Goal: Task Accomplishment & Management: Manage account settings

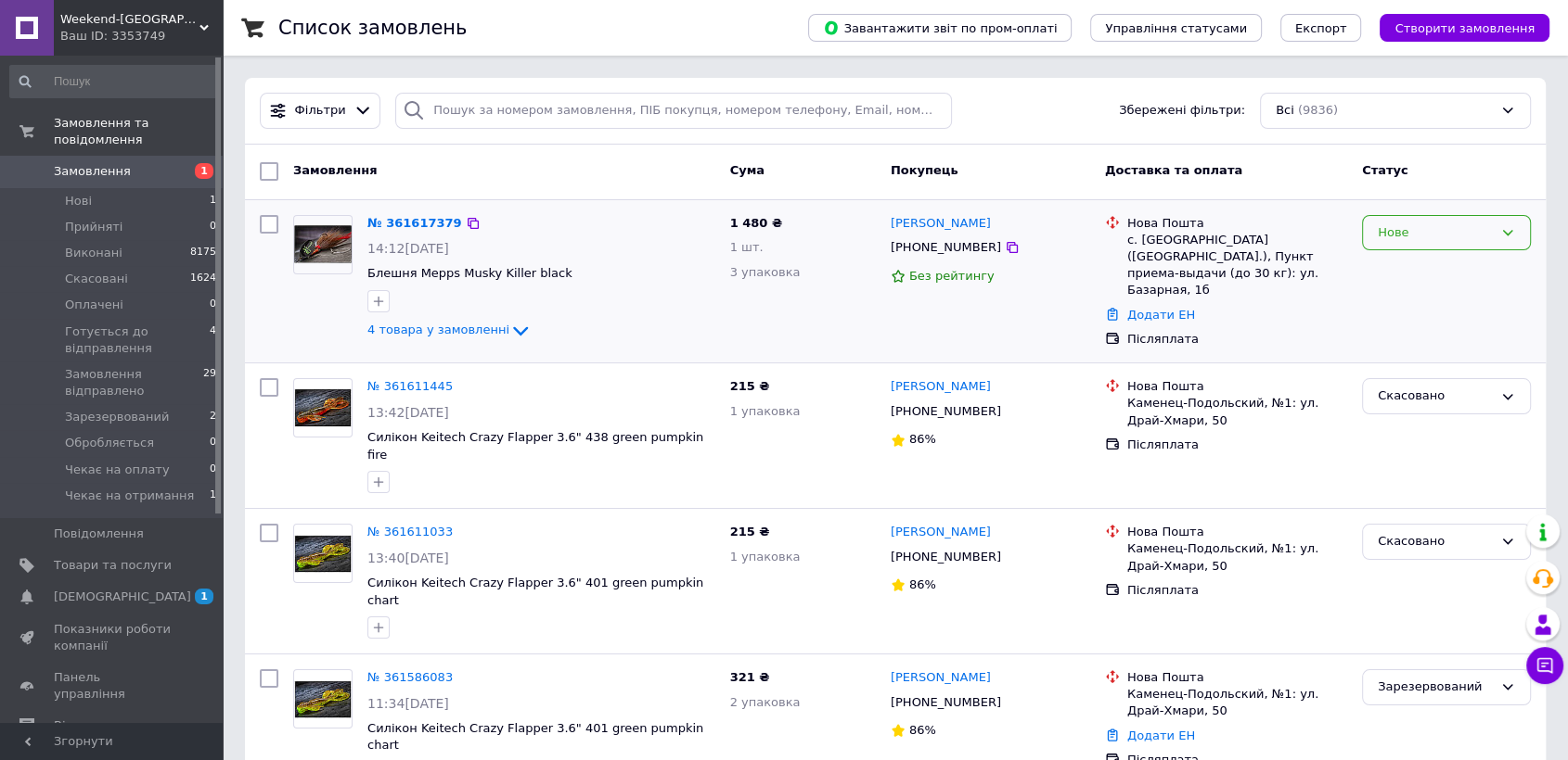
click at [1403, 232] on div "Нове" at bounding box center [1435, 233] width 115 height 19
click at [1401, 269] on li "Прийнято" at bounding box center [1447, 271] width 167 height 35
click at [403, 219] on link "№ 361617379" at bounding box center [410, 223] width 86 height 13
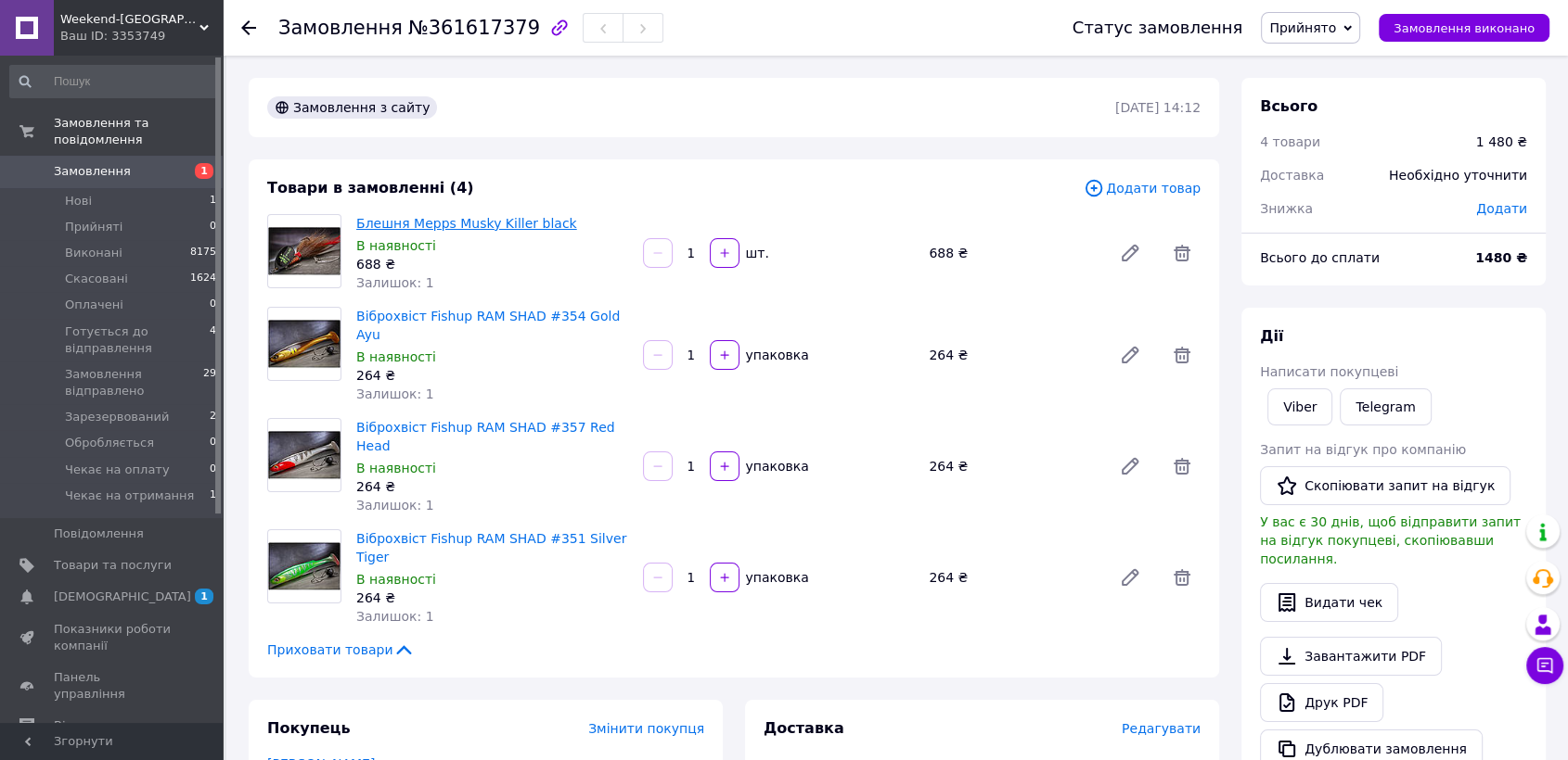
click at [390, 226] on link "Блешня Mepps Musky Killer black" at bounding box center [467, 223] width 221 height 14
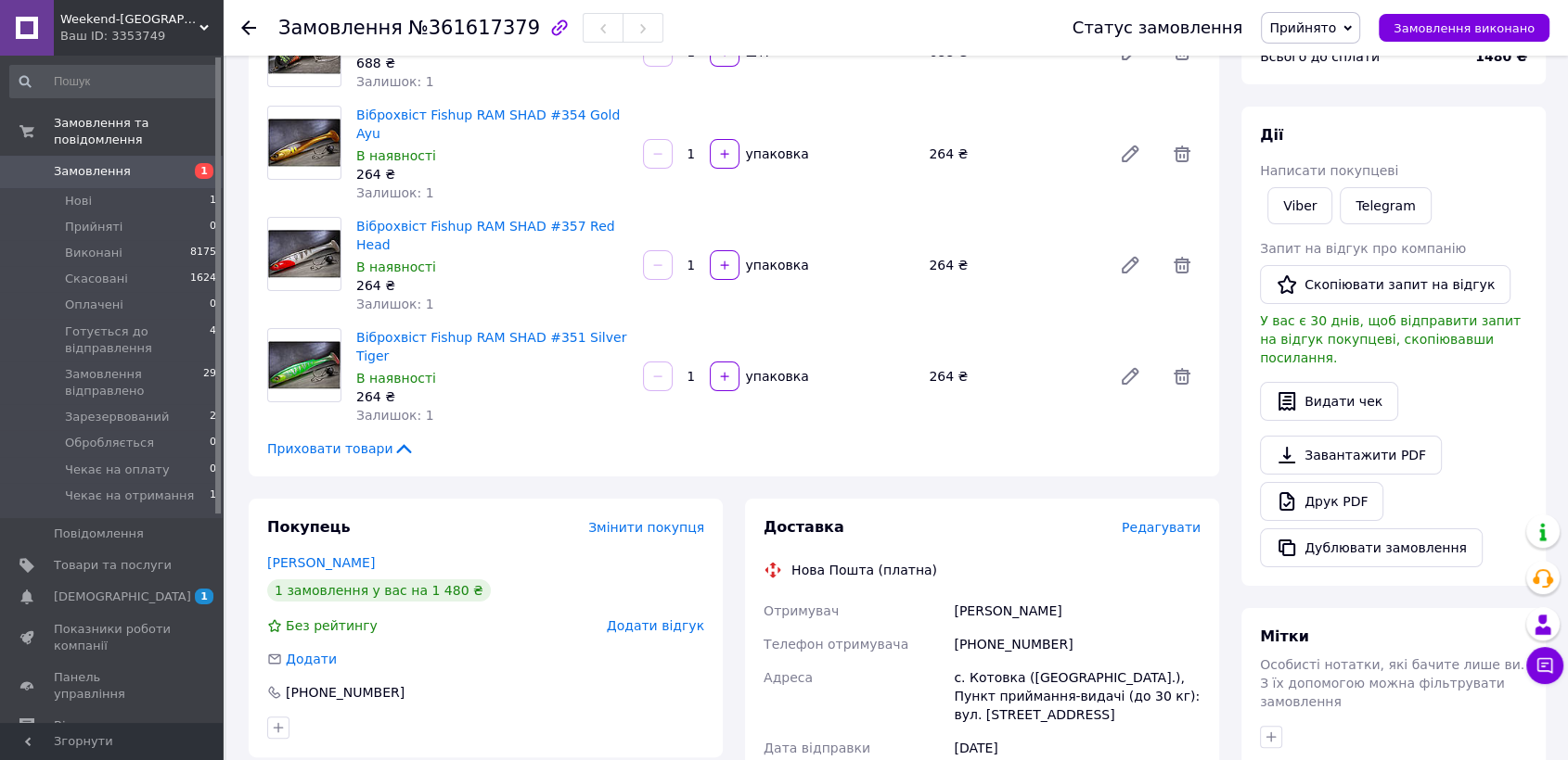
scroll to position [308, 0]
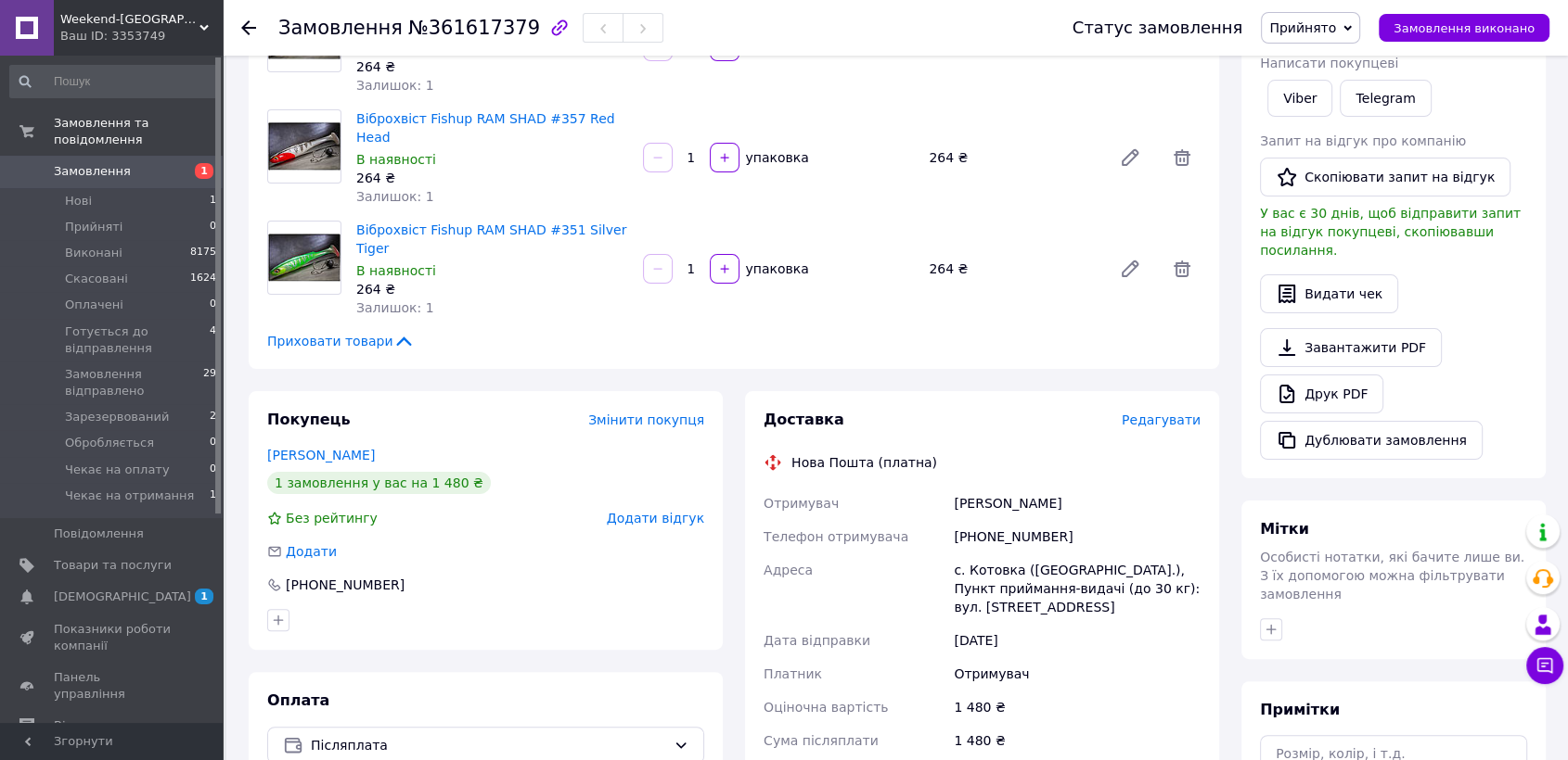
click at [94, 163] on span "Замовлення" at bounding box center [92, 171] width 77 height 16
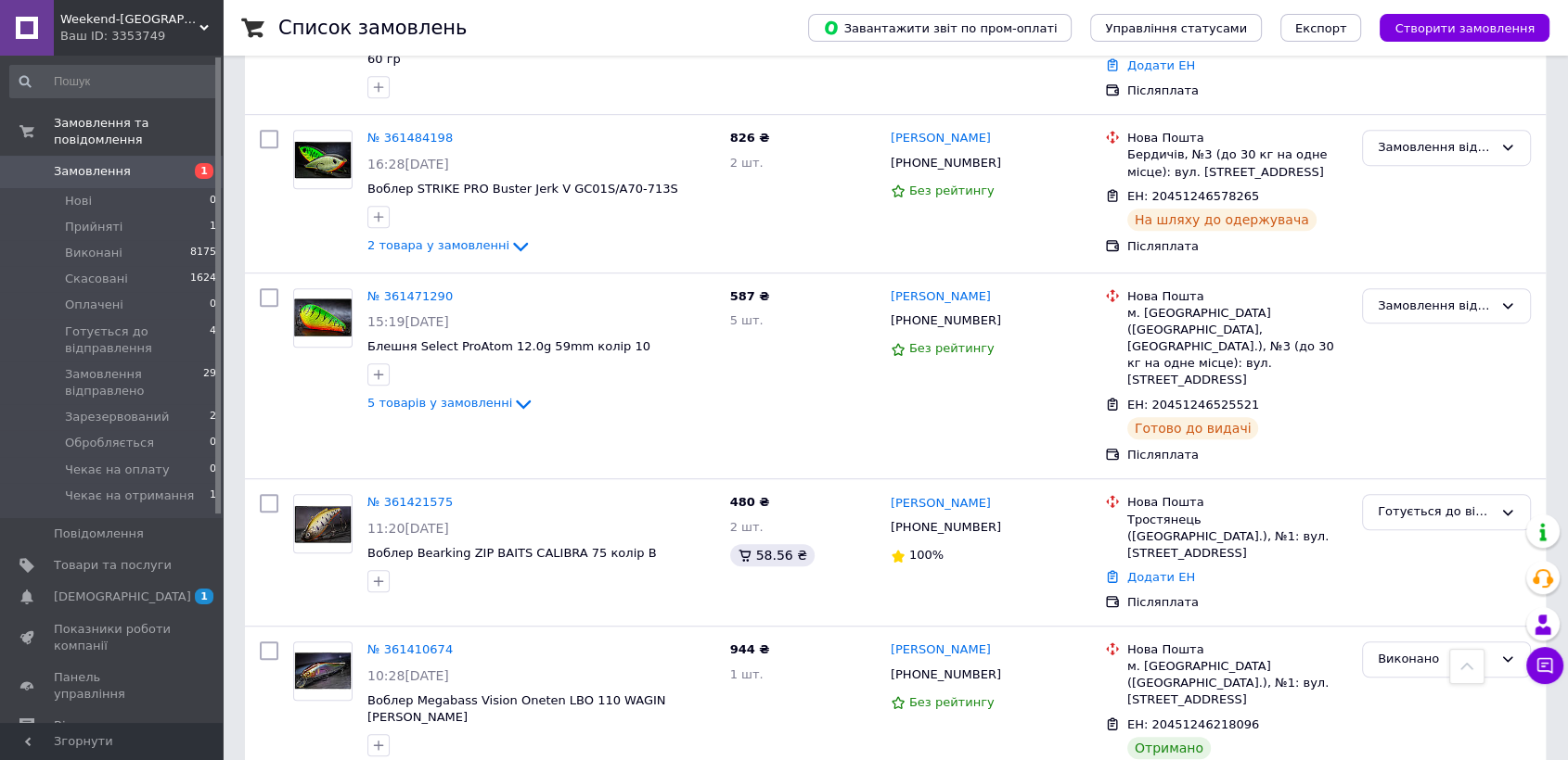
scroll to position [1030, 0]
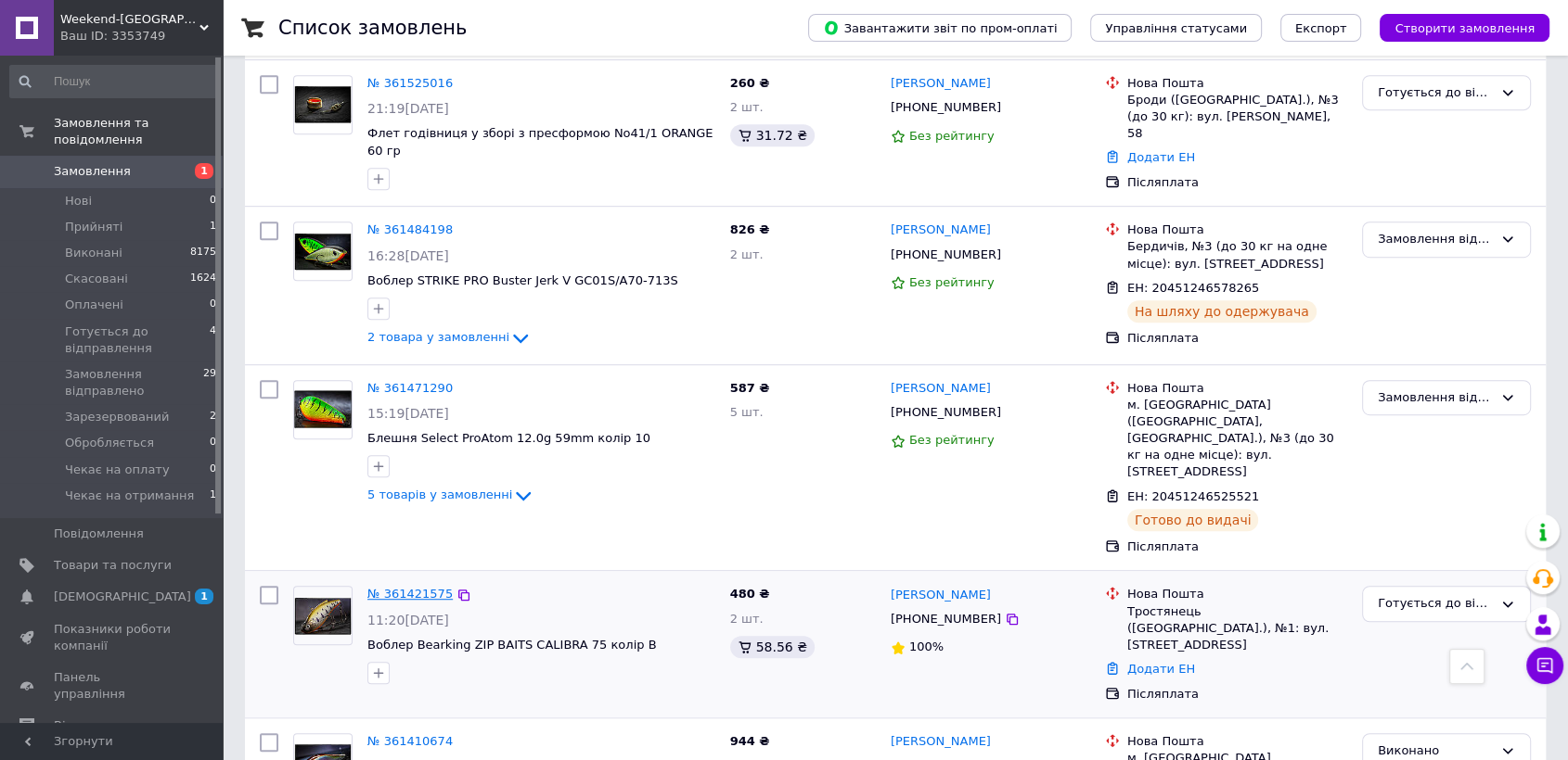
click at [400, 587] on link "№ 361421575" at bounding box center [410, 594] width 86 height 13
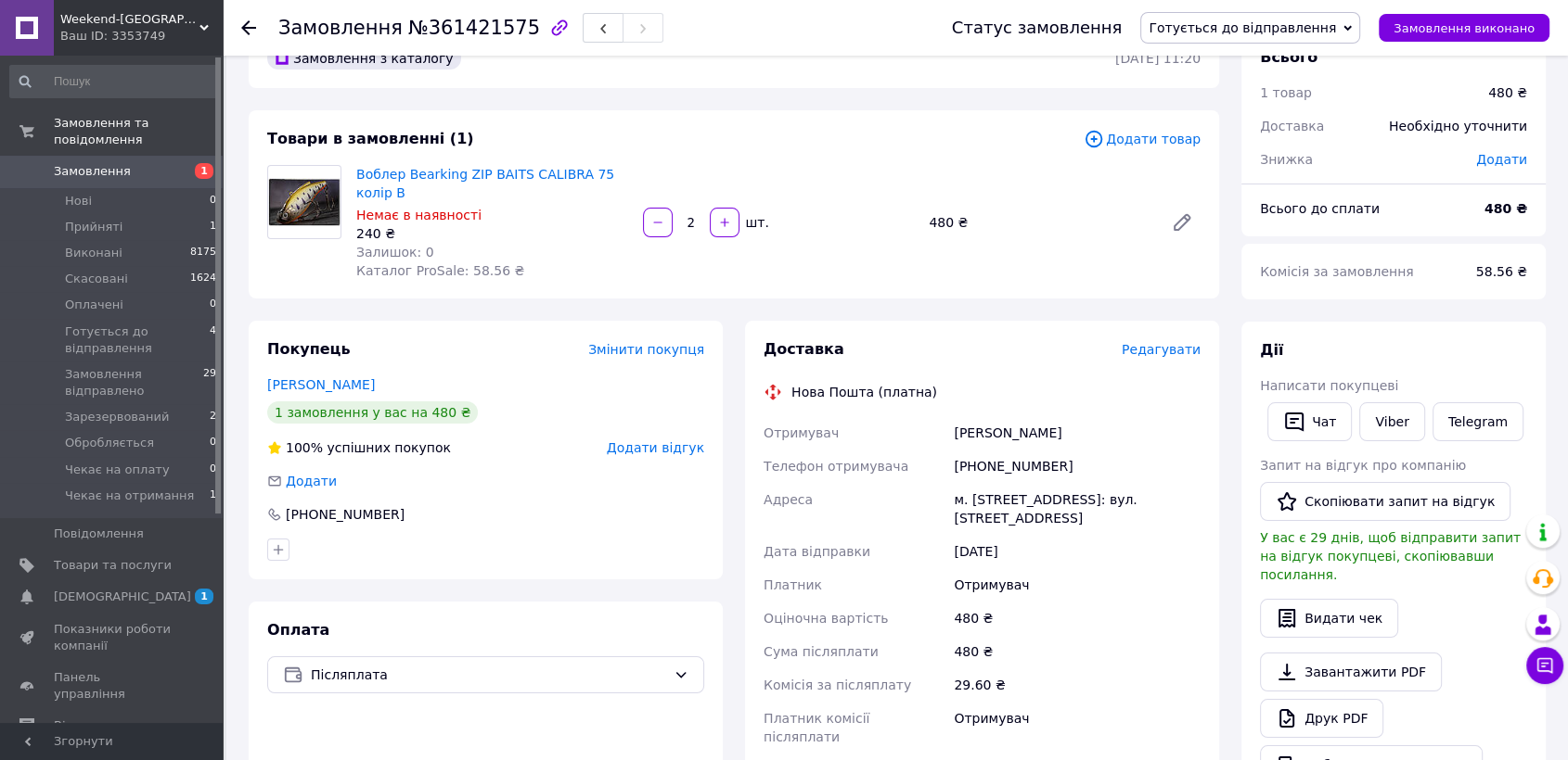
scroll to position [9, 0]
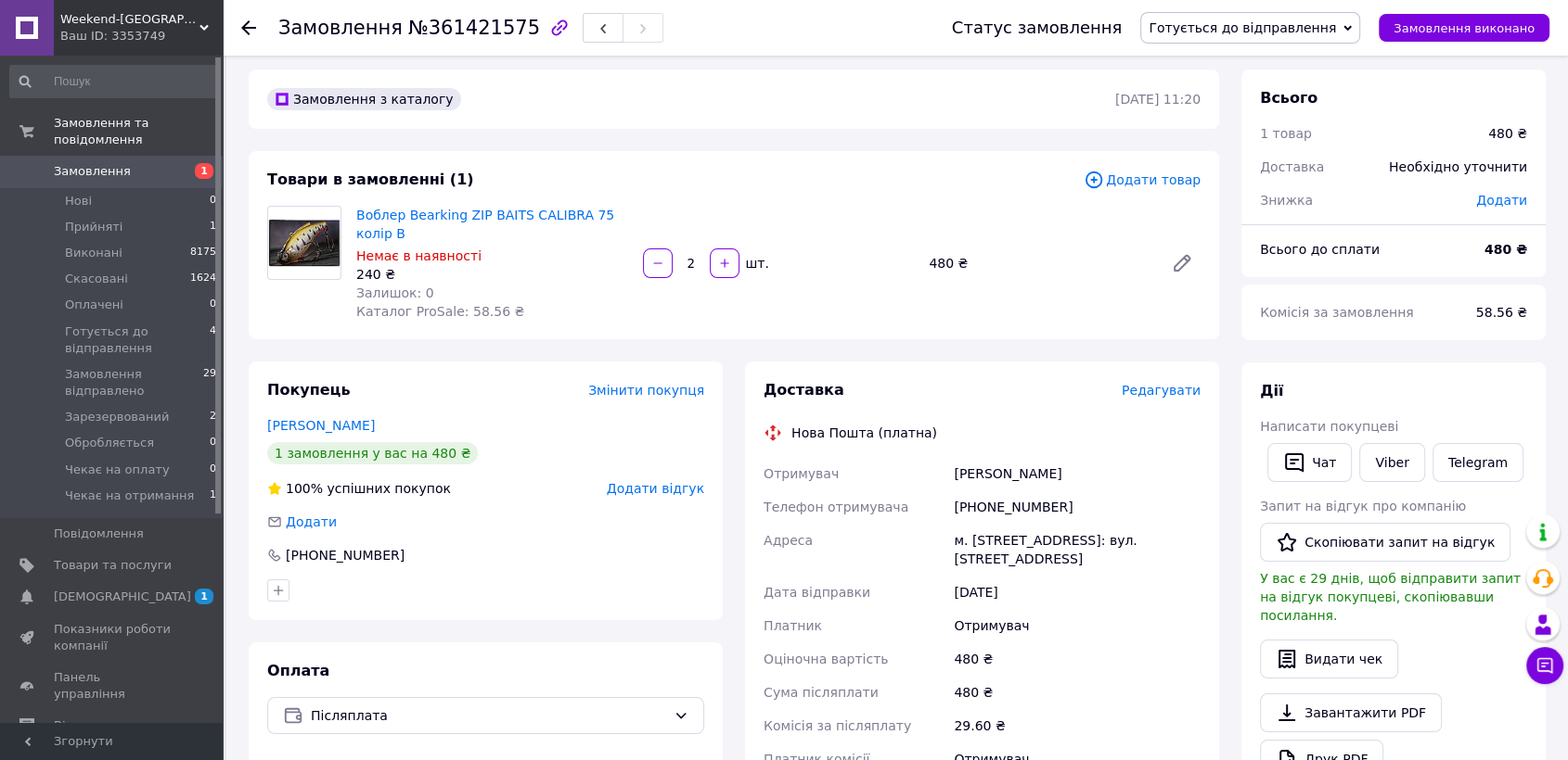
drag, startPoint x: 1099, startPoint y: 472, endPoint x: 903, endPoint y: 474, distance: 196.0
click at [903, 474] on div "Отримувач [PERSON_NAME] Телефон отримувача [PHONE_NUMBER] Адреса [PERSON_NAME].…" at bounding box center [982, 625] width 444 height 337
copy div "Отримувач [PERSON_NAME]"
click at [101, 163] on span "Замовлення" at bounding box center [92, 171] width 77 height 16
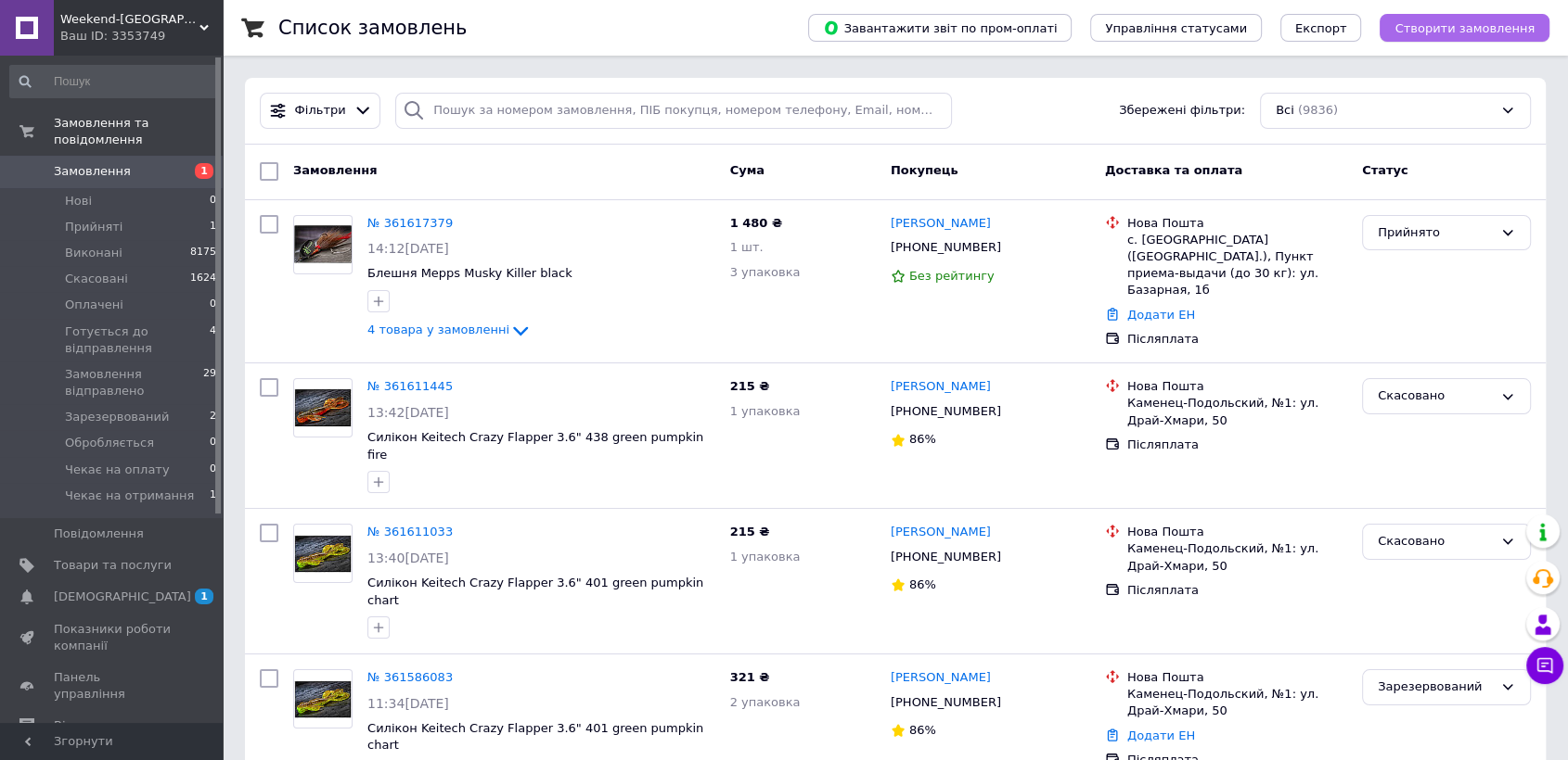
click at [1459, 27] on span "Створити замовлення" at bounding box center [1465, 28] width 140 height 13
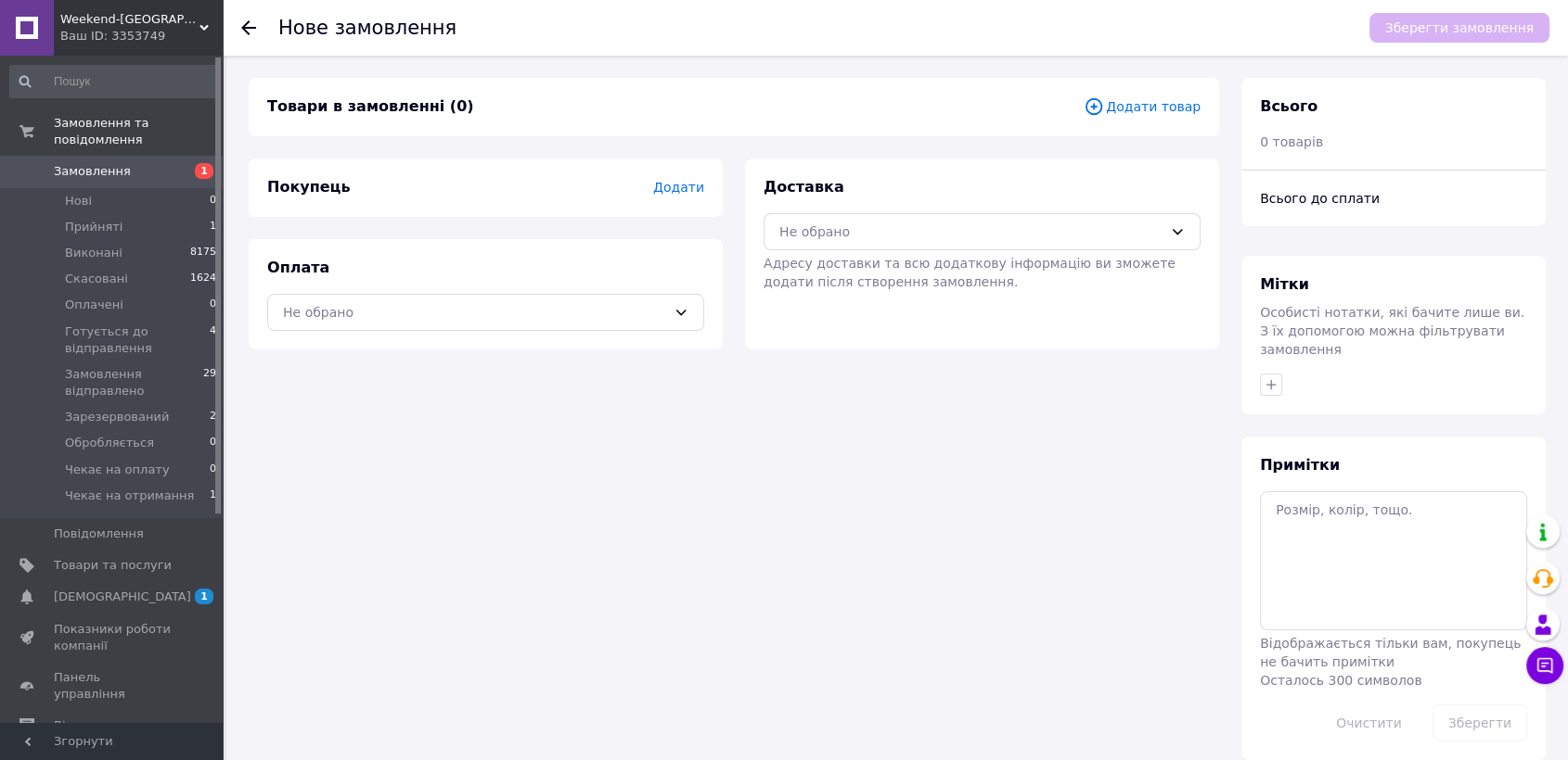
click at [1165, 106] on span "Додати товар" at bounding box center [1142, 106] width 117 height 20
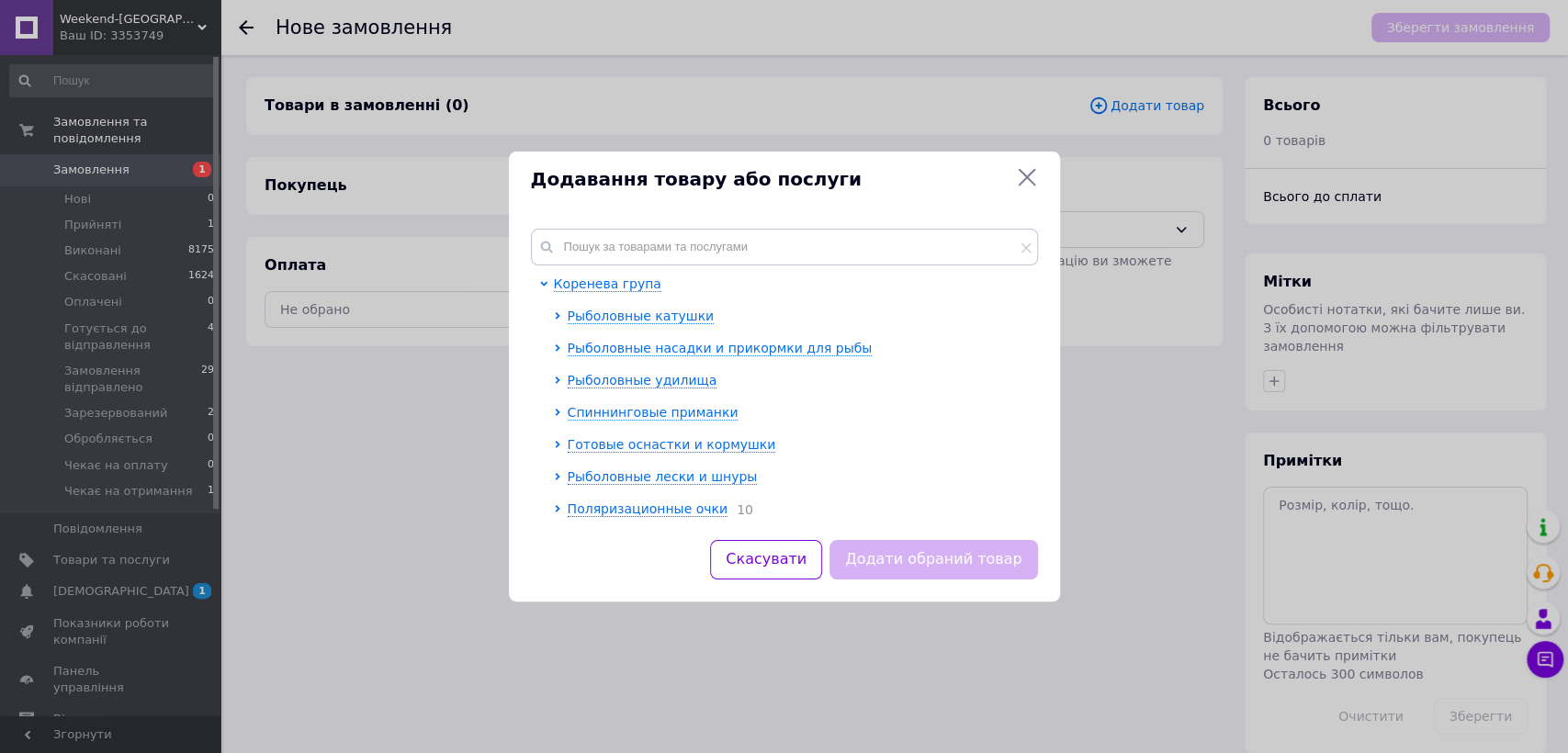
drag, startPoint x: 687, startPoint y: 408, endPoint x: 686, endPoint y: 421, distance: 13.0
click at [687, 413] on span "Спиннинговые приманки" at bounding box center [653, 412] width 171 height 14
click at [1021, 178] on icon at bounding box center [1026, 177] width 22 height 22
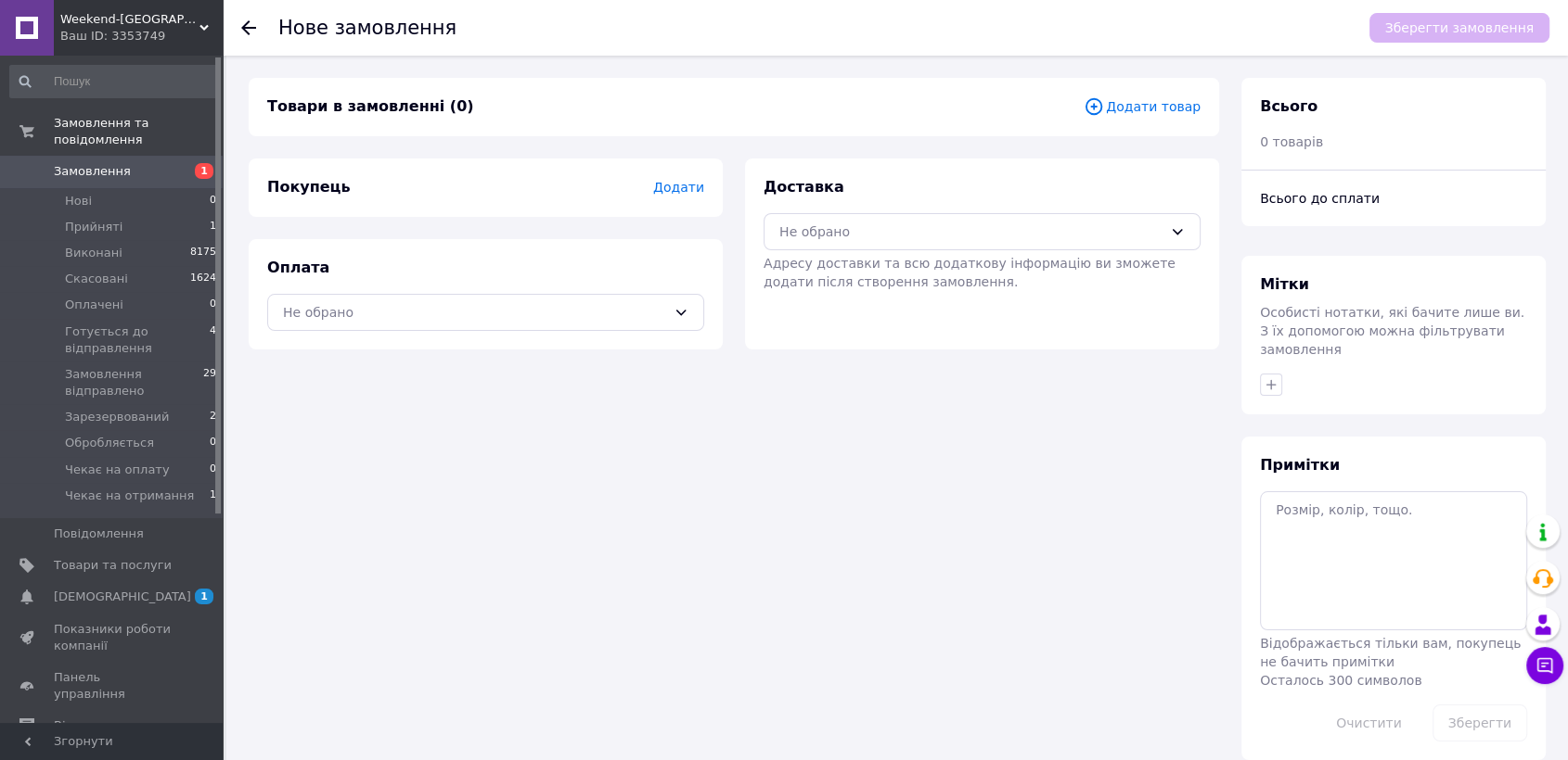
click at [93, 163] on span "Замовлення" at bounding box center [92, 171] width 77 height 16
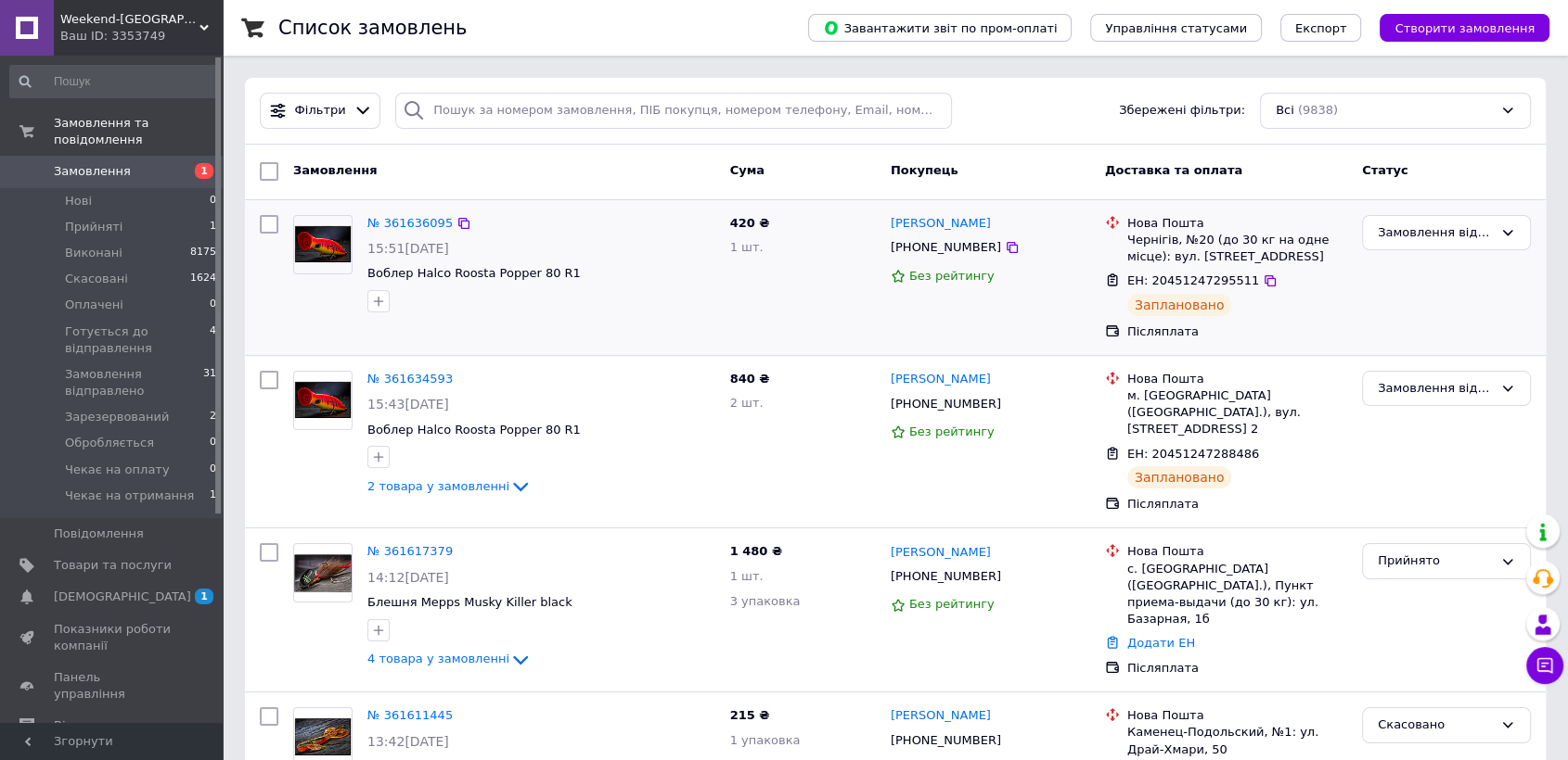
drag, startPoint x: 1034, startPoint y: 226, endPoint x: 864, endPoint y: 223, distance: 170.0
click at [864, 223] on div "№ 361636095 15:51[DATE] Воблер Halco Roosta Popper 80 R1 420 ₴ 1 шт. [PERSON_NA…" at bounding box center [896, 278] width 1286 height 140
click at [860, 216] on div "420 ₴ 1 шт." at bounding box center [803, 278] width 161 height 140
drag, startPoint x: 1026, startPoint y: 222, endPoint x: 890, endPoint y: 217, distance: 136.1
click at [890, 217] on div "[PERSON_NAME]" at bounding box center [990, 224] width 203 height 21
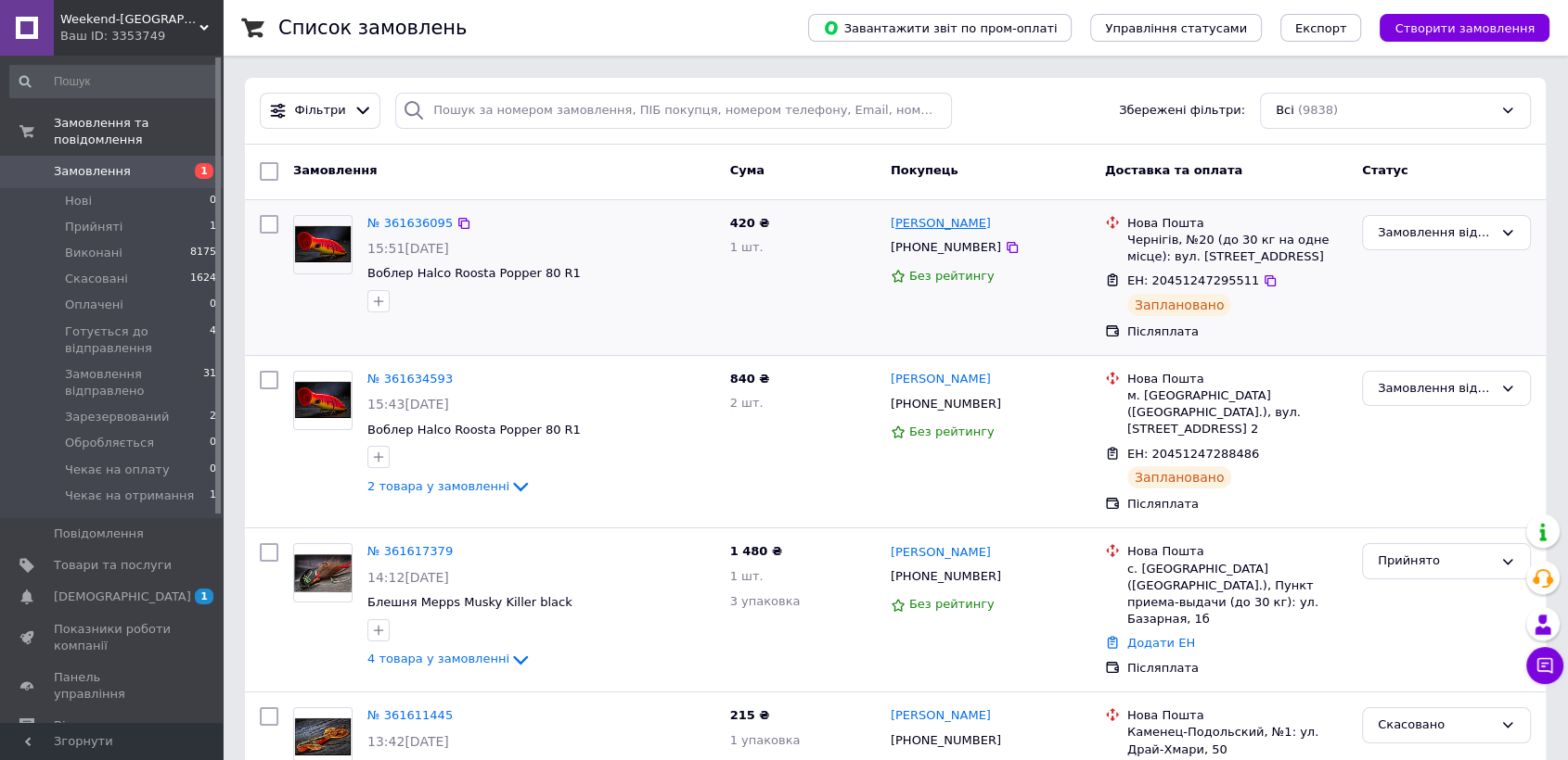
copy link "[PERSON_NAME]"
click at [1005, 251] on icon at bounding box center [1011, 247] width 14 height 14
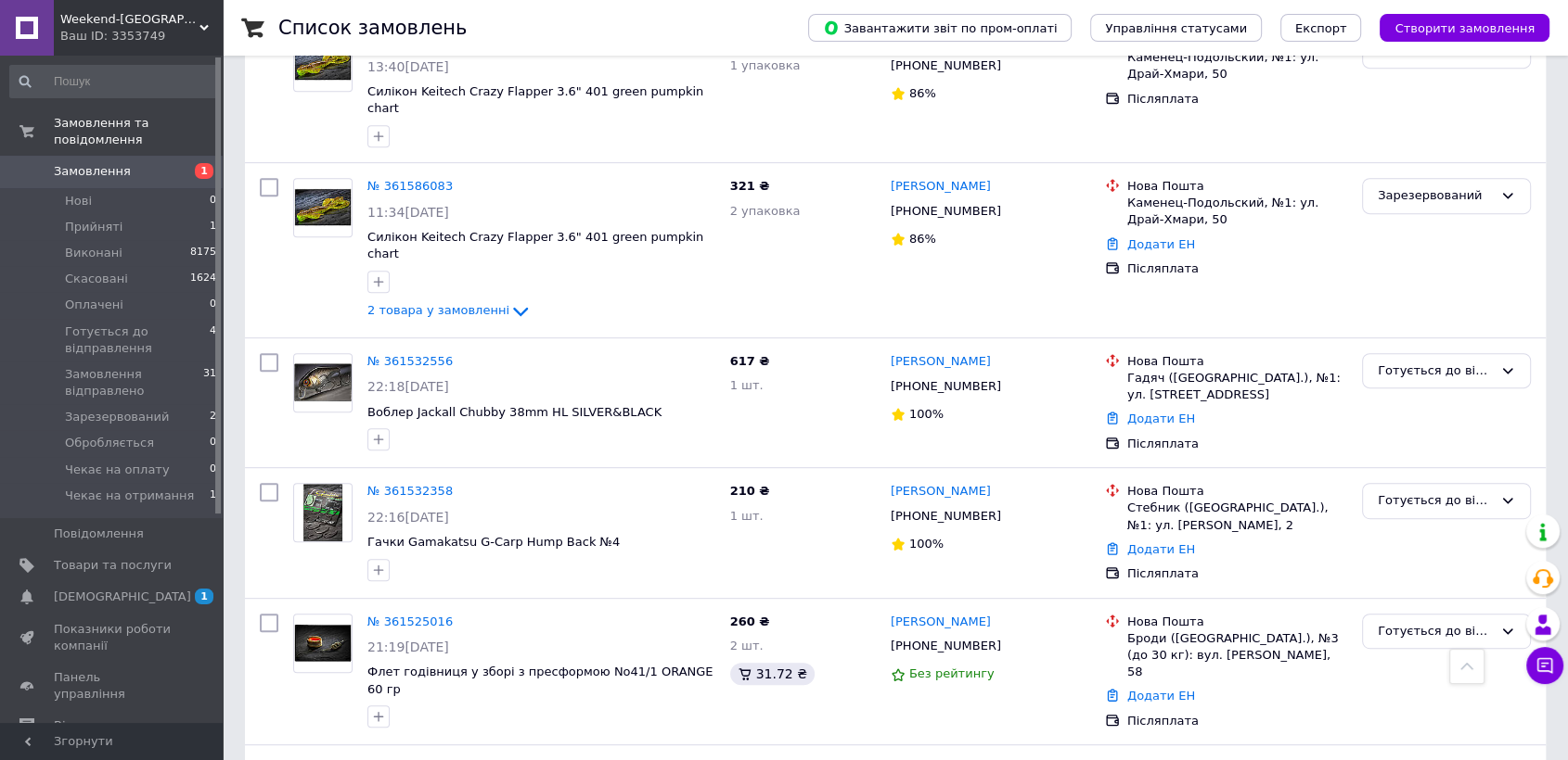
scroll to position [823, 0]
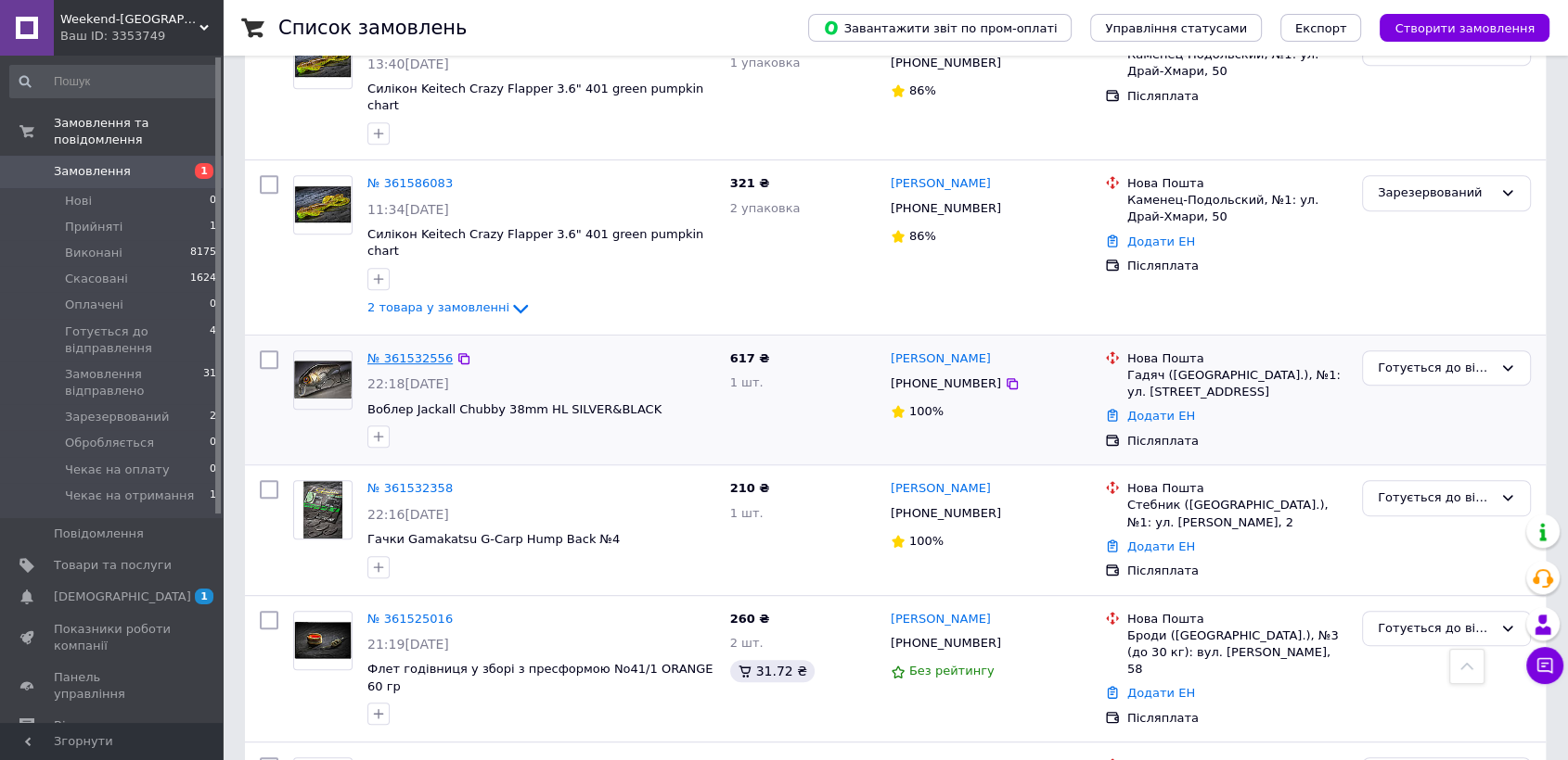
click at [386, 352] on link "№ 361532556" at bounding box center [410, 358] width 86 height 13
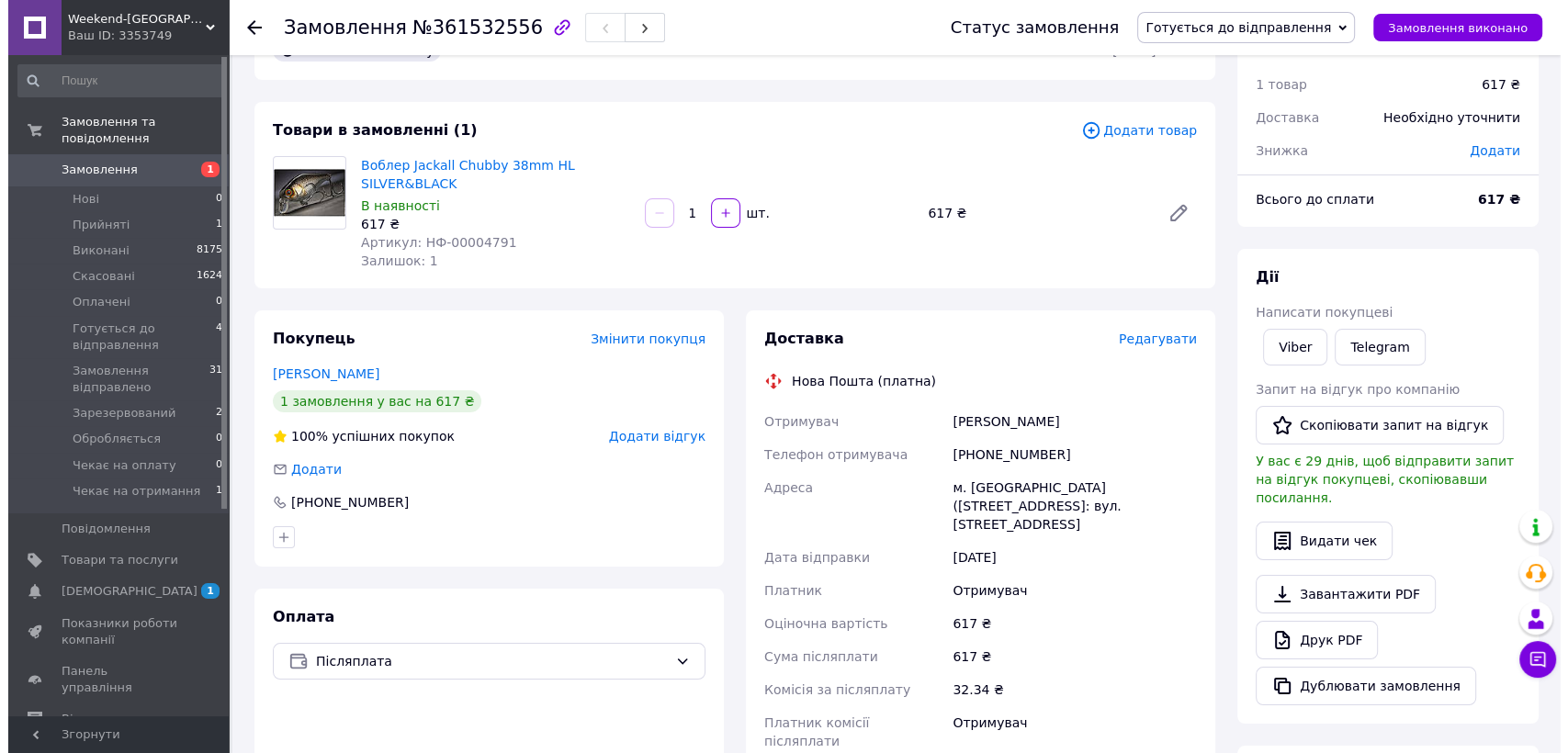
scroll to position [51, 0]
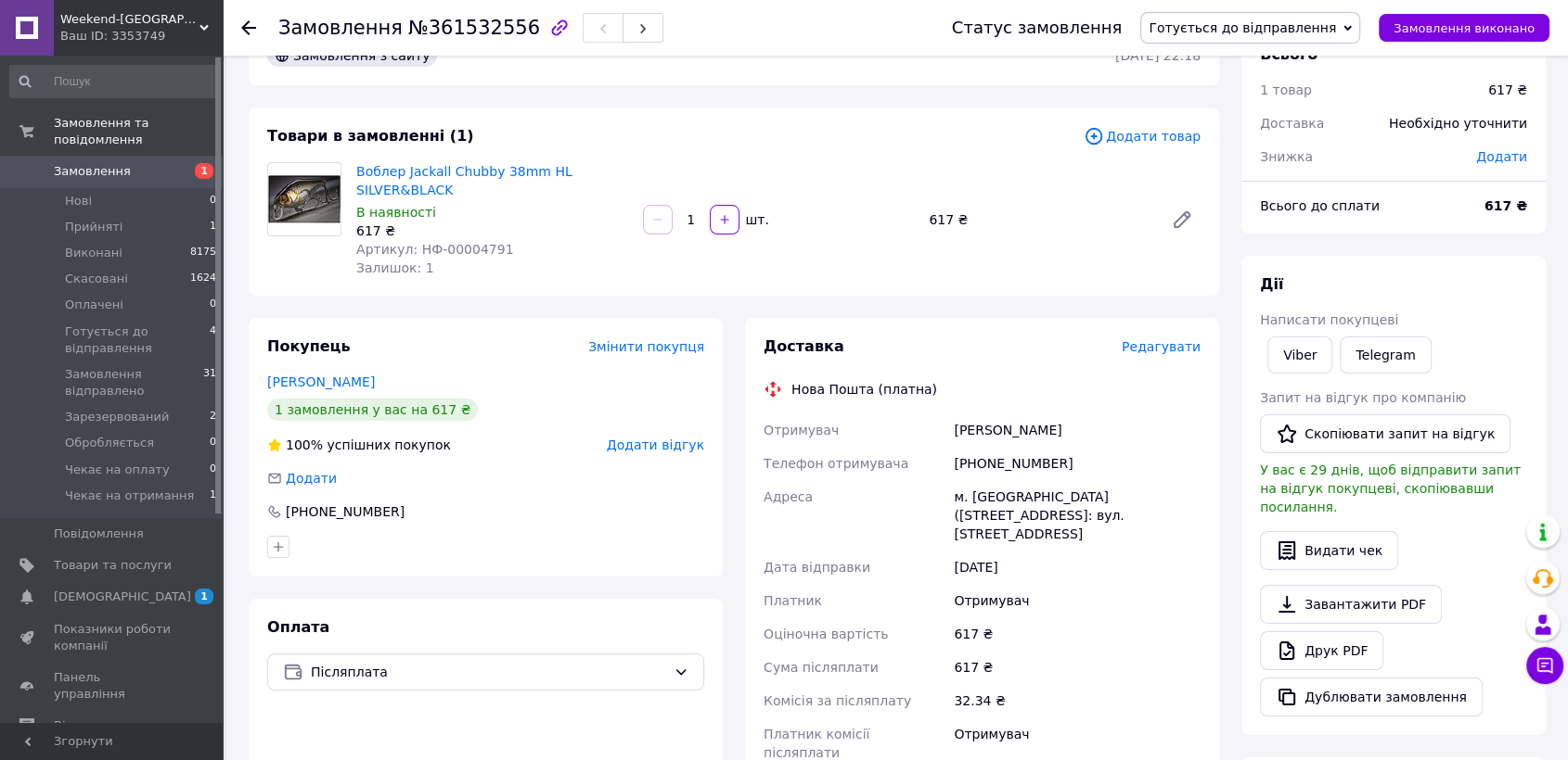
drag, startPoint x: 1114, startPoint y: 429, endPoint x: 950, endPoint y: 415, distance: 164.6
click at [950, 415] on div "[PERSON_NAME]" at bounding box center [1077, 429] width 254 height 34
copy div "[PERSON_NAME]"
drag, startPoint x: 1100, startPoint y: 458, endPoint x: 953, endPoint y: 468, distance: 147.3
click at [953, 468] on div "[PHONE_NUMBER]" at bounding box center [1077, 463] width 254 height 34
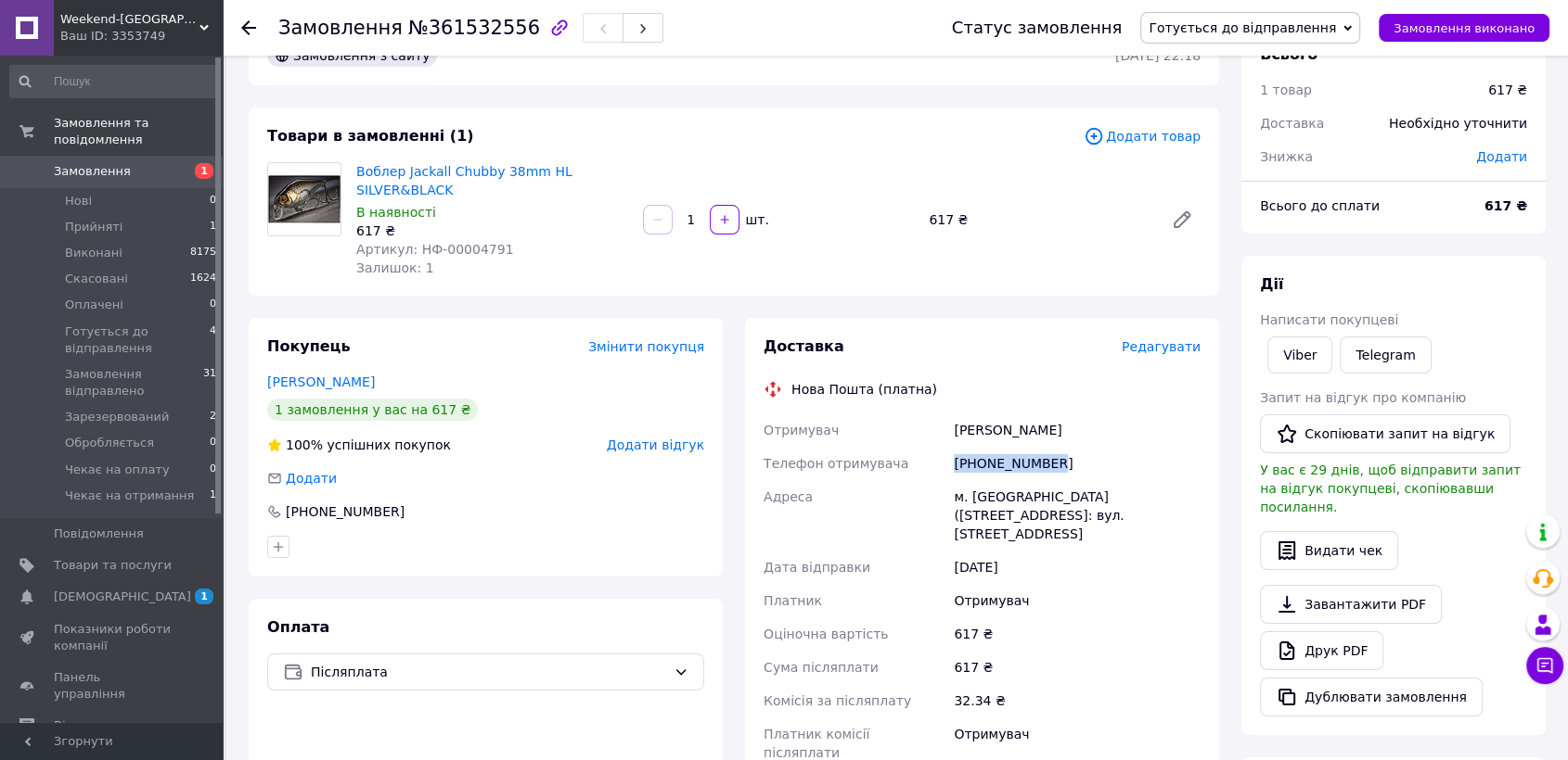
copy div "[PHONE_NUMBER]"
click at [1079, 454] on div "[PHONE_NUMBER]" at bounding box center [1077, 463] width 254 height 34
click at [1161, 349] on span "Редагувати" at bounding box center [1161, 346] width 79 height 14
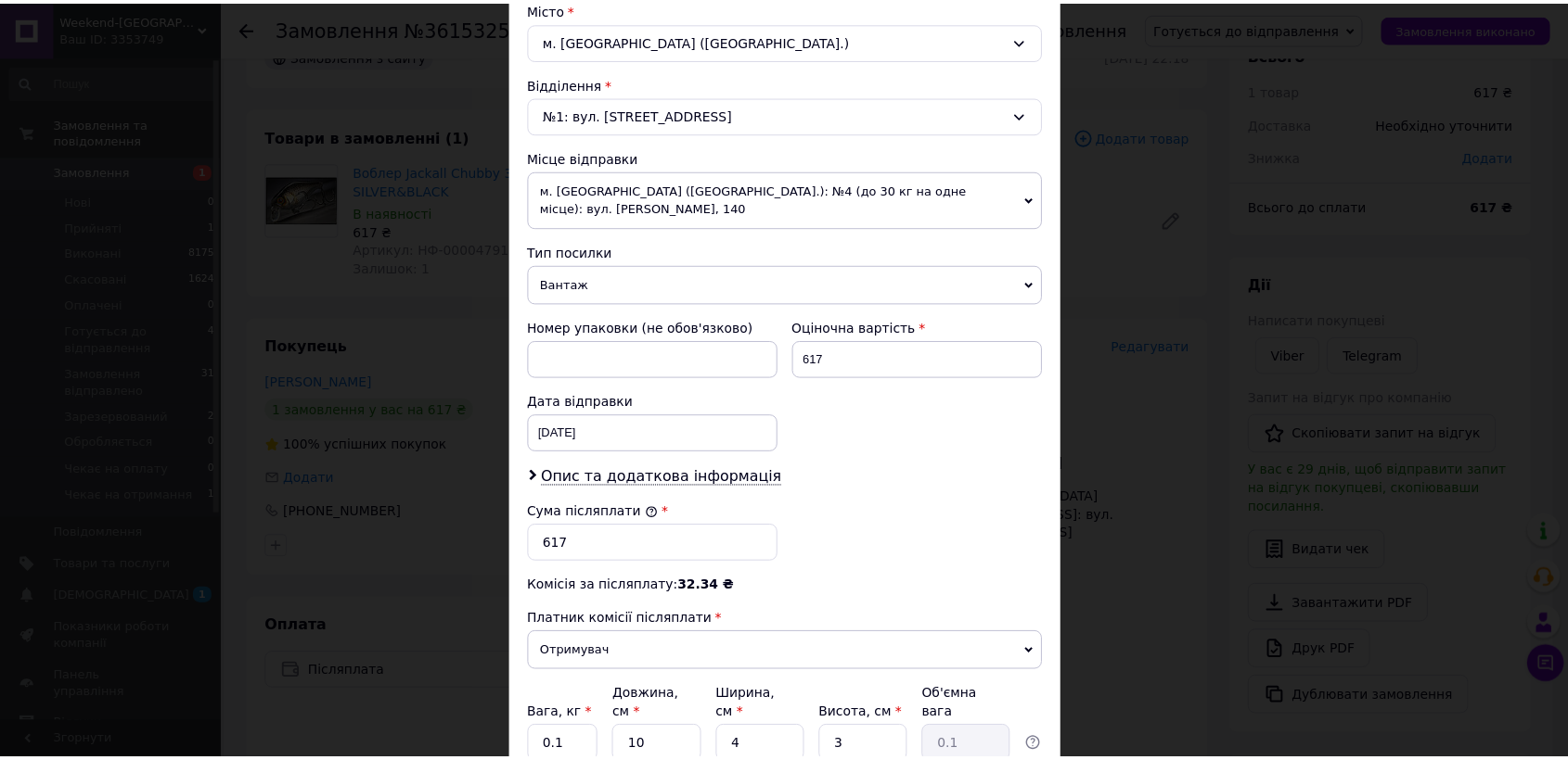
scroll to position [670, 0]
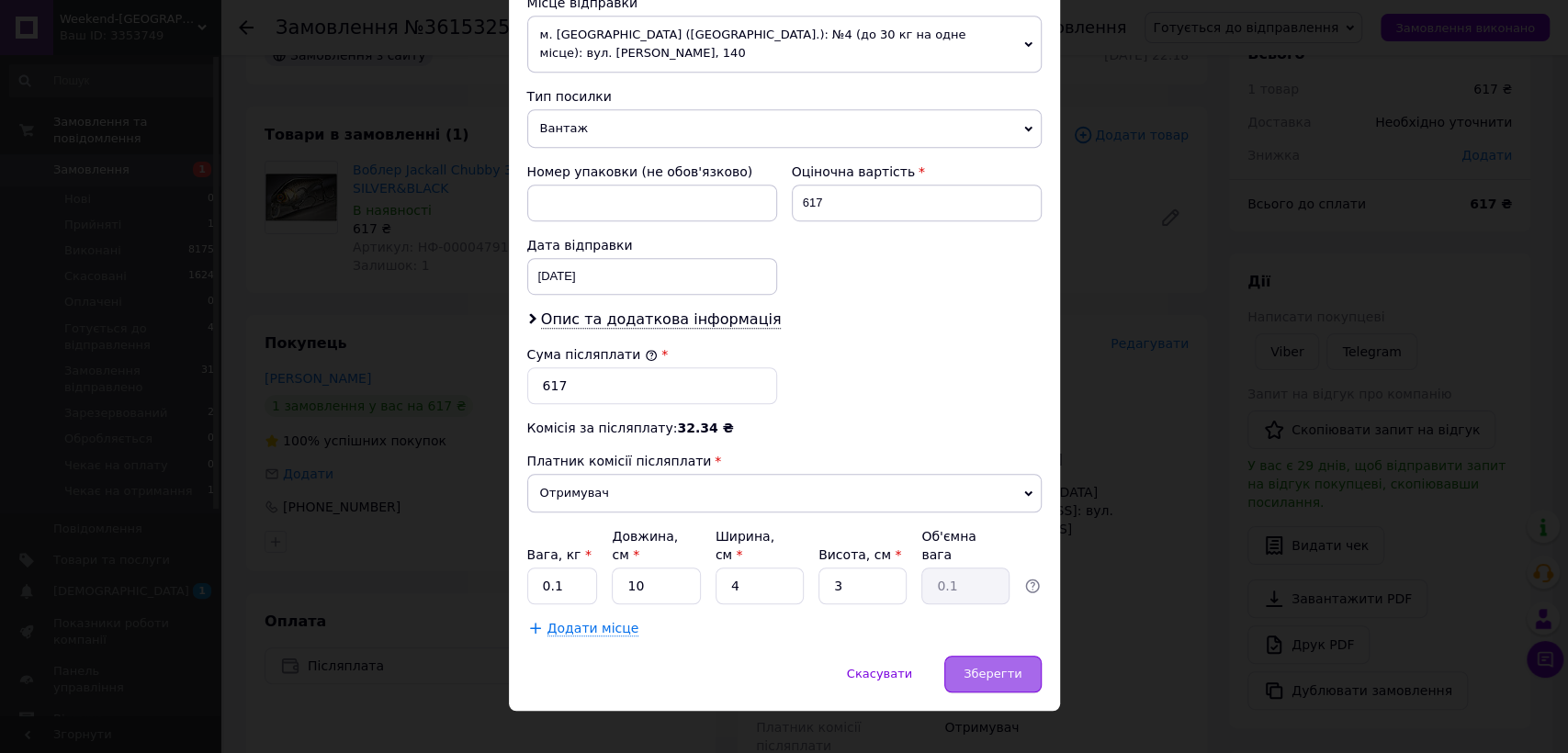
click at [982, 656] on div "Зберегти" at bounding box center [992, 674] width 96 height 37
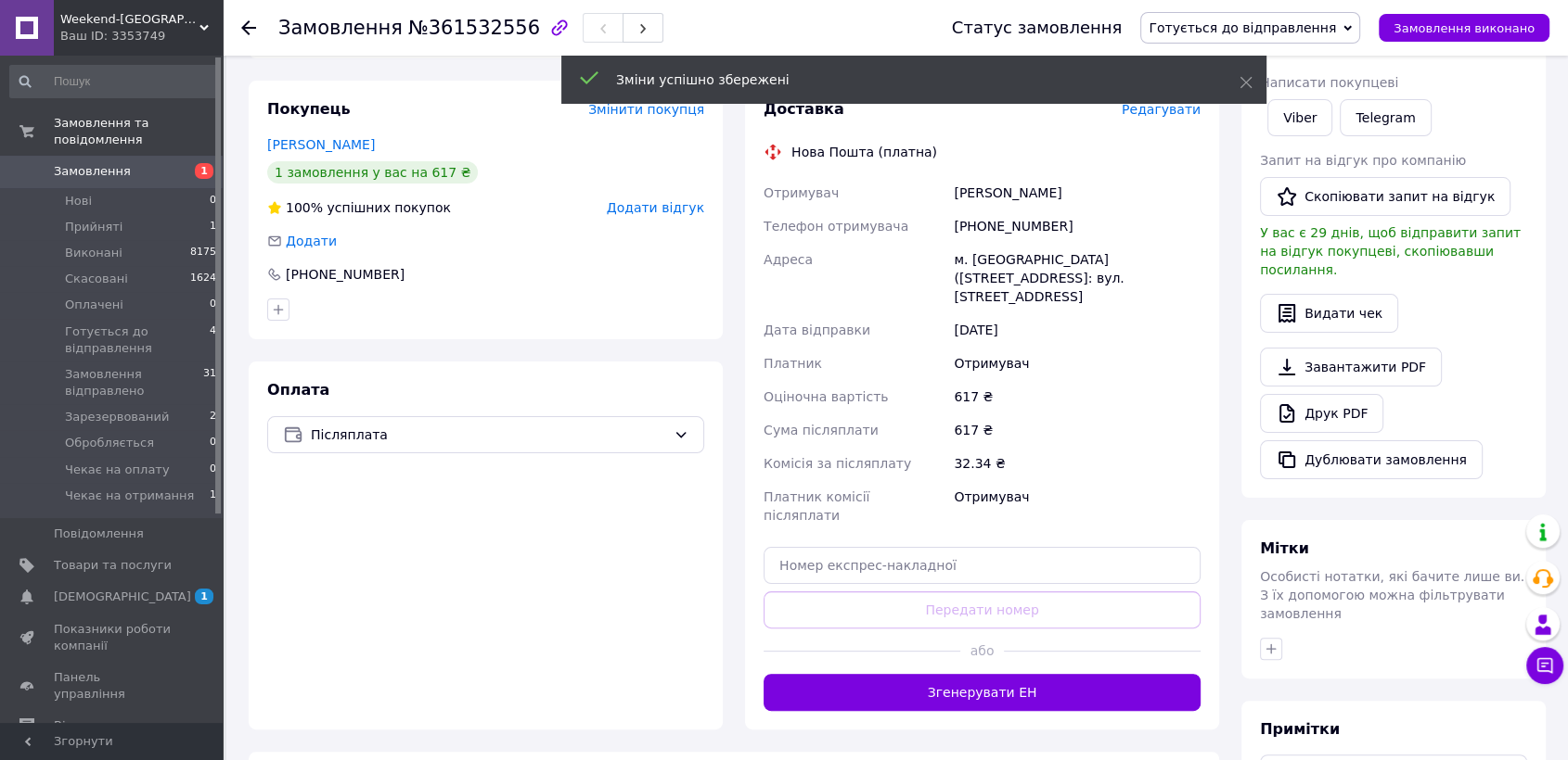
scroll to position [465, 0]
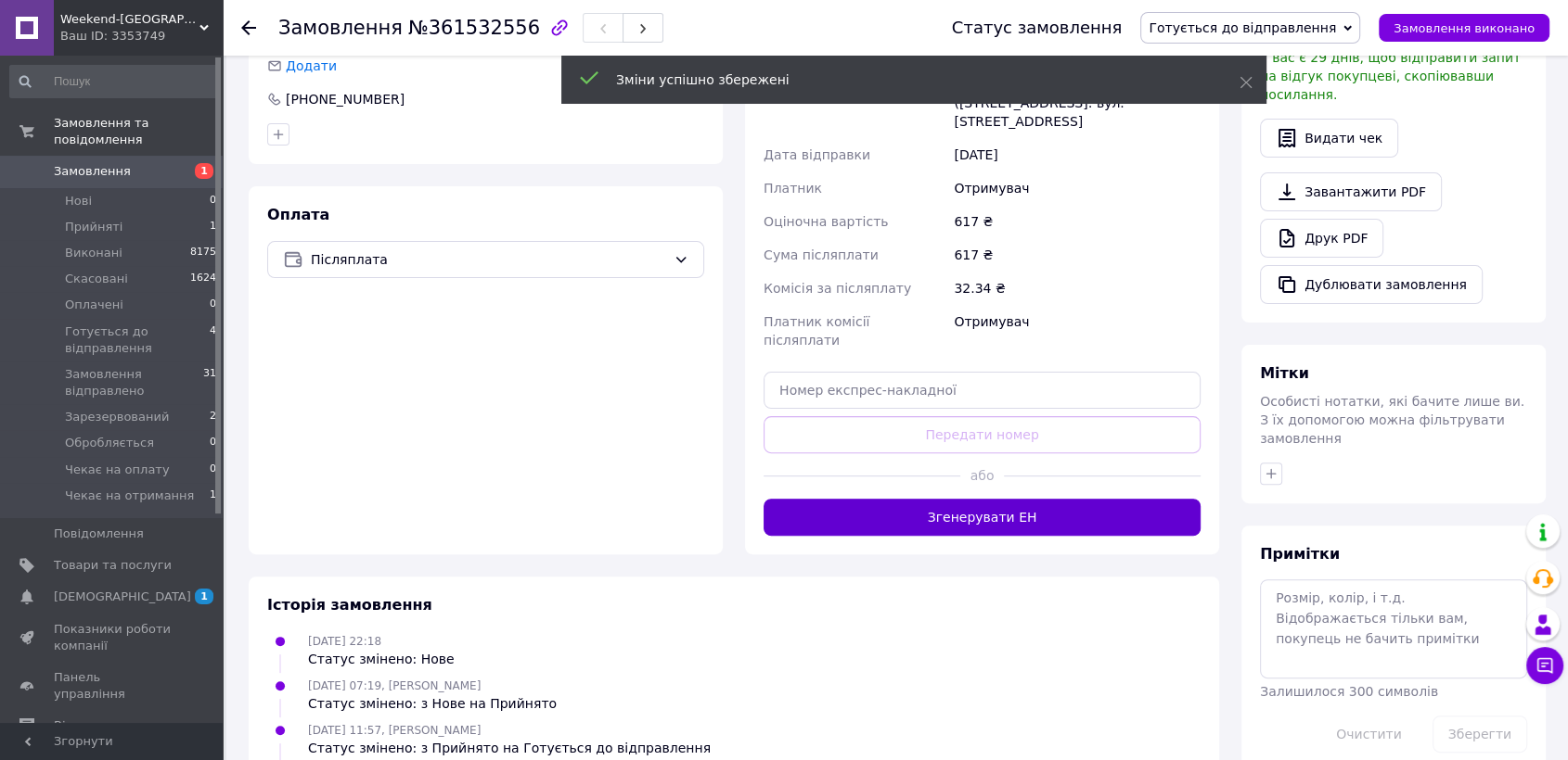
click at [891, 499] on button "Згенерувати ЕН" at bounding box center [982, 517] width 437 height 37
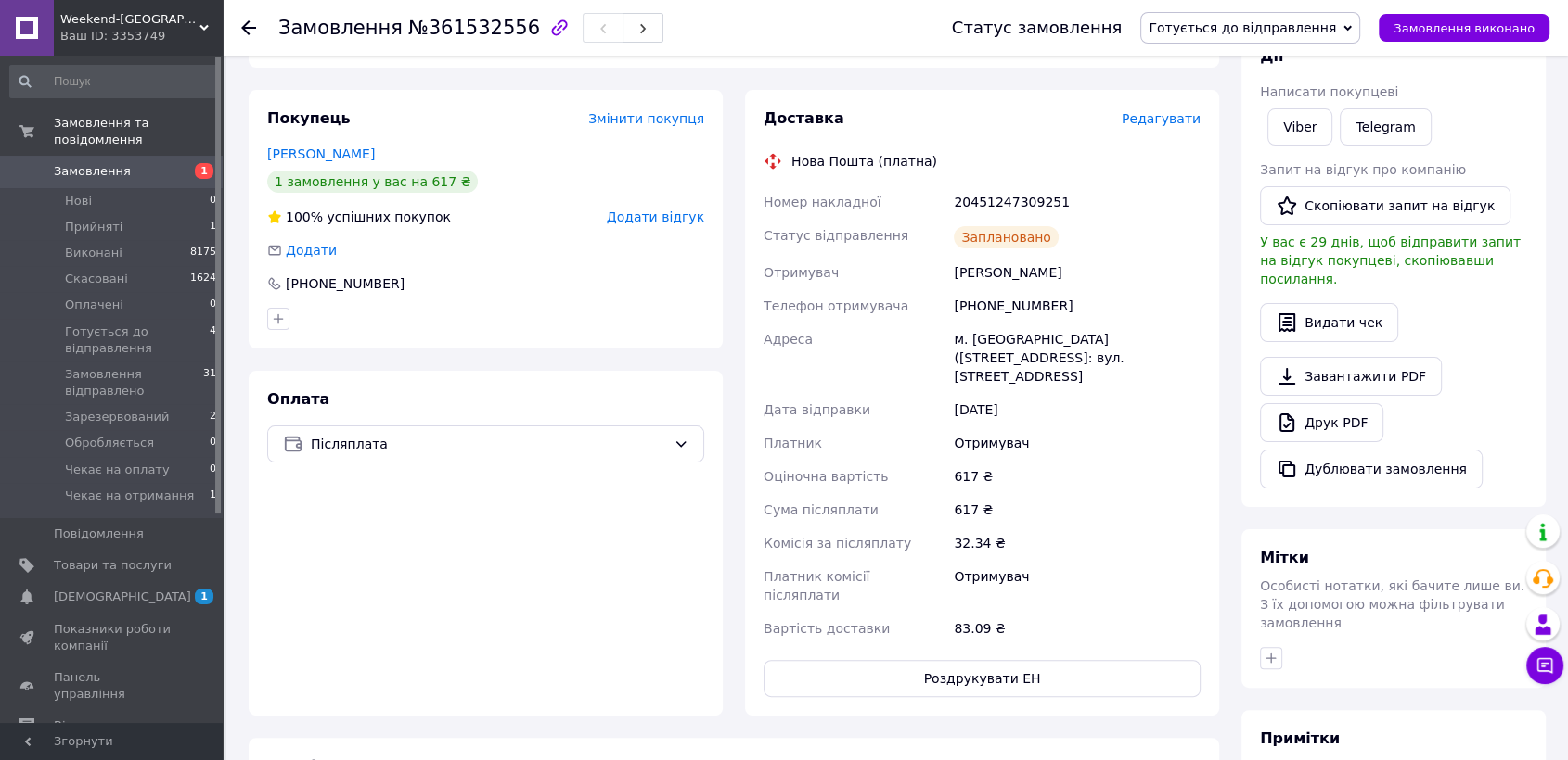
scroll to position [258, 0]
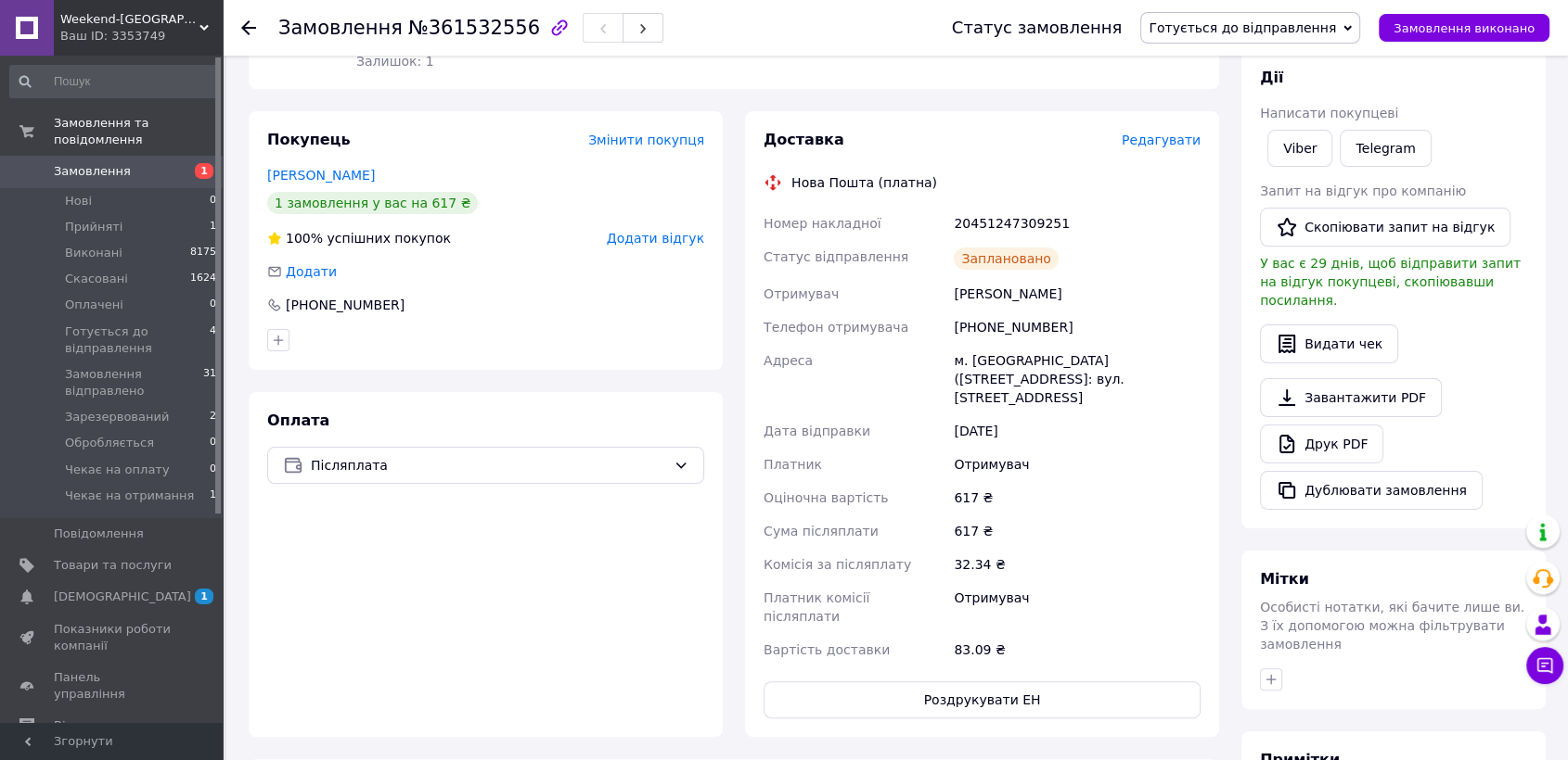
click at [1307, 29] on span "Готується до відправлення" at bounding box center [1242, 27] width 187 height 14
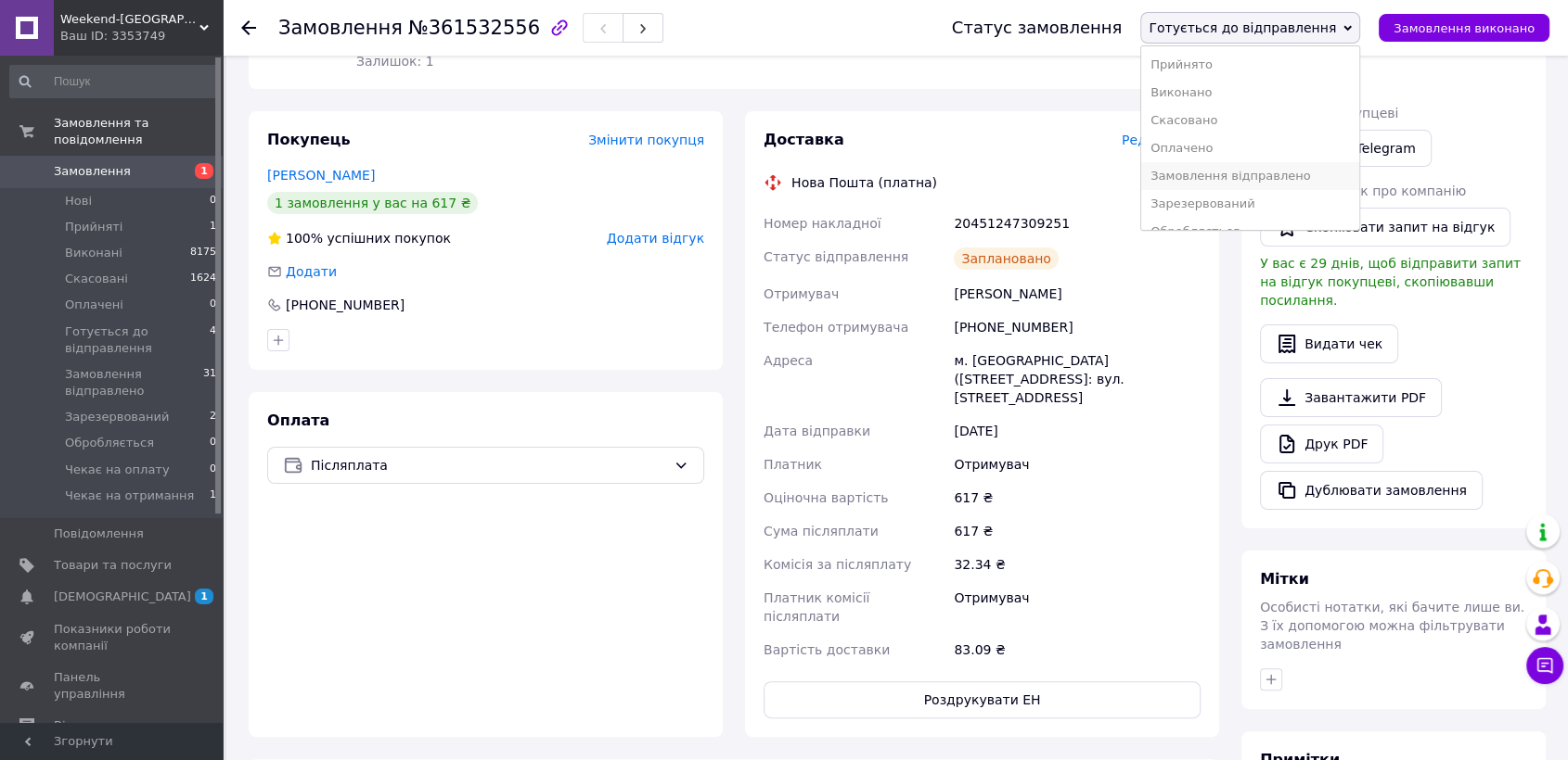
click at [1291, 171] on li "Замовлення відправлено" at bounding box center [1250, 176] width 218 height 28
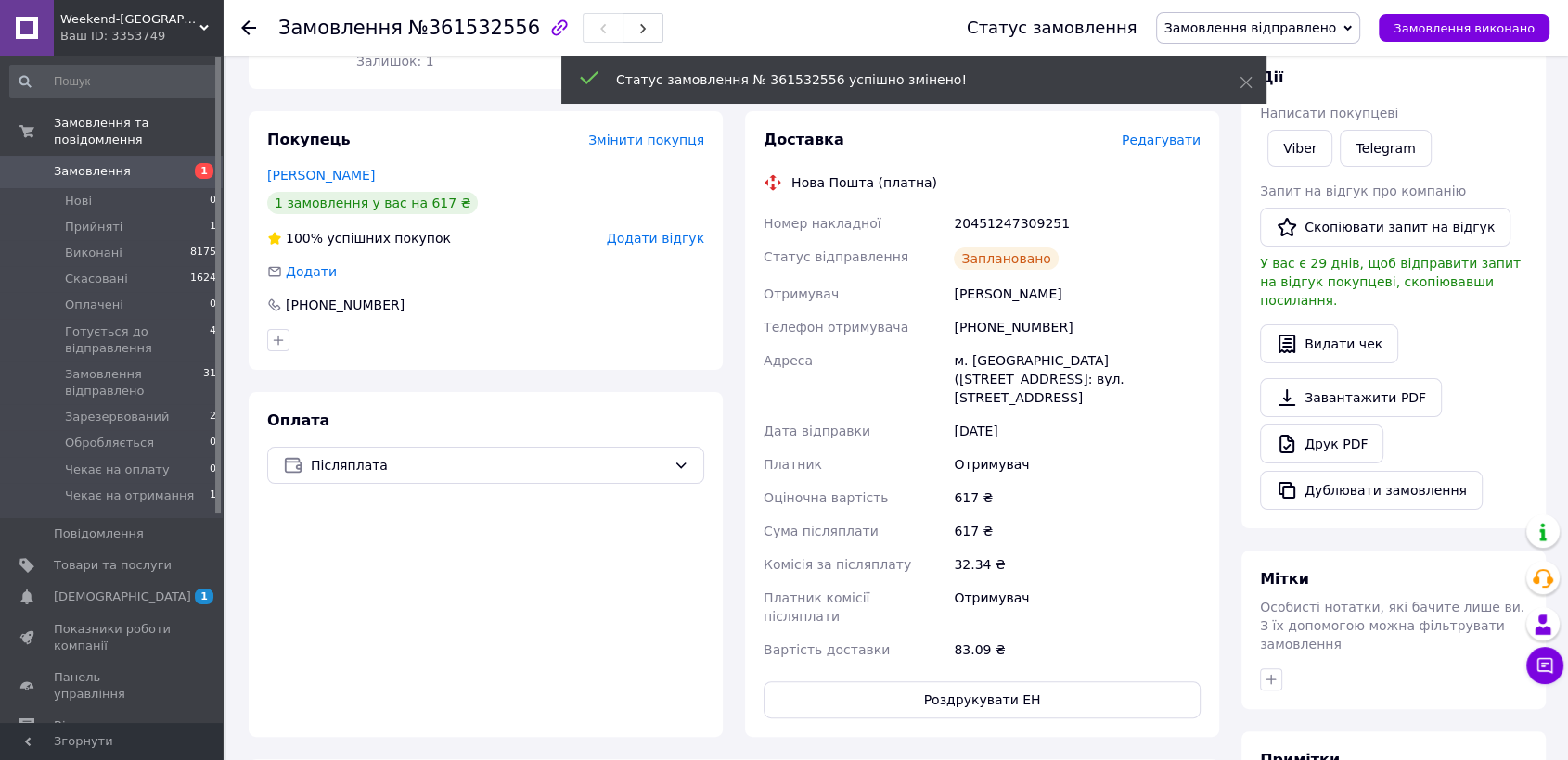
click at [112, 163] on span "Замовлення" at bounding box center [92, 171] width 77 height 16
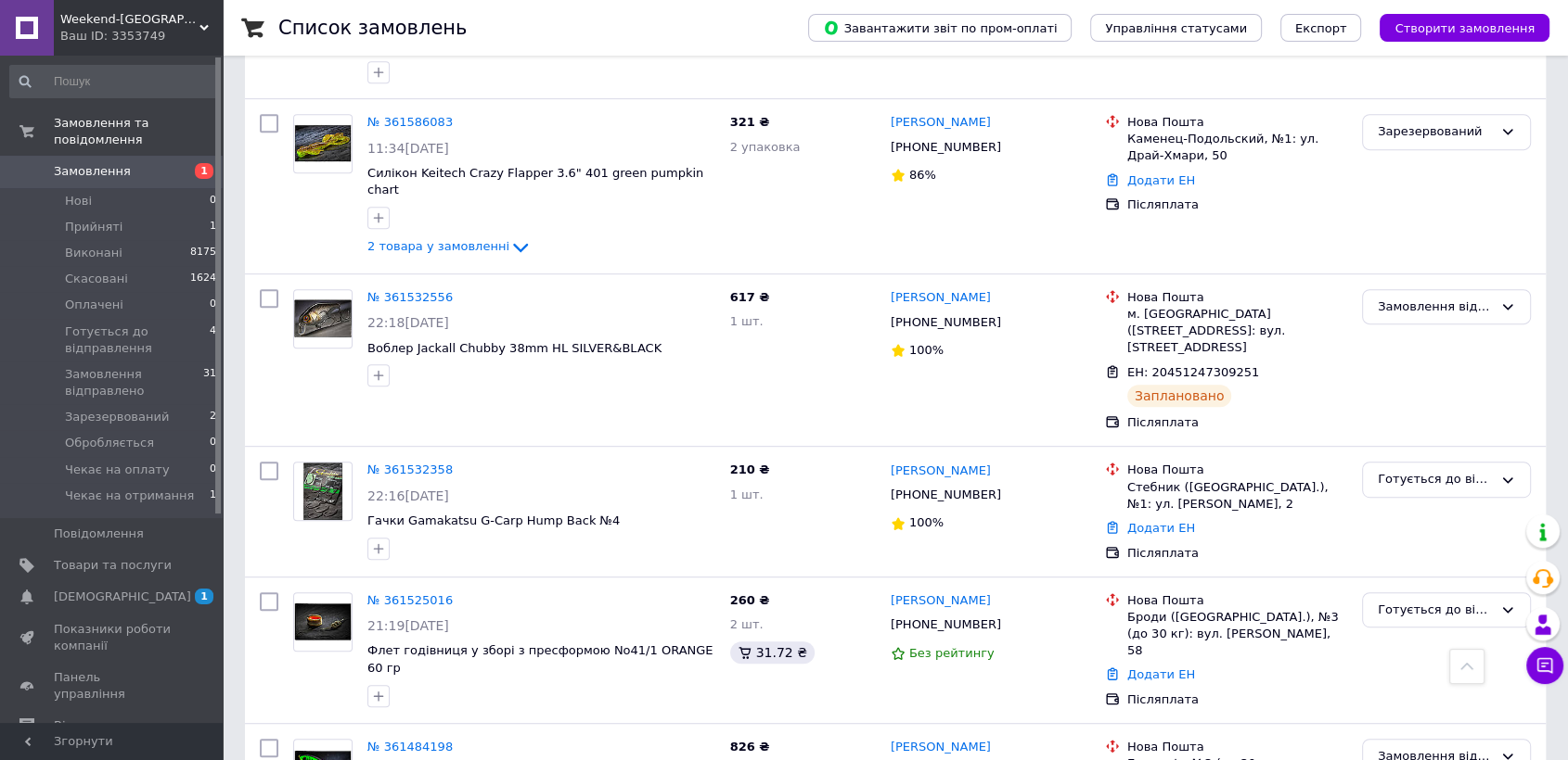
scroll to position [927, 0]
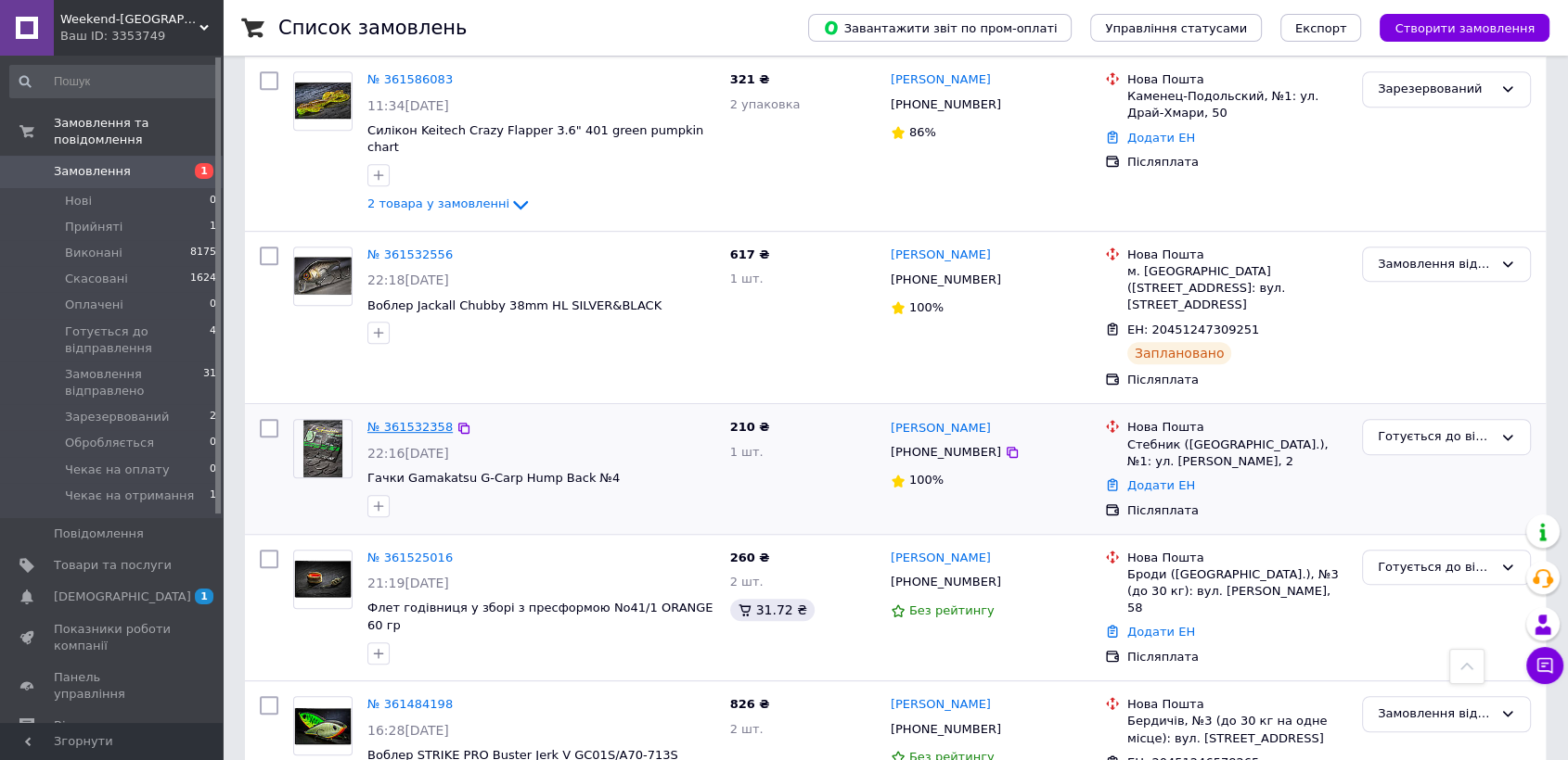
click at [386, 420] on link "№ 361532358" at bounding box center [410, 427] width 86 height 13
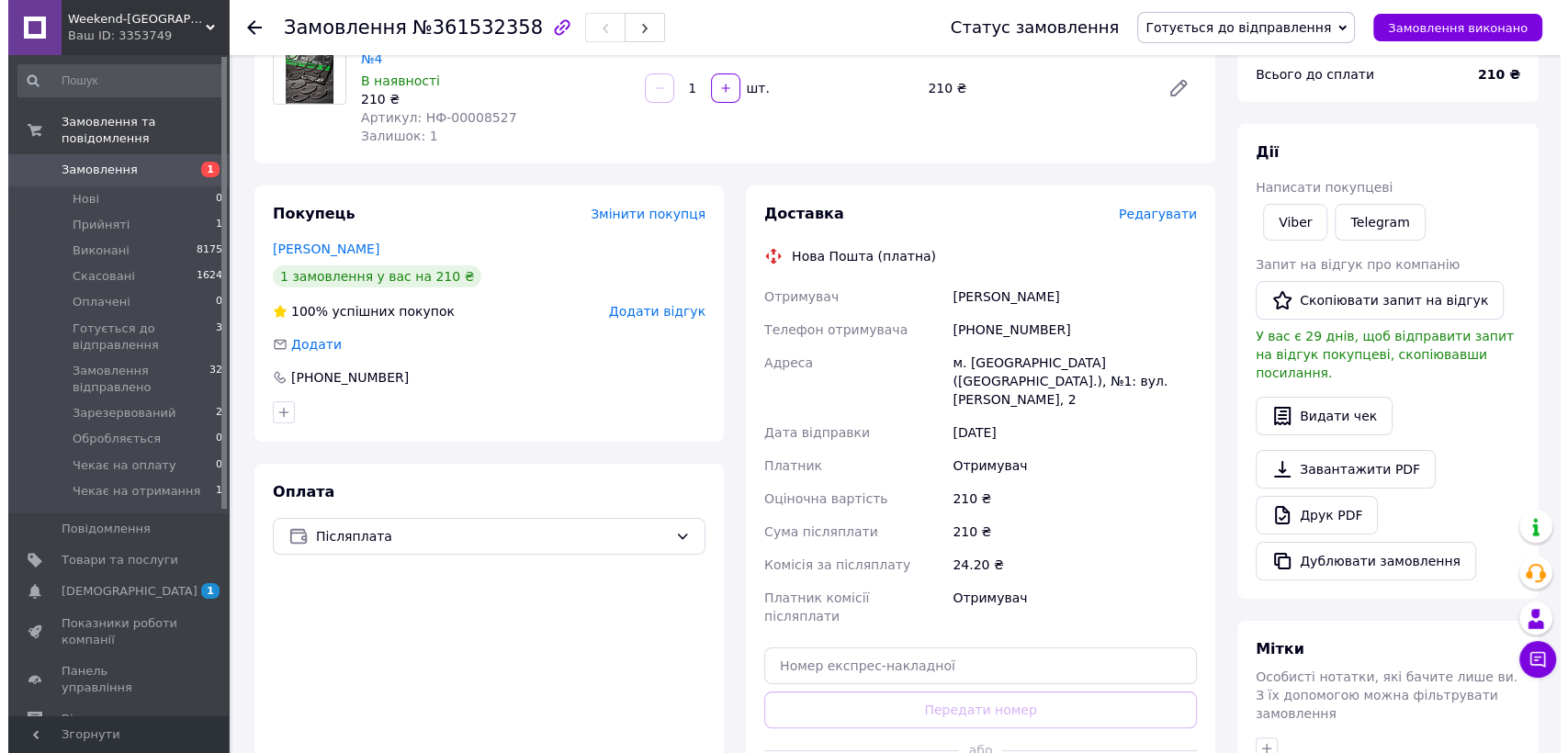
scroll to position [179, 0]
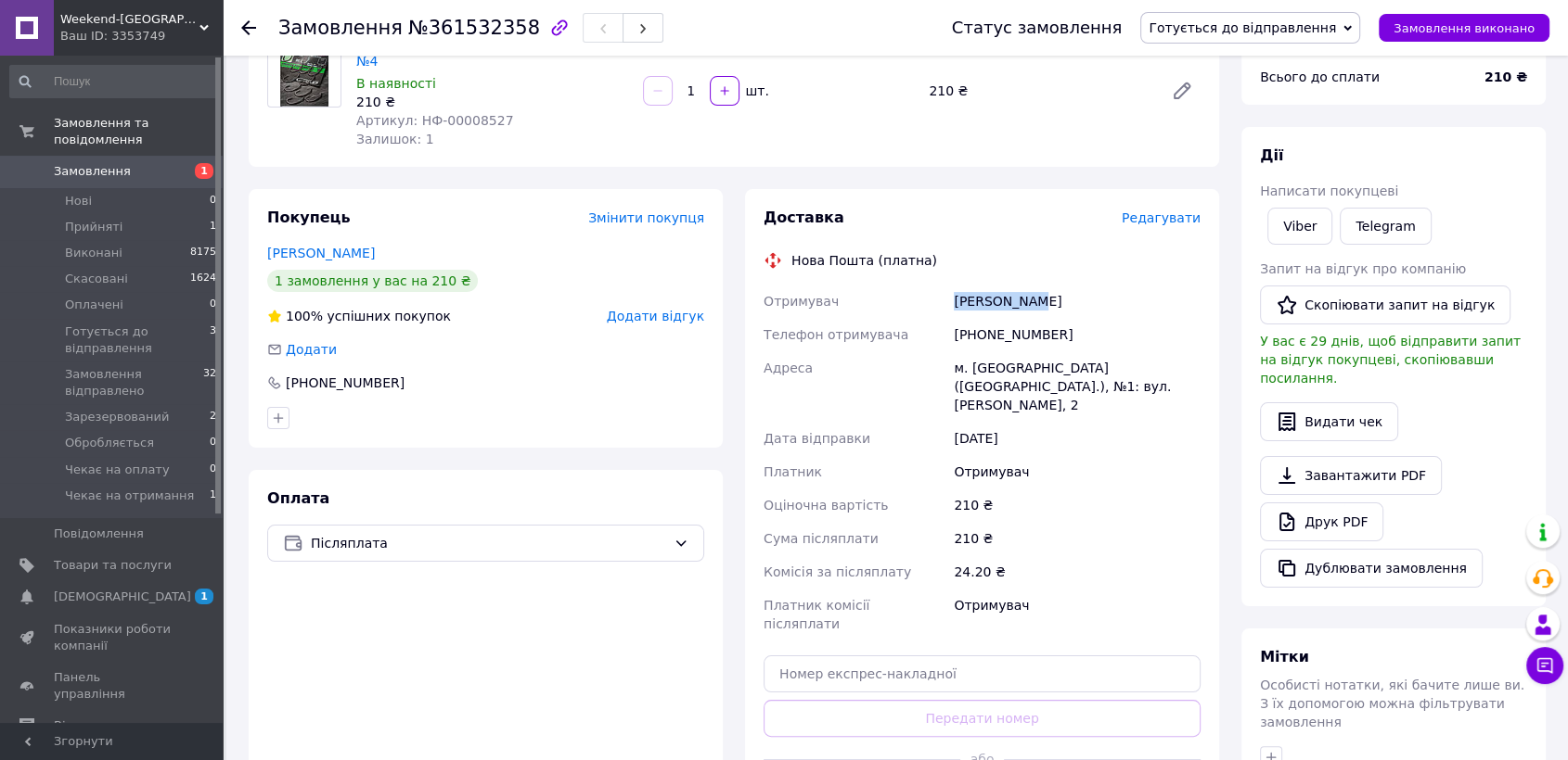
drag, startPoint x: 1059, startPoint y: 284, endPoint x: 935, endPoint y: 273, distance: 124.5
click at [935, 284] on div "Отримувач [PERSON_NAME] Телефон отримувача [PHONE_NUMBER] Адреса м. [GEOGRAPHIC…" at bounding box center [982, 462] width 444 height 356
copy div "Отримувач [PERSON_NAME]"
drag, startPoint x: 1099, startPoint y: 313, endPoint x: 935, endPoint y: 309, distance: 164.0
click at [935, 309] on div "Отримувач [PERSON_NAME] Телефон отримувача [PHONE_NUMBER] Адреса м. [GEOGRAPHIC…" at bounding box center [982, 462] width 444 height 356
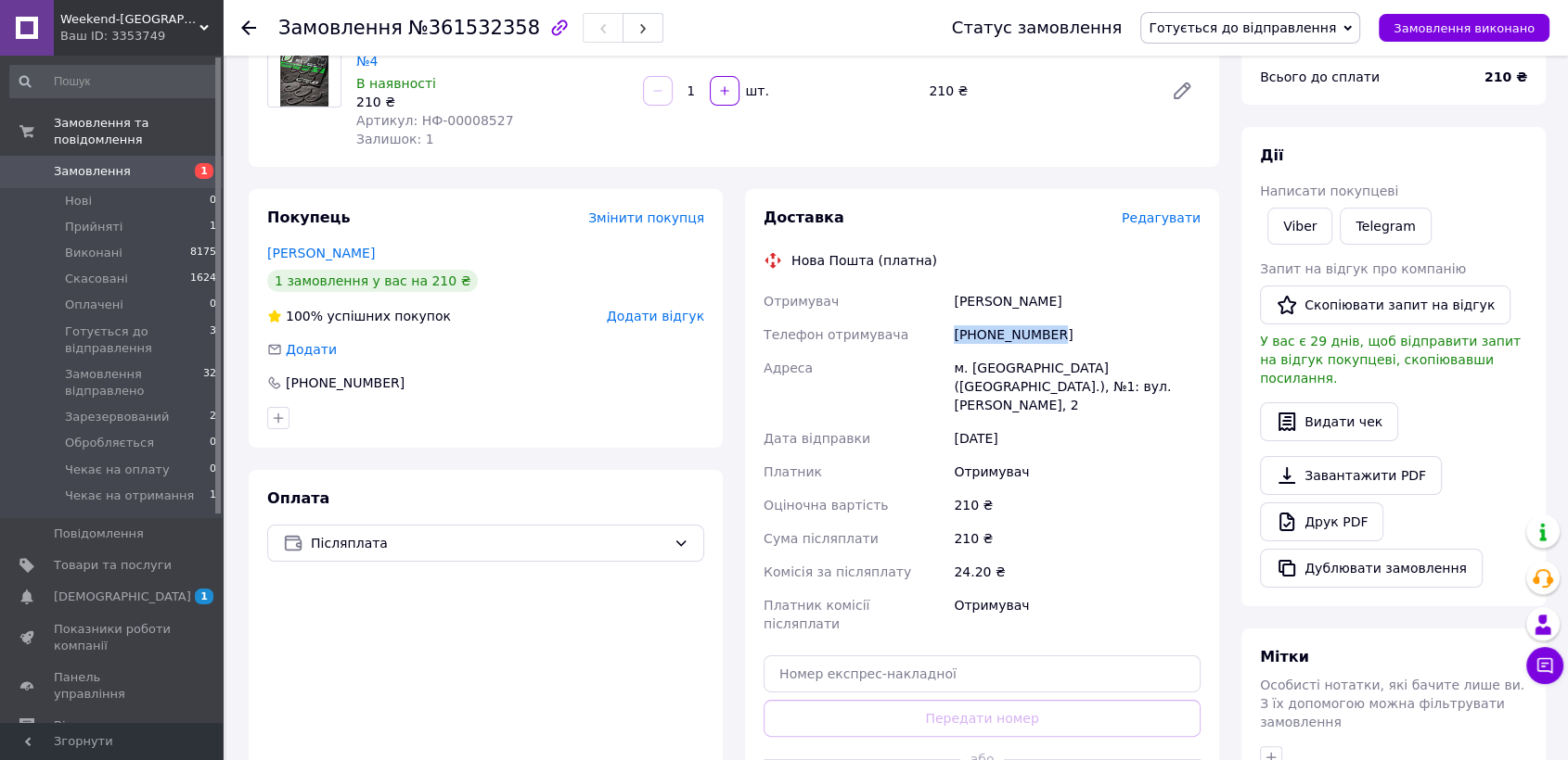
copy div "Телефон отримувача [PHONE_NUMBER]"
click at [1155, 210] on span "Редагувати" at bounding box center [1161, 217] width 79 height 14
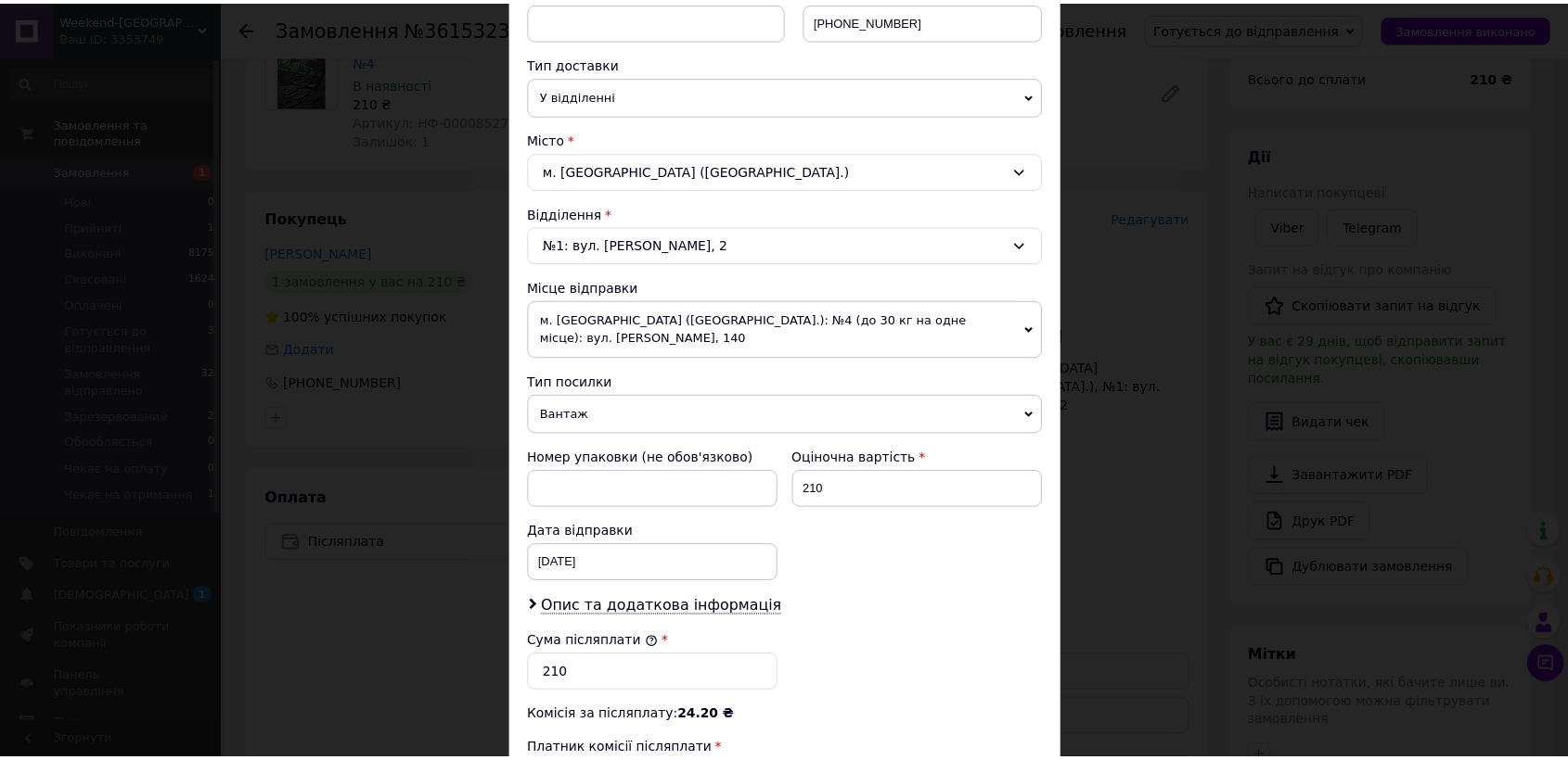
scroll to position [618, 0]
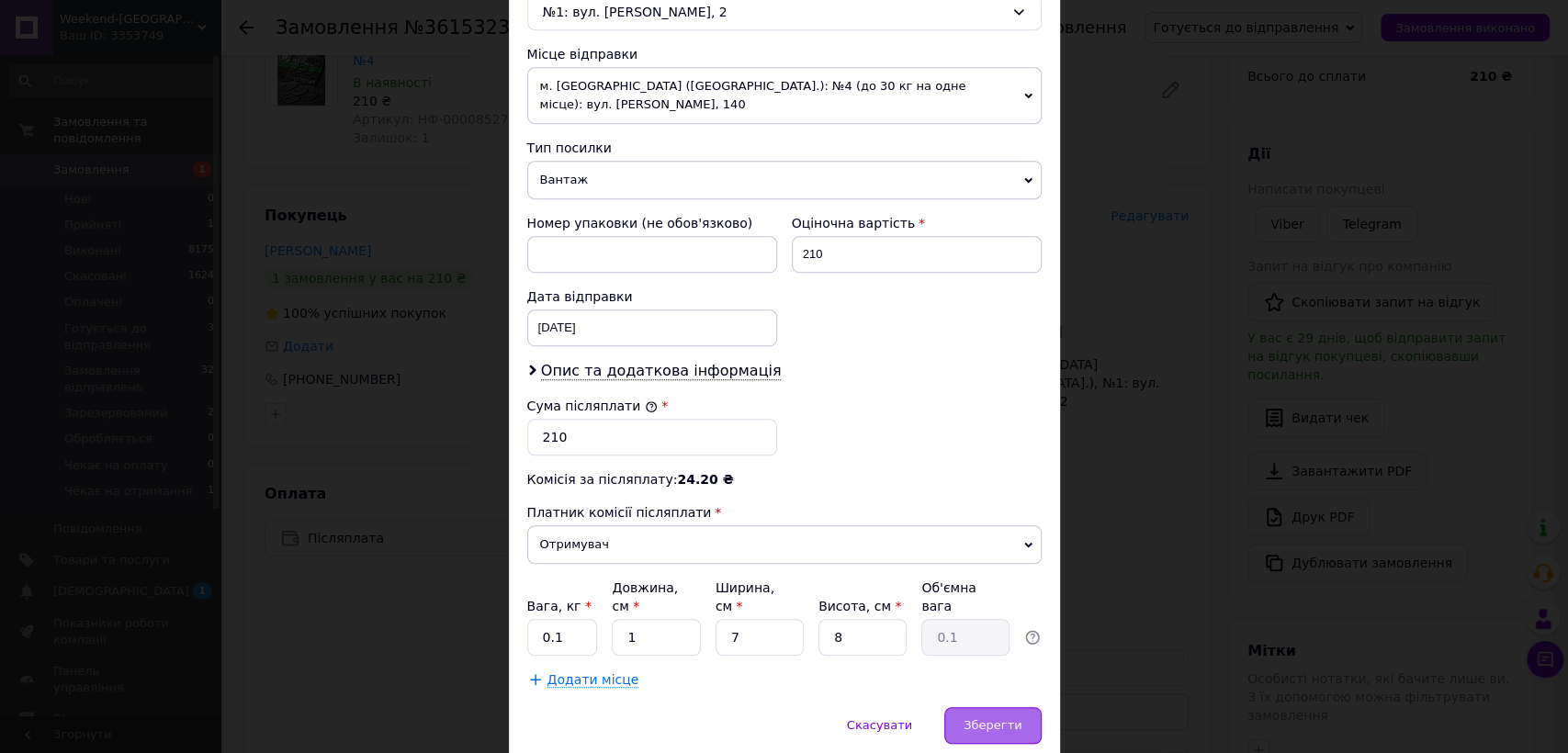
click at [1000, 707] on div "Зберегти" at bounding box center [992, 725] width 96 height 37
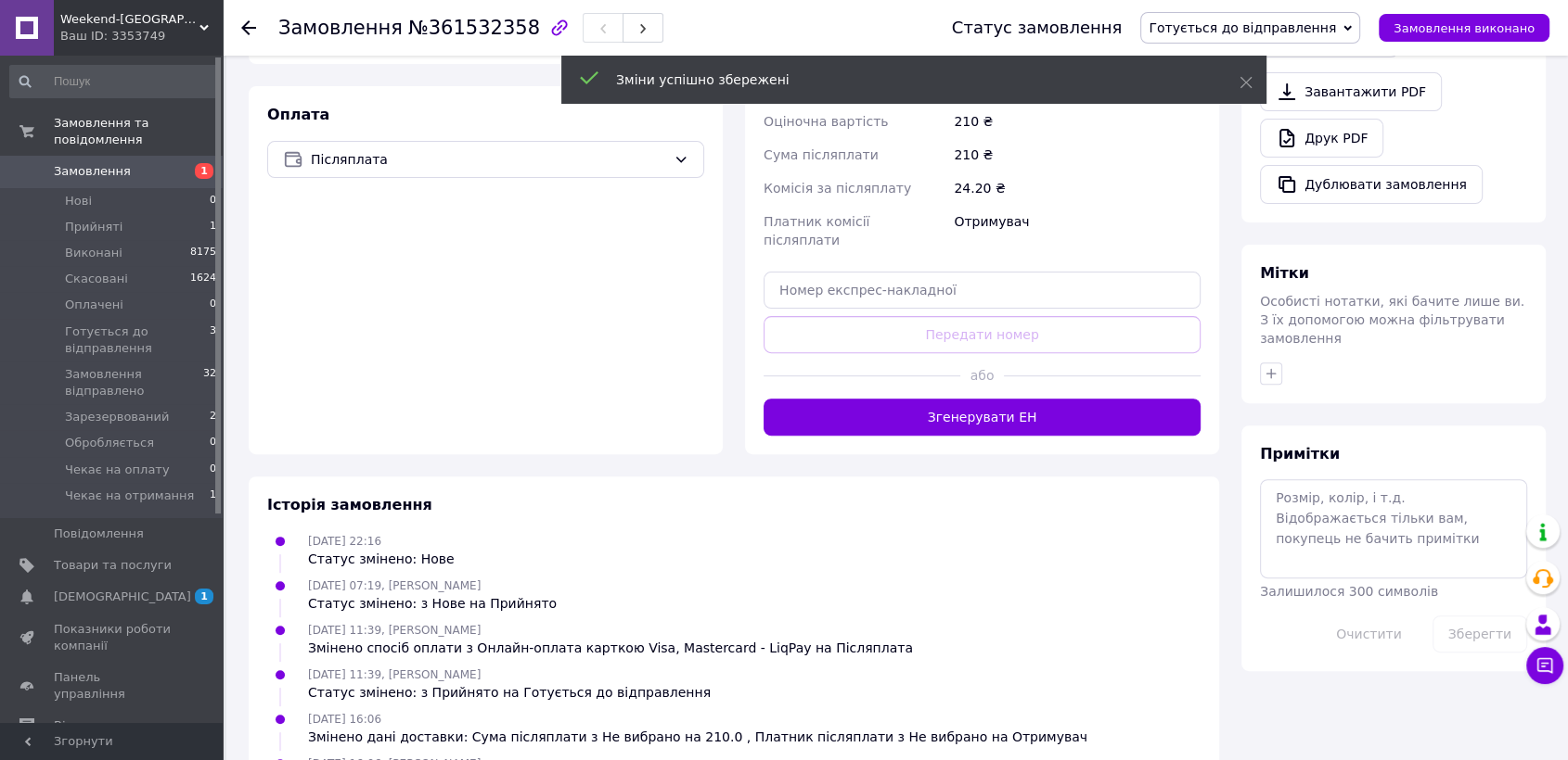
scroll to position [594, 0]
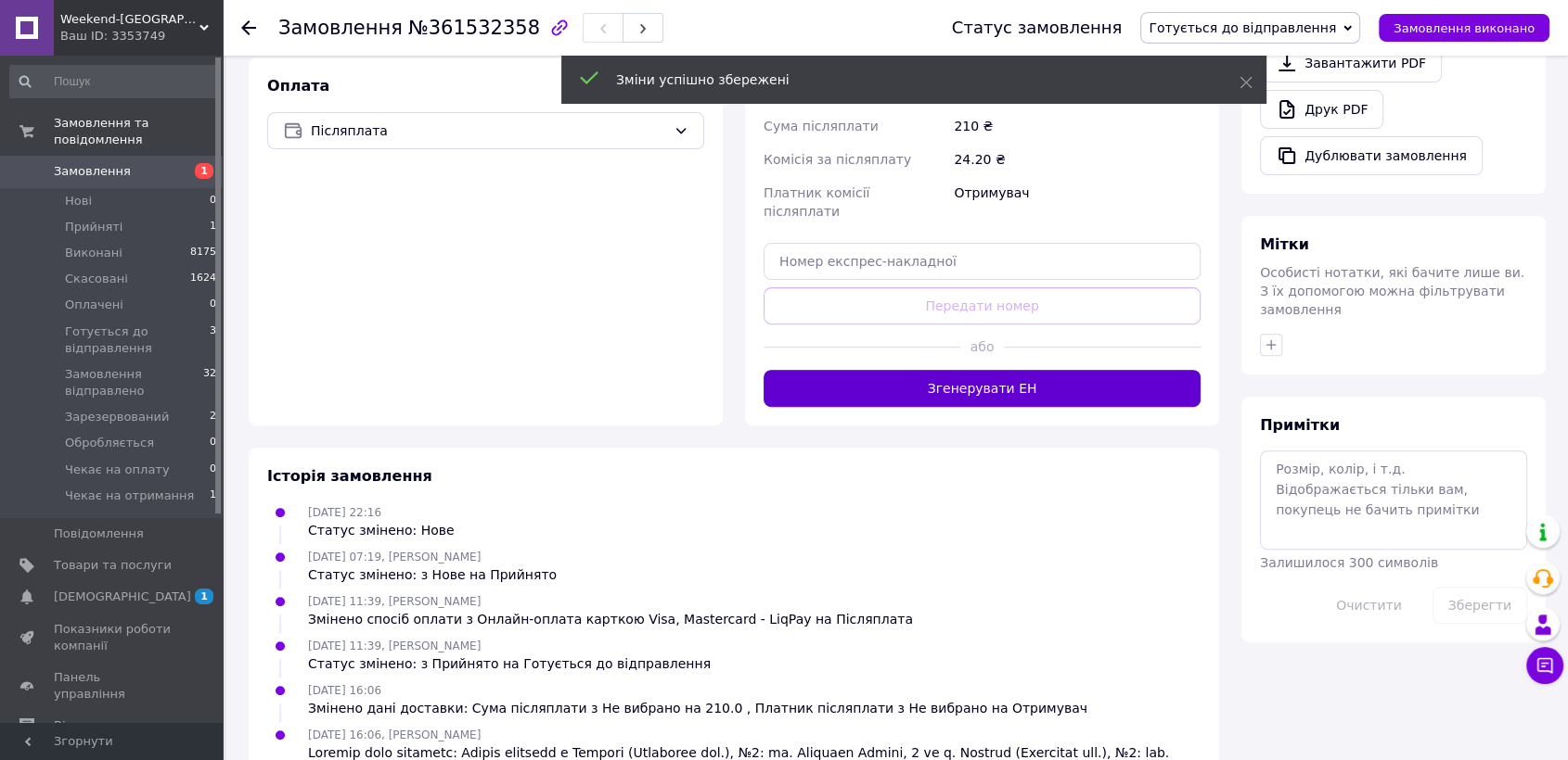
click at [1018, 370] on button "Згенерувати ЕН" at bounding box center [982, 388] width 437 height 37
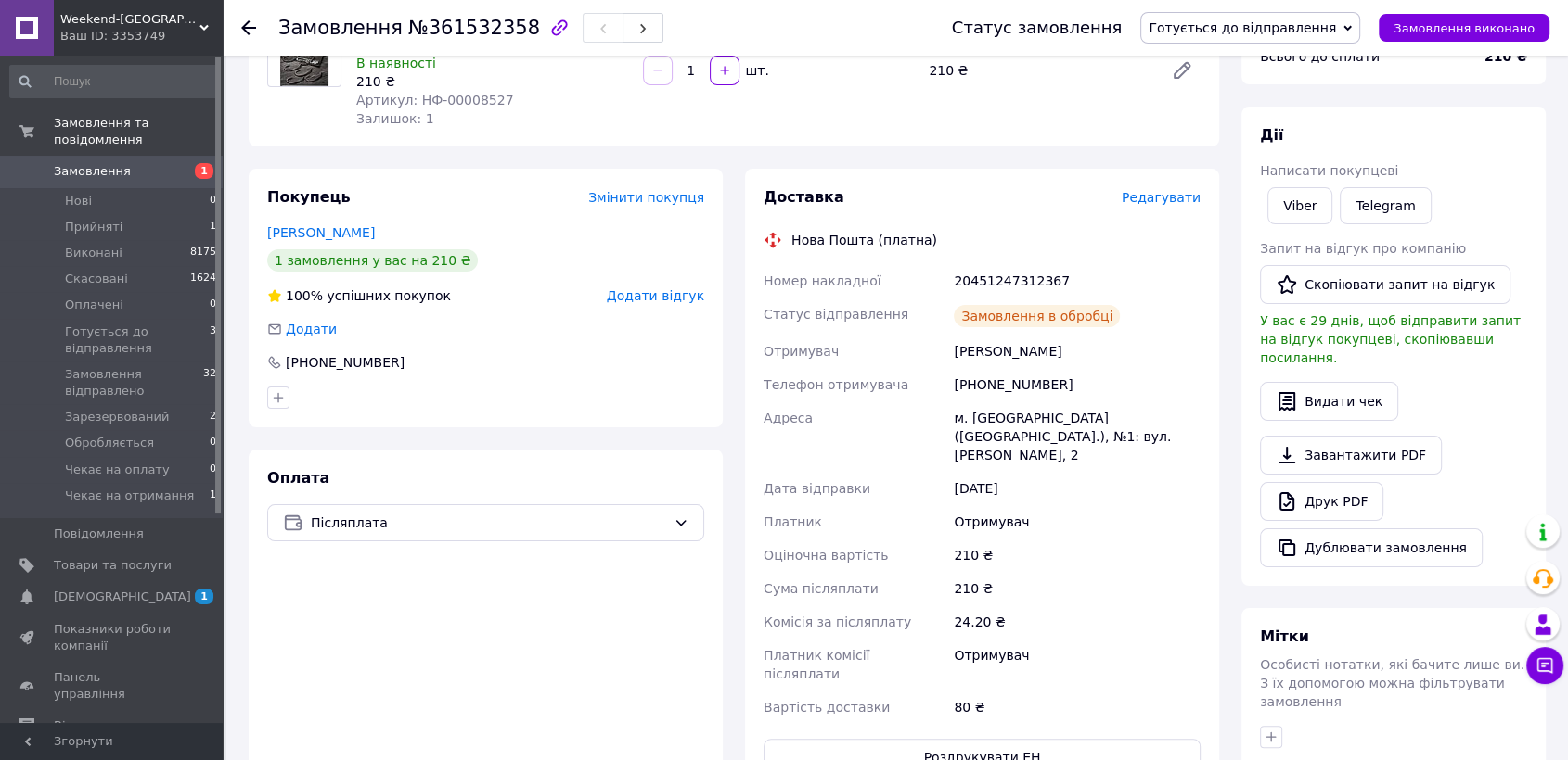
scroll to position [181, 0]
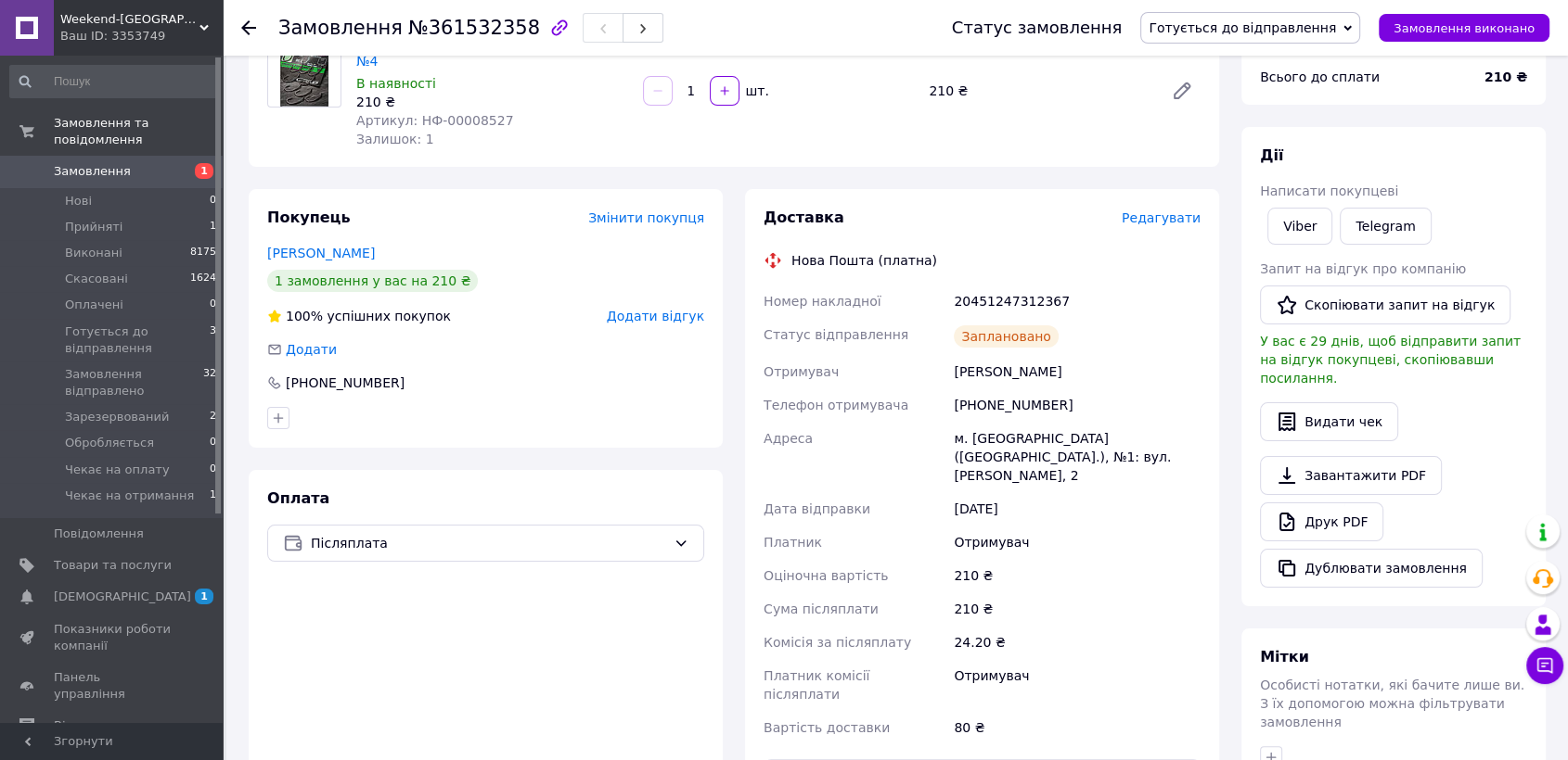
click at [1289, 20] on span "Готується до відправлення" at bounding box center [1242, 27] width 187 height 14
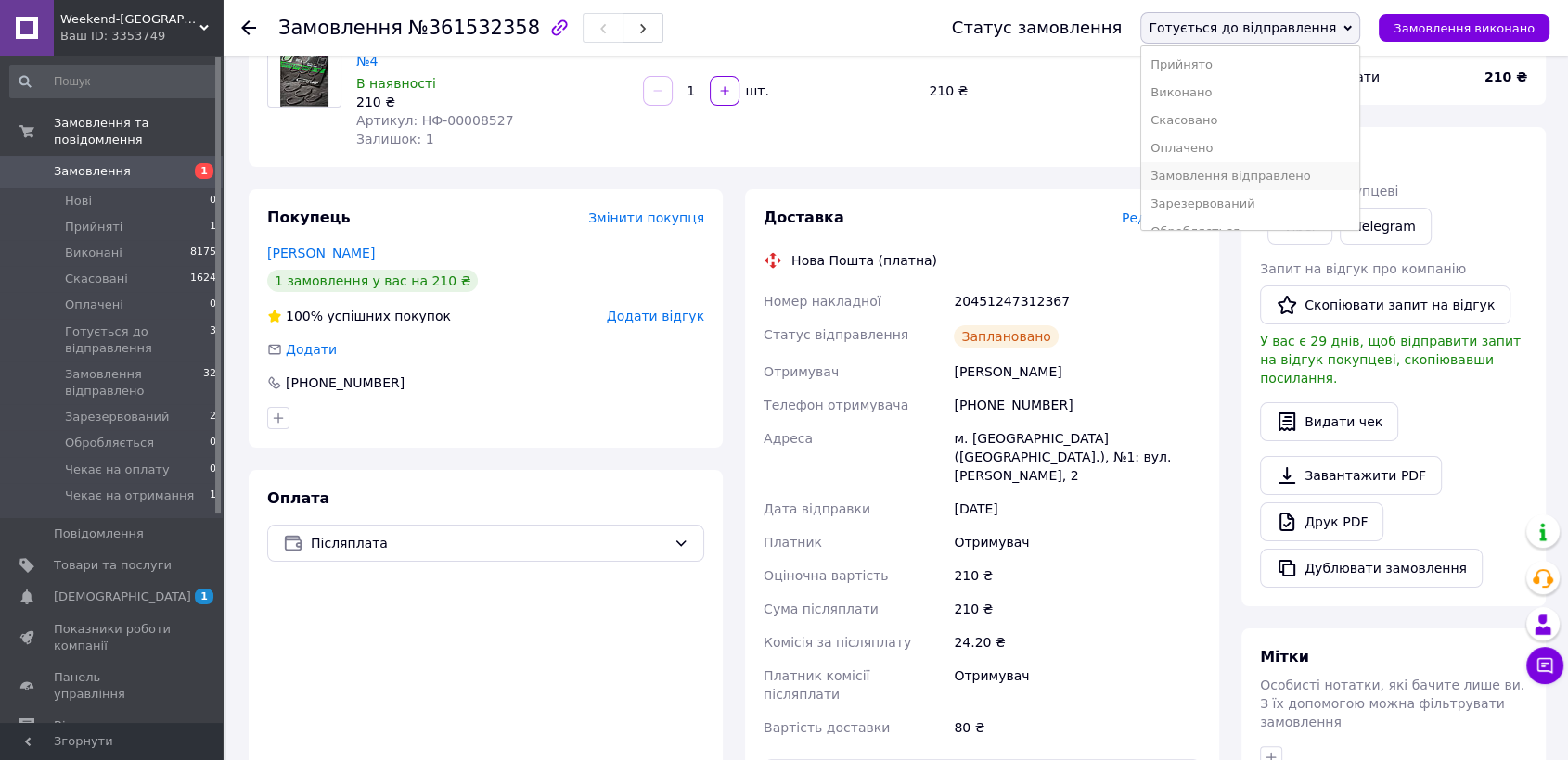
click at [1288, 177] on li "Замовлення відправлено" at bounding box center [1250, 176] width 218 height 28
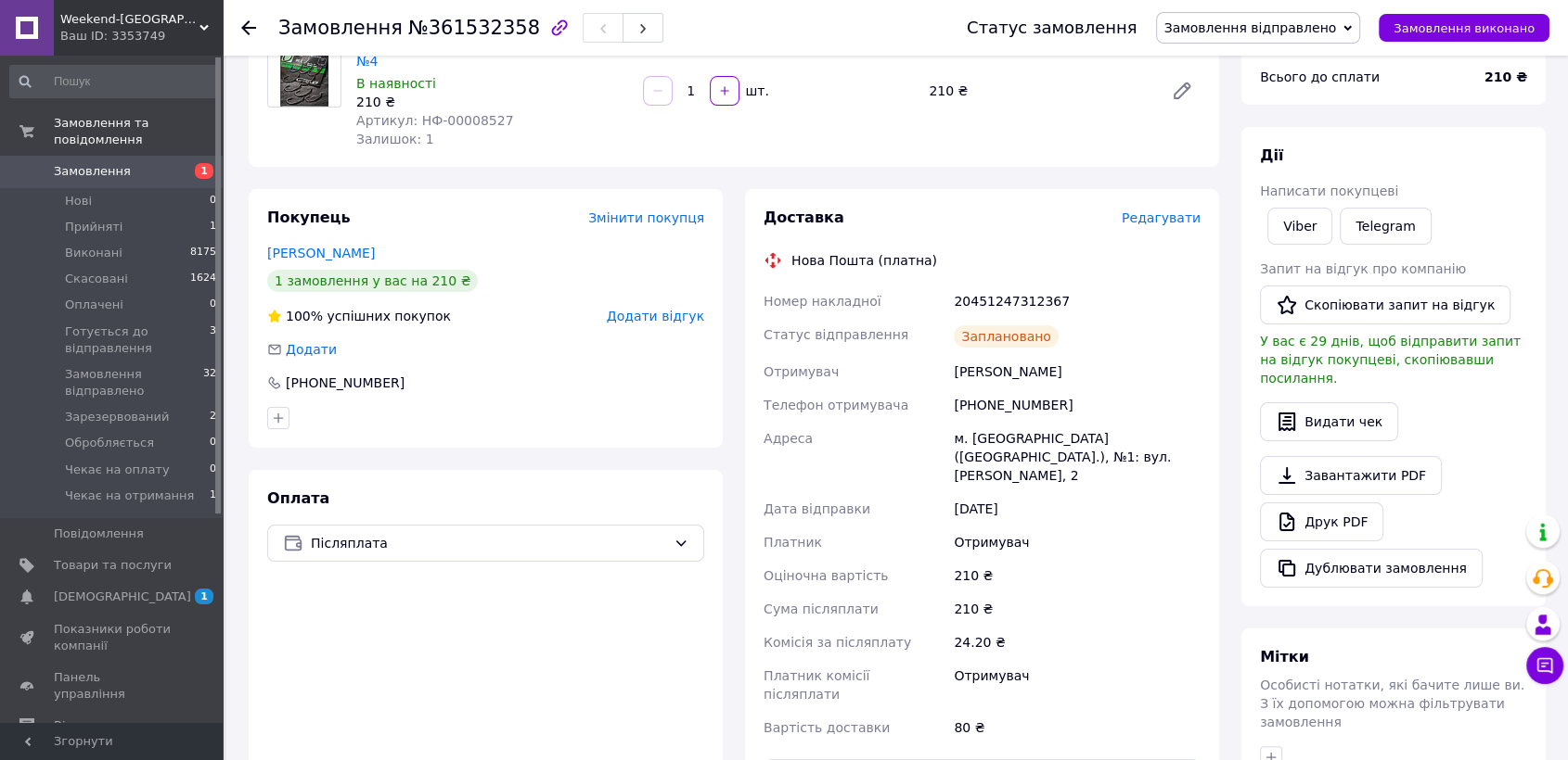
click at [96, 163] on span "Замовлення" at bounding box center [92, 171] width 77 height 16
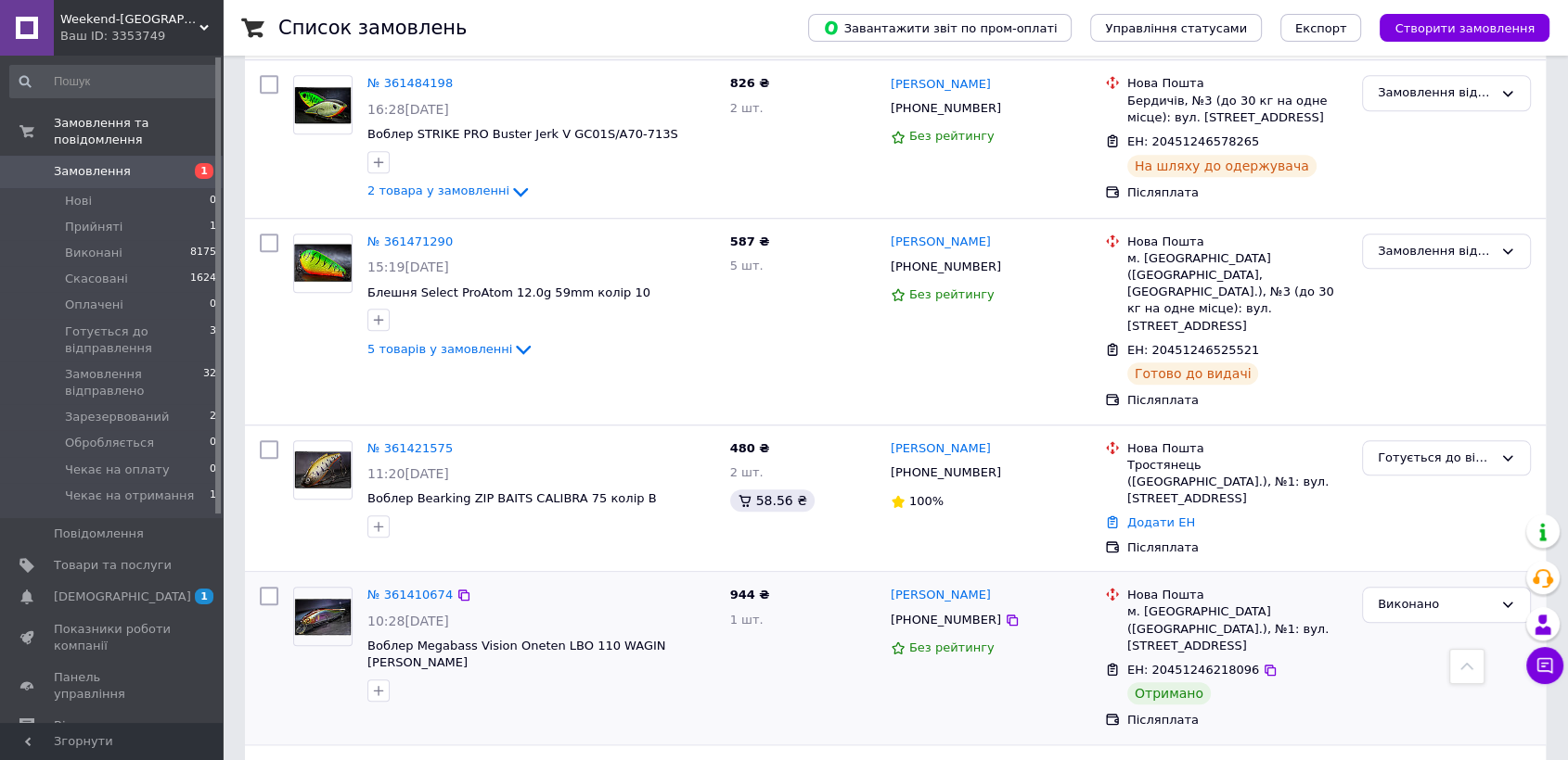
scroll to position [1648, 0]
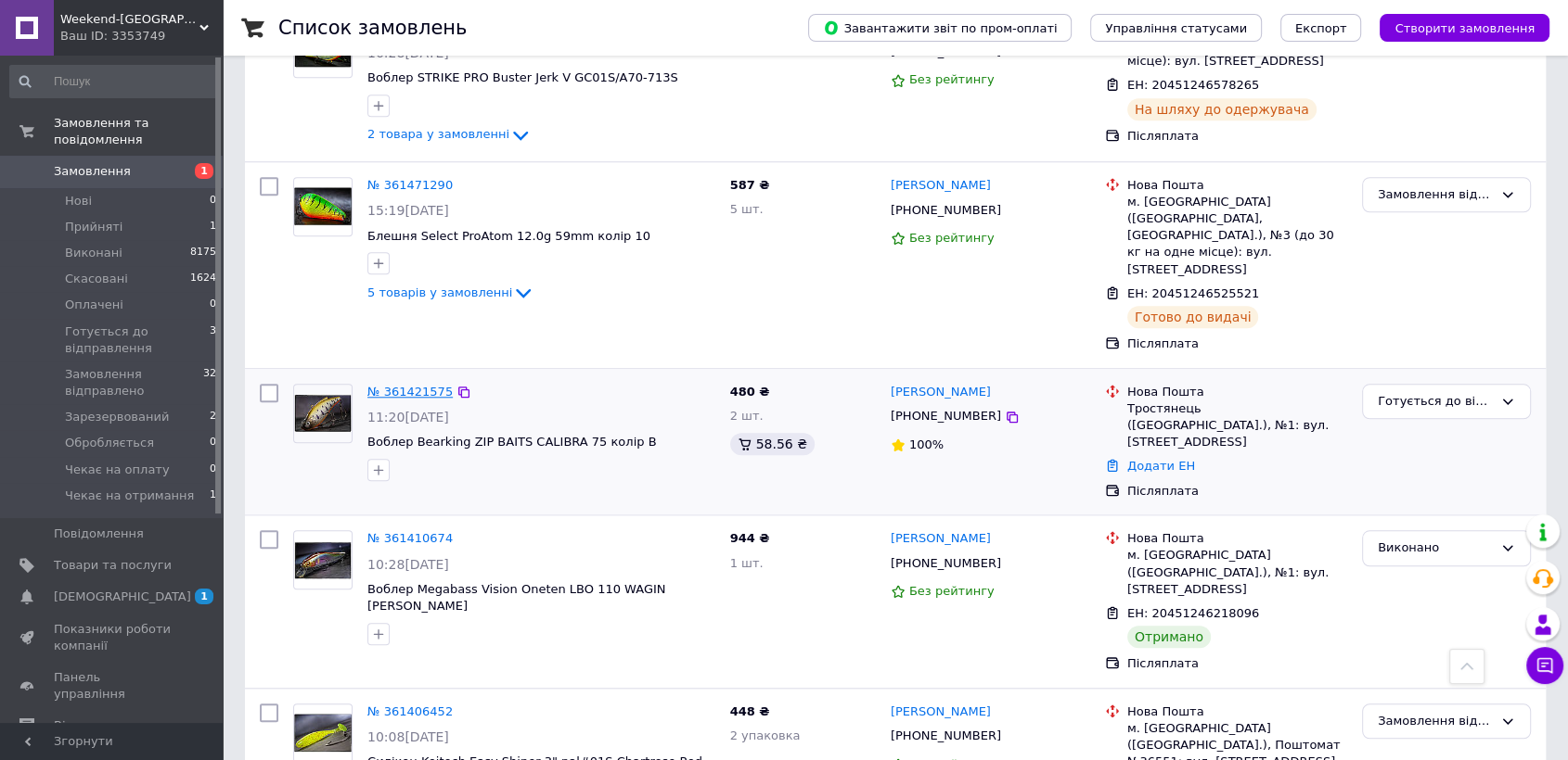
click at [398, 385] on link "№ 361421575" at bounding box center [410, 392] width 86 height 13
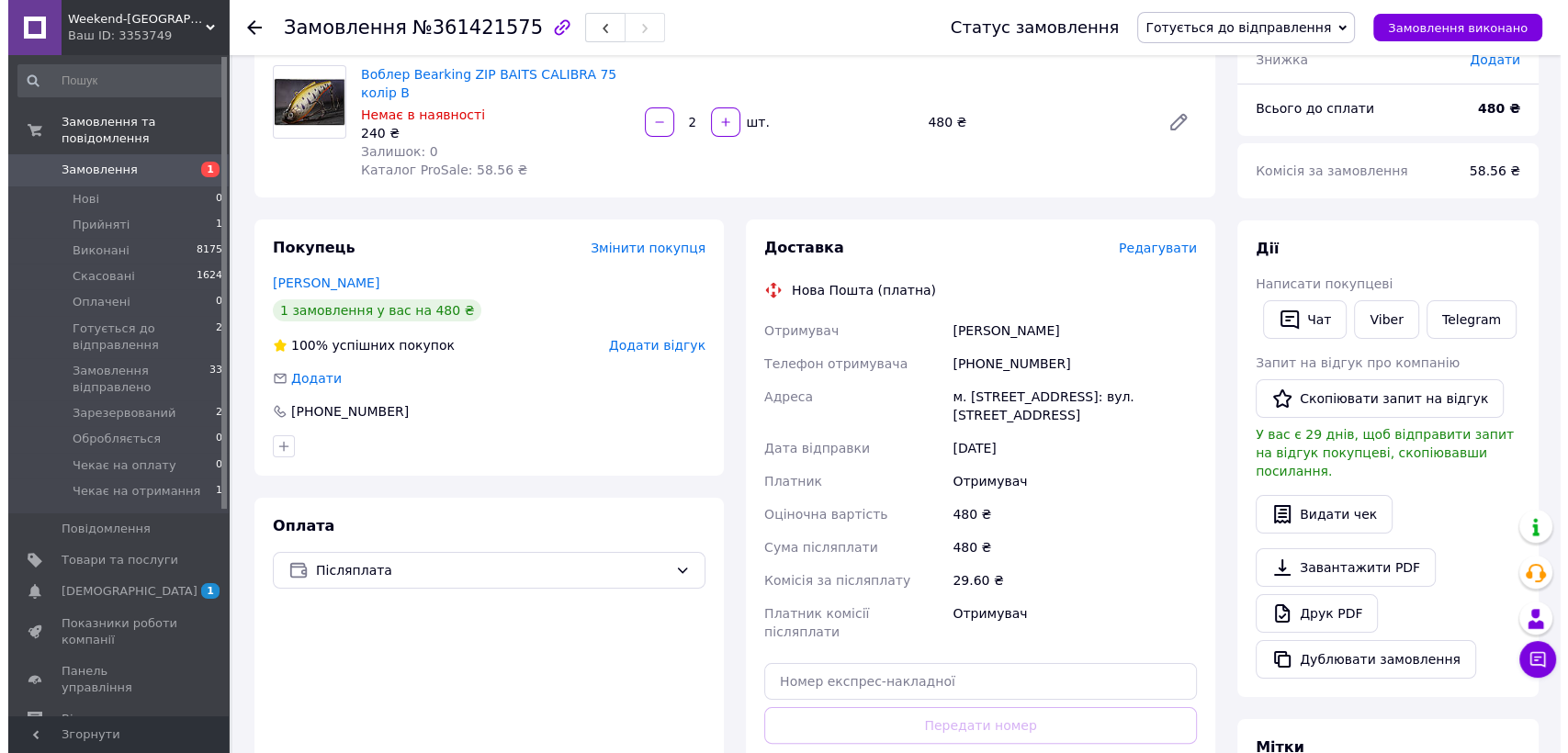
scroll to position [110, 0]
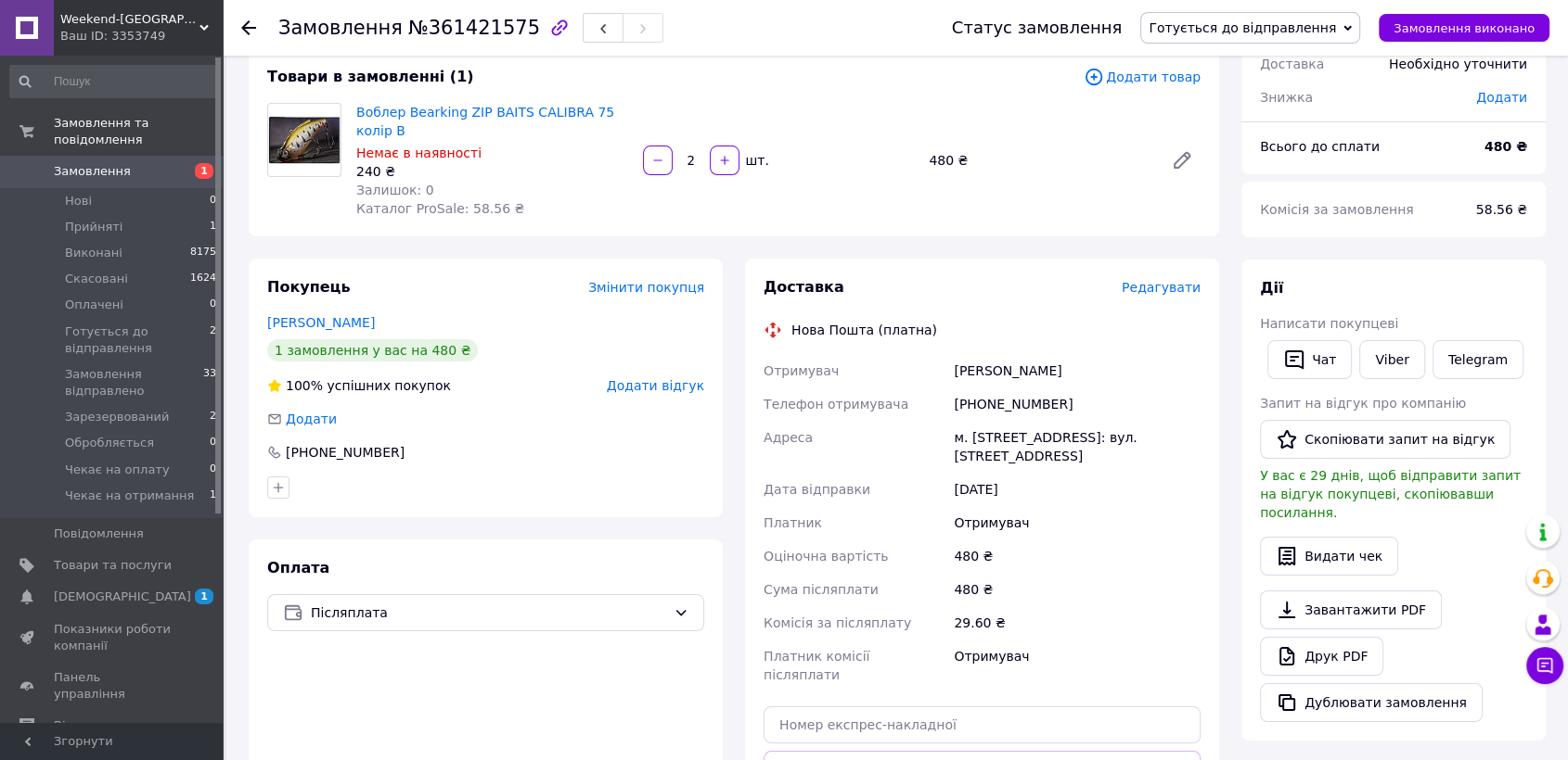
click at [1170, 282] on span "Редагувати" at bounding box center [1161, 286] width 79 height 14
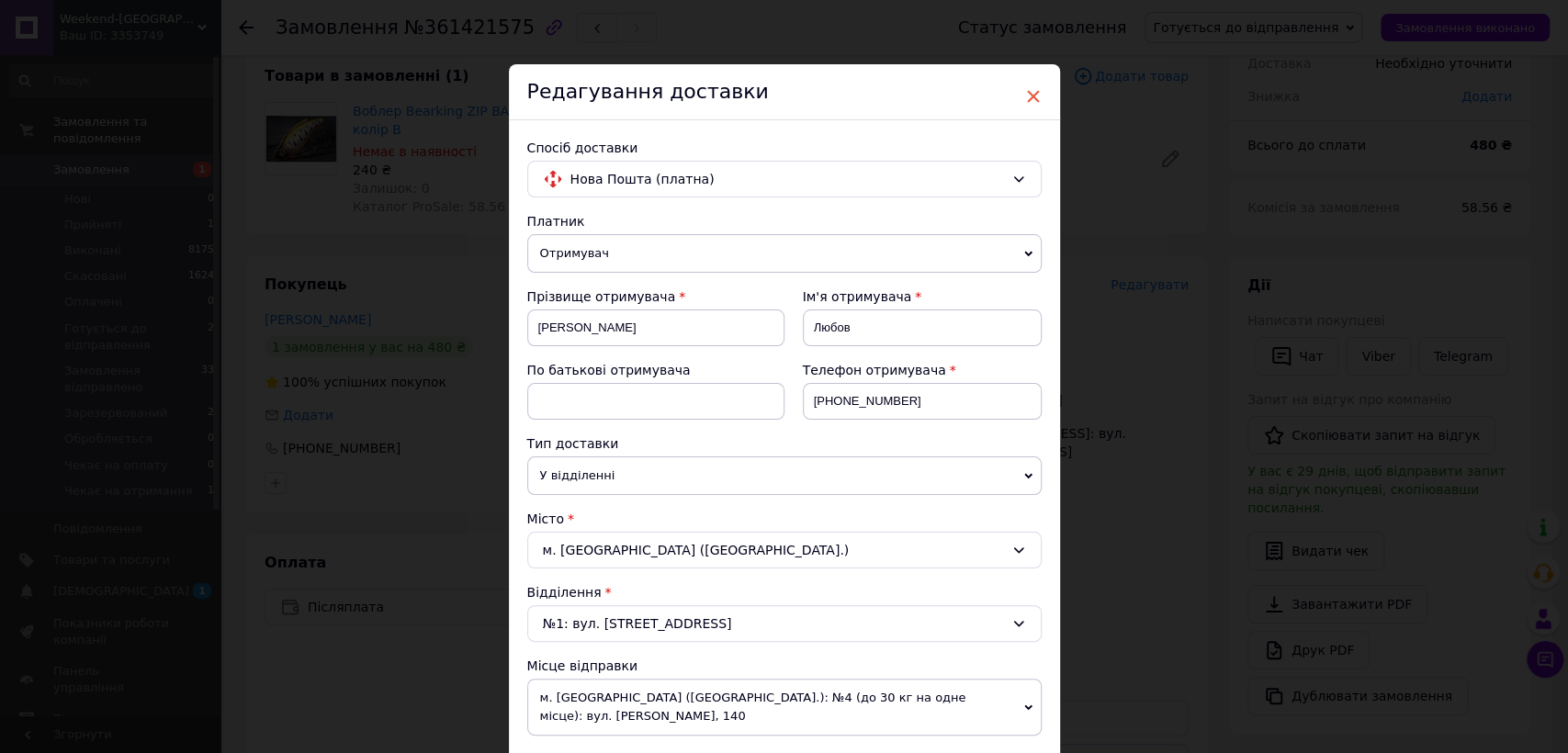
click at [1032, 91] on span "×" at bounding box center [1033, 96] width 16 height 31
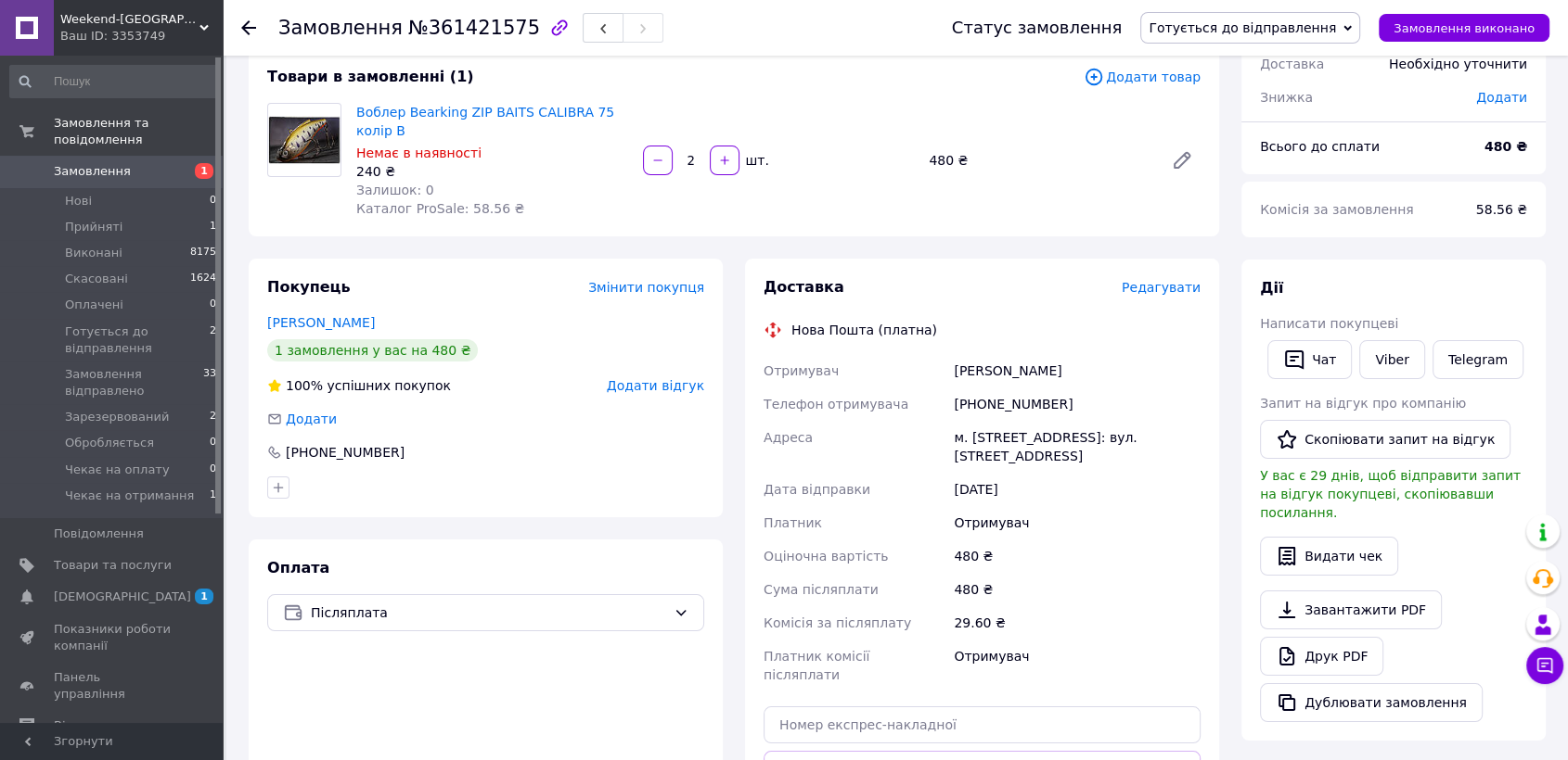
drag, startPoint x: 1106, startPoint y: 363, endPoint x: 948, endPoint y: 371, distance: 158.2
click at [948, 371] on div "Отримувач [PERSON_NAME] Телефон отримувача [PHONE_NUMBER] Адреса [PERSON_NAME].…" at bounding box center [982, 523] width 444 height 337
copy div "Отримувач [PERSON_NAME]"
drag, startPoint x: 1034, startPoint y: 405, endPoint x: 913, endPoint y: 408, distance: 121.0
click at [913, 410] on div "Отримувач [PERSON_NAME] Телефон отримувача [PHONE_NUMBER] Адреса [PERSON_NAME].…" at bounding box center [982, 523] width 444 height 337
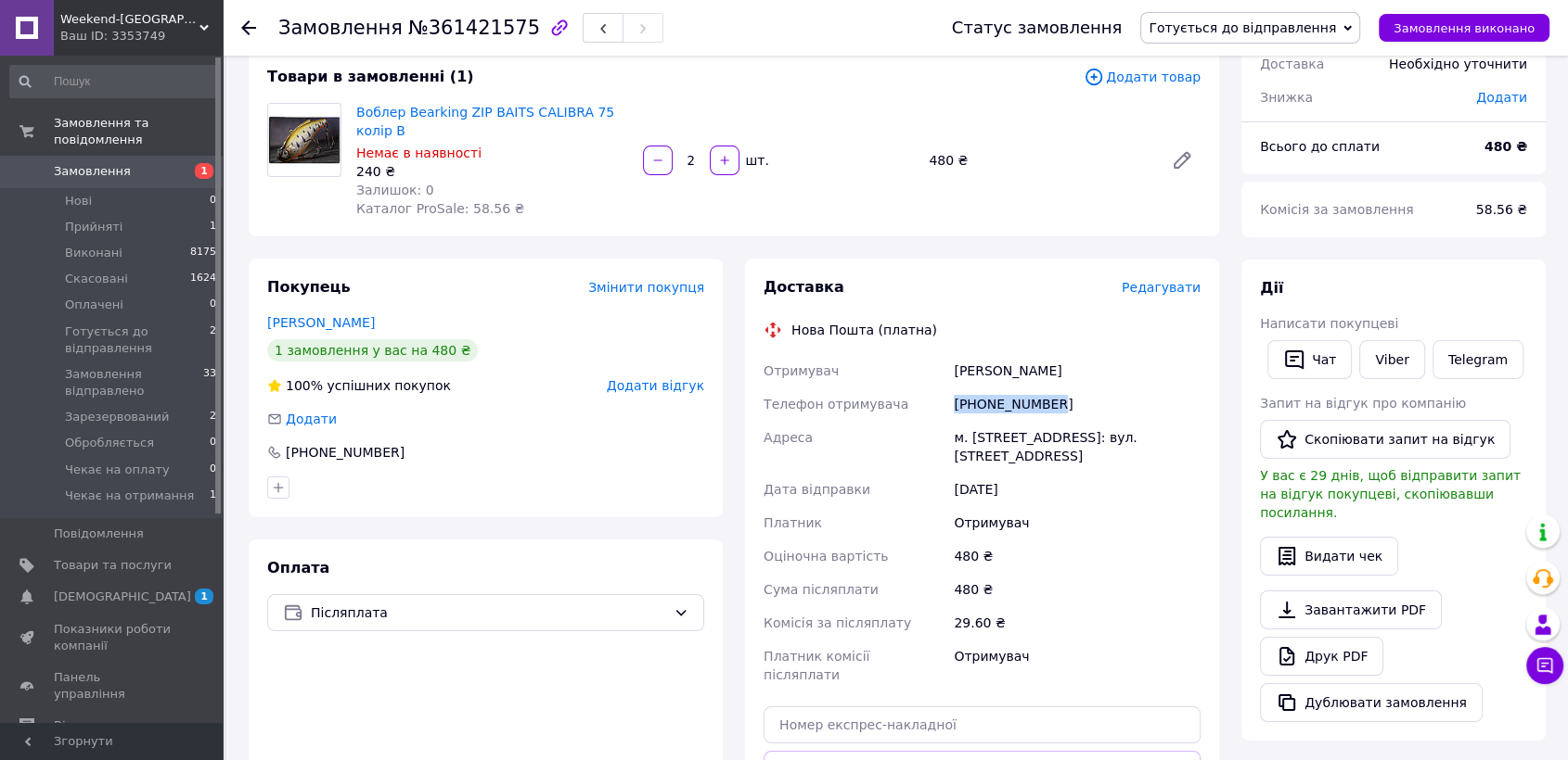
copy div "Телефон отримувача [PHONE_NUMBER]"
click at [1183, 156] on icon at bounding box center [1182, 159] width 14 height 14
click at [1142, 283] on span "Редагувати" at bounding box center [1161, 286] width 79 height 14
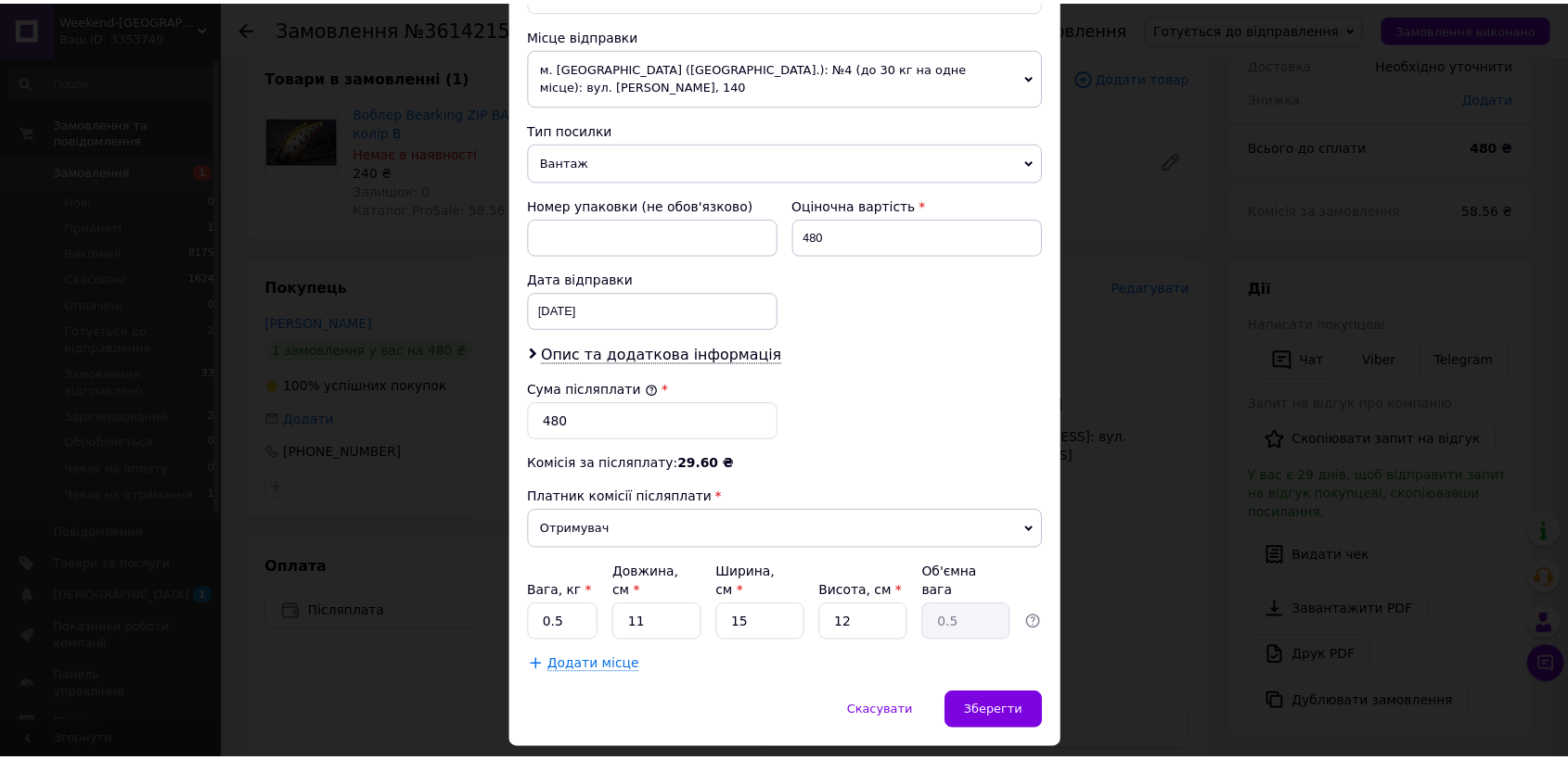
scroll to position [670, 0]
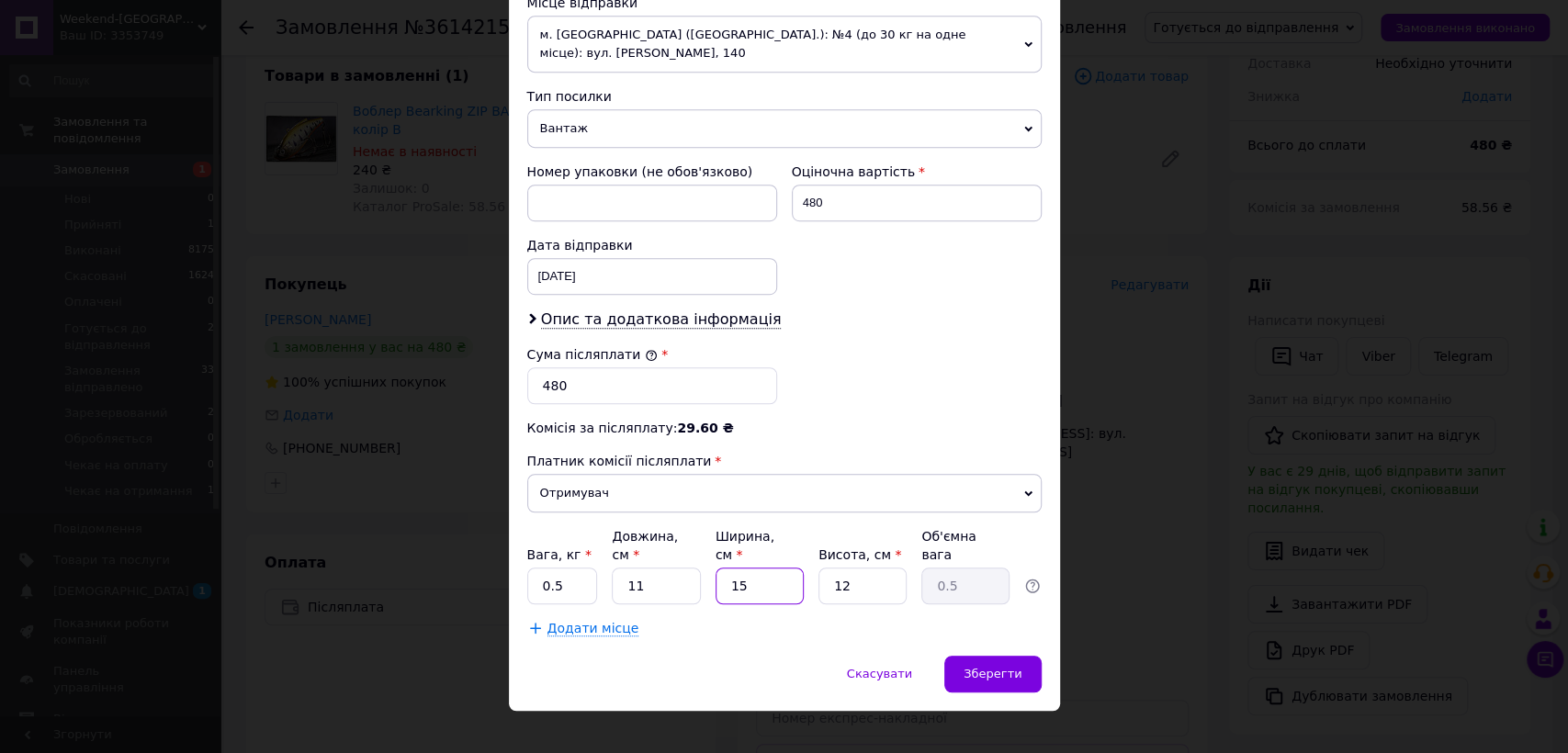
click at [764, 572] on input "15" at bounding box center [760, 585] width 89 height 37
type input "5"
type input "0.17"
type input "5"
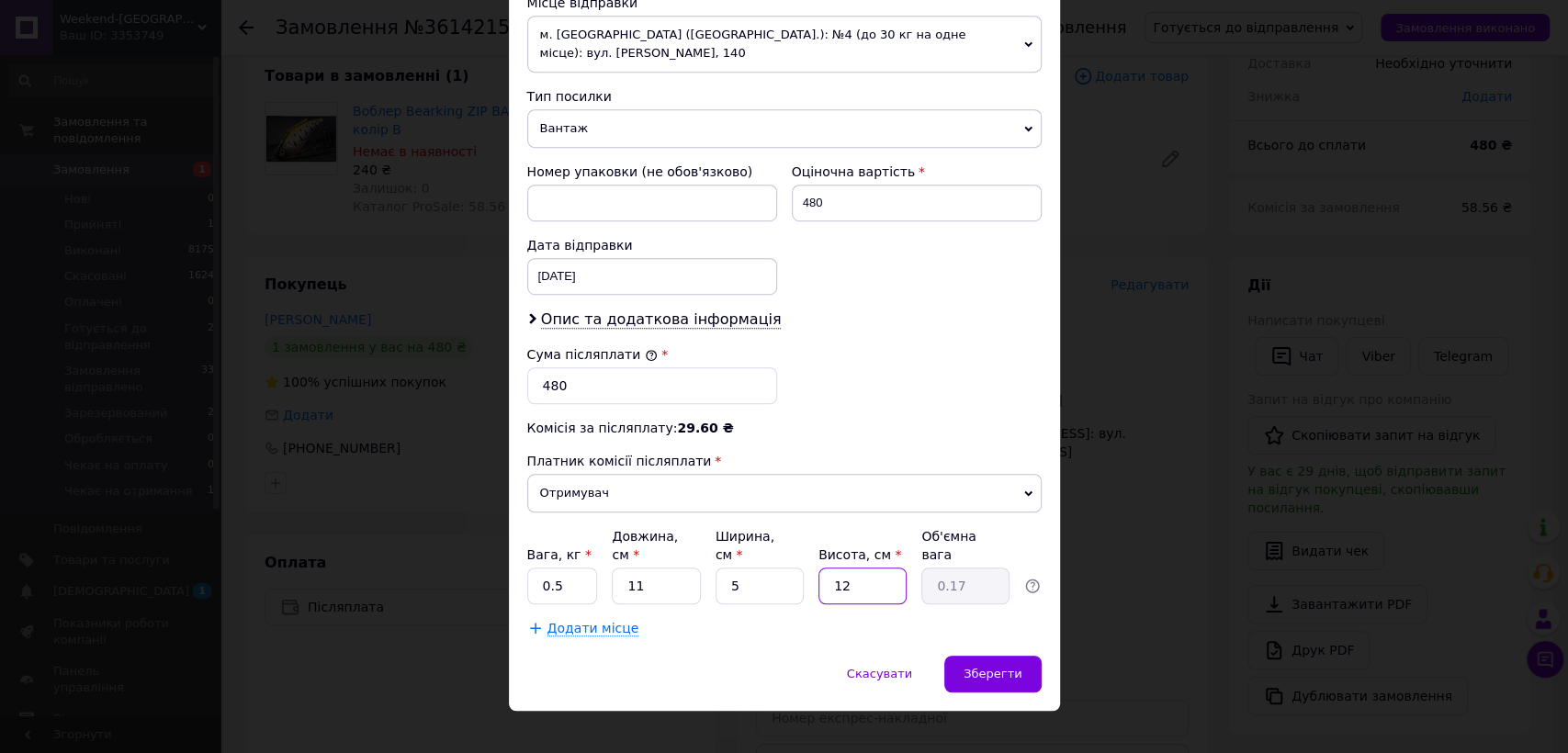
click at [843, 570] on input "12" at bounding box center [863, 585] width 89 height 37
type input "6"
type input "0.1"
type input "6"
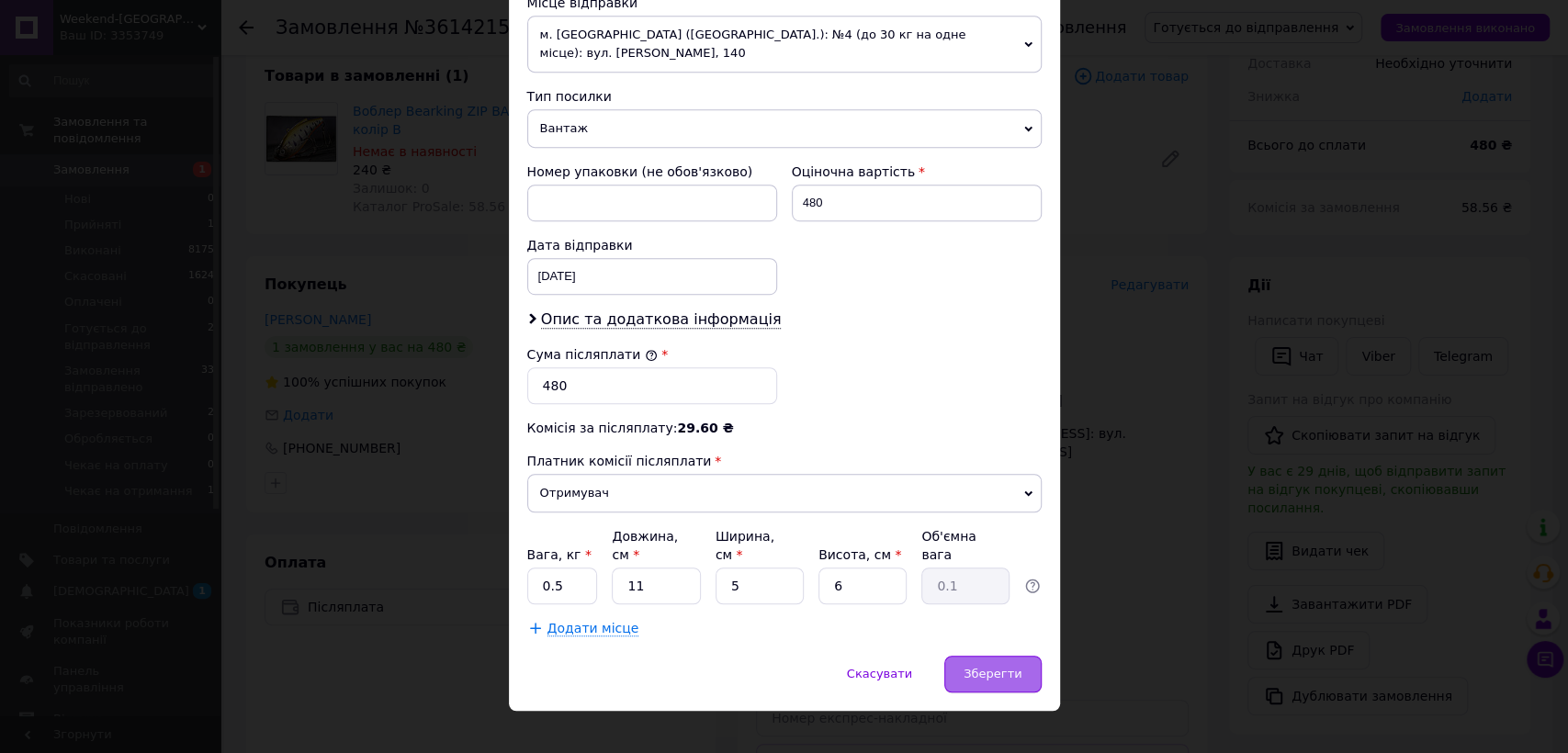
click at [972, 666] on div "Зберегти" at bounding box center [992, 674] width 96 height 37
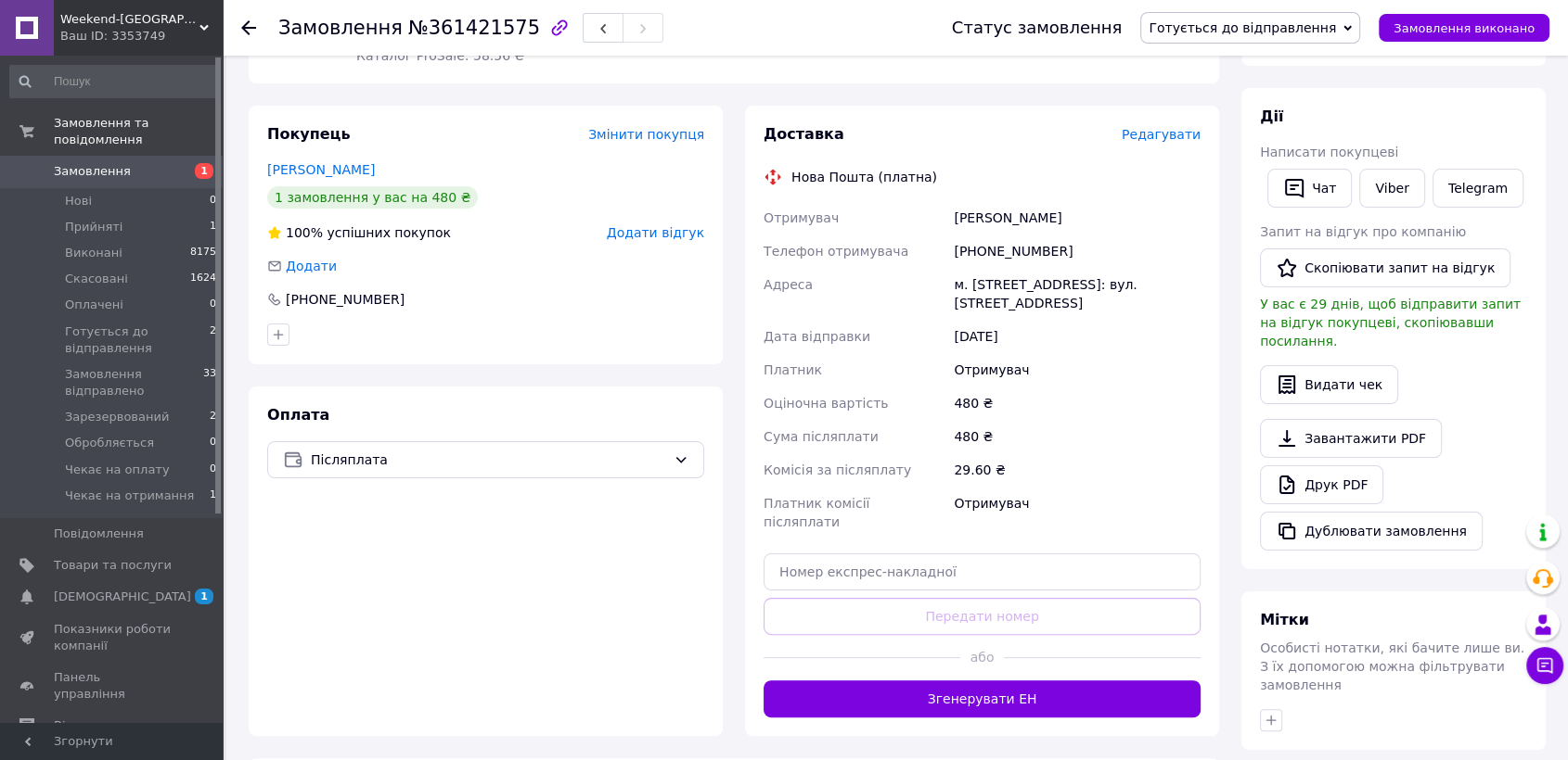
scroll to position [318, 0]
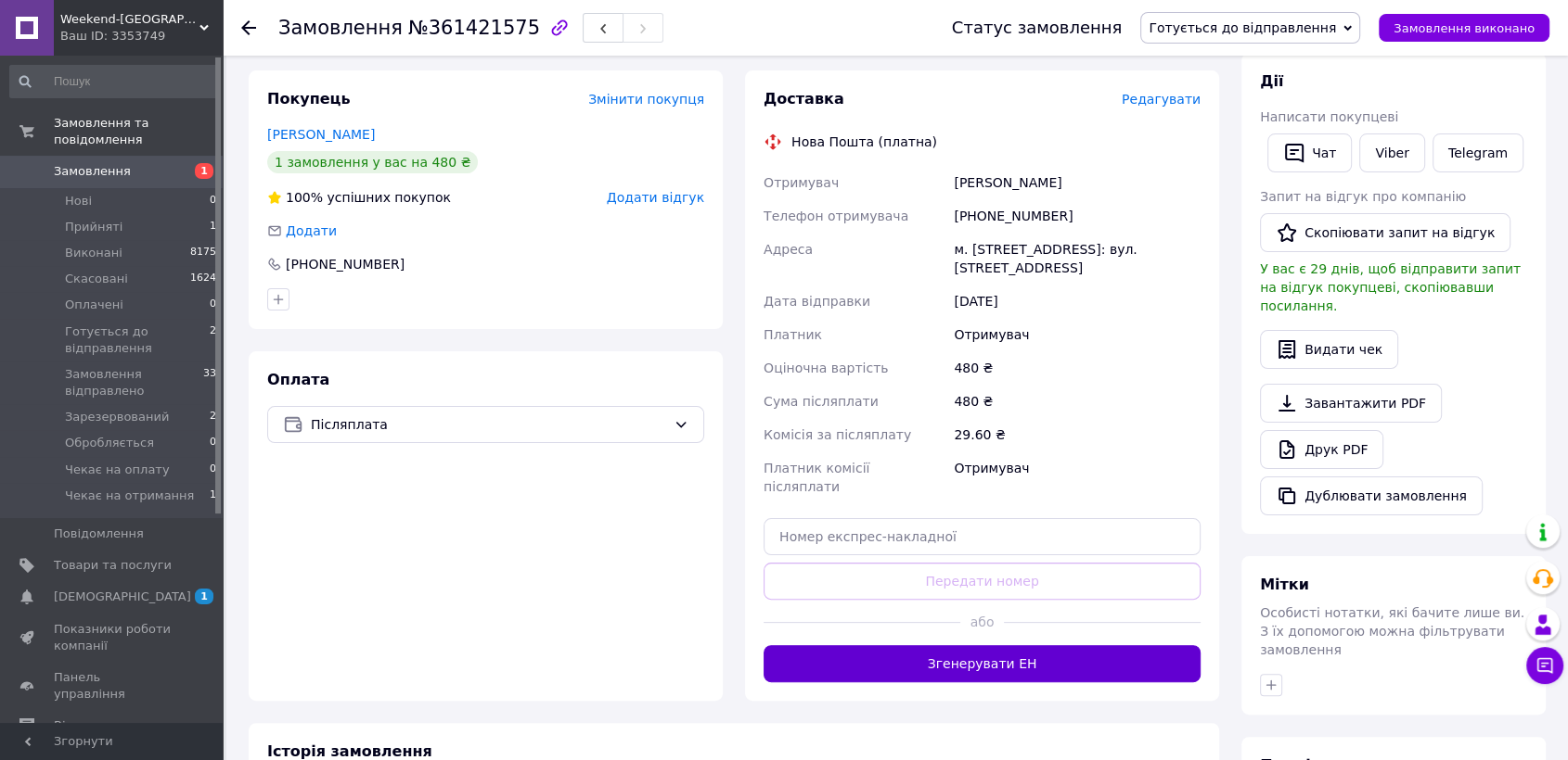
click at [913, 649] on button "Згенерувати ЕН" at bounding box center [982, 664] width 437 height 37
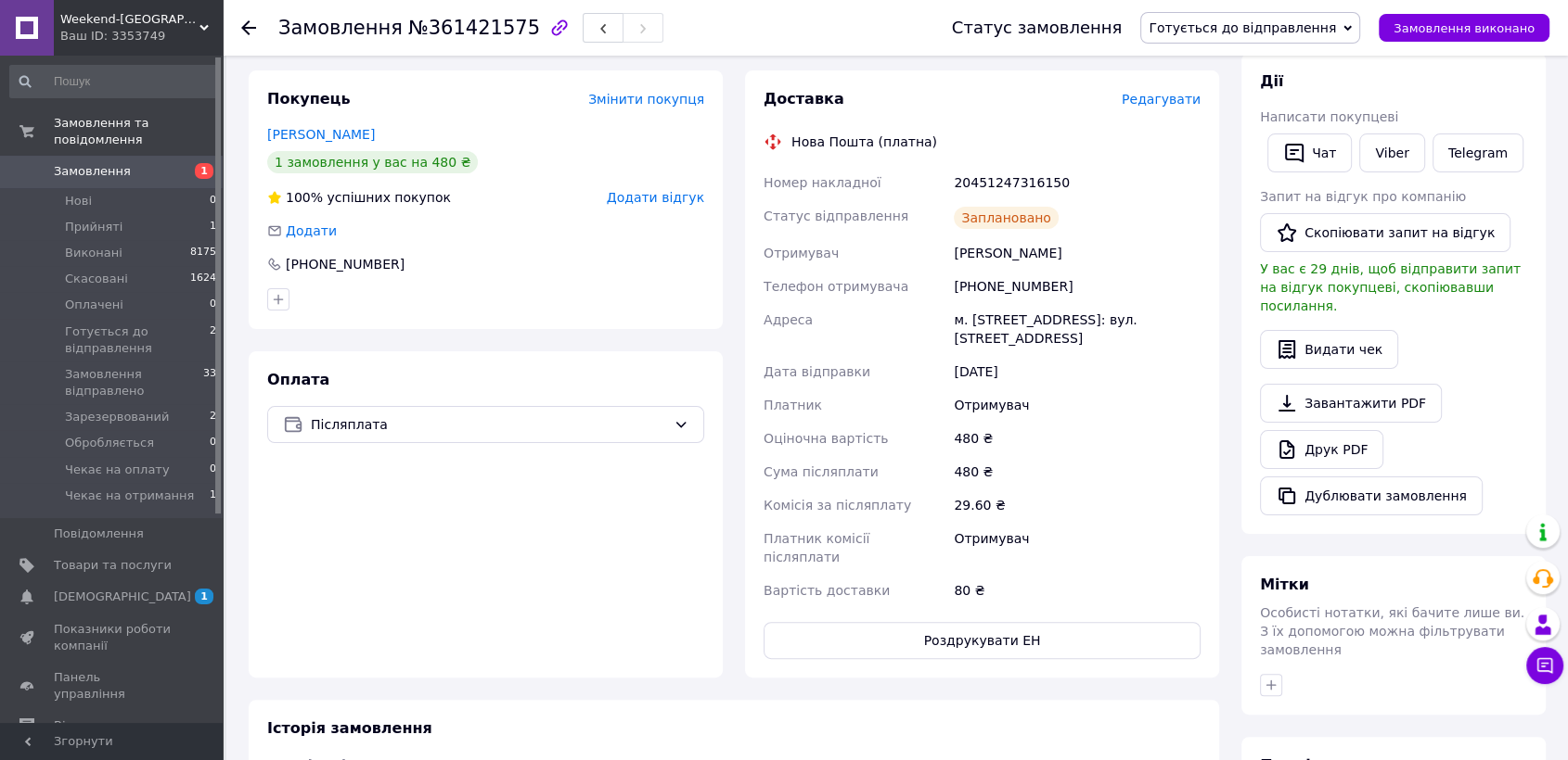
click at [1303, 28] on span "Готується до відправлення" at bounding box center [1242, 27] width 187 height 14
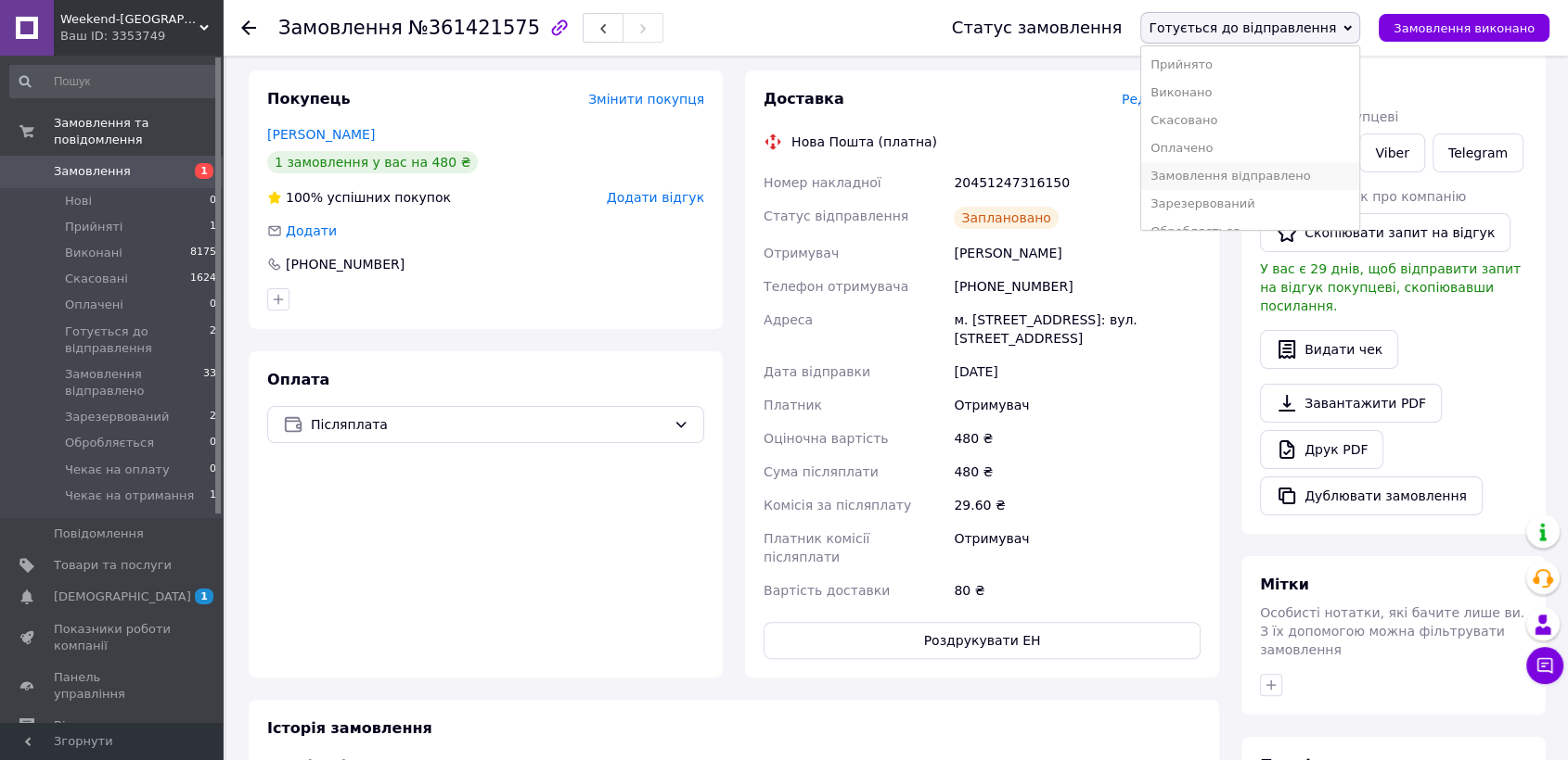
click at [1315, 181] on li "Замовлення відправлено" at bounding box center [1250, 176] width 218 height 28
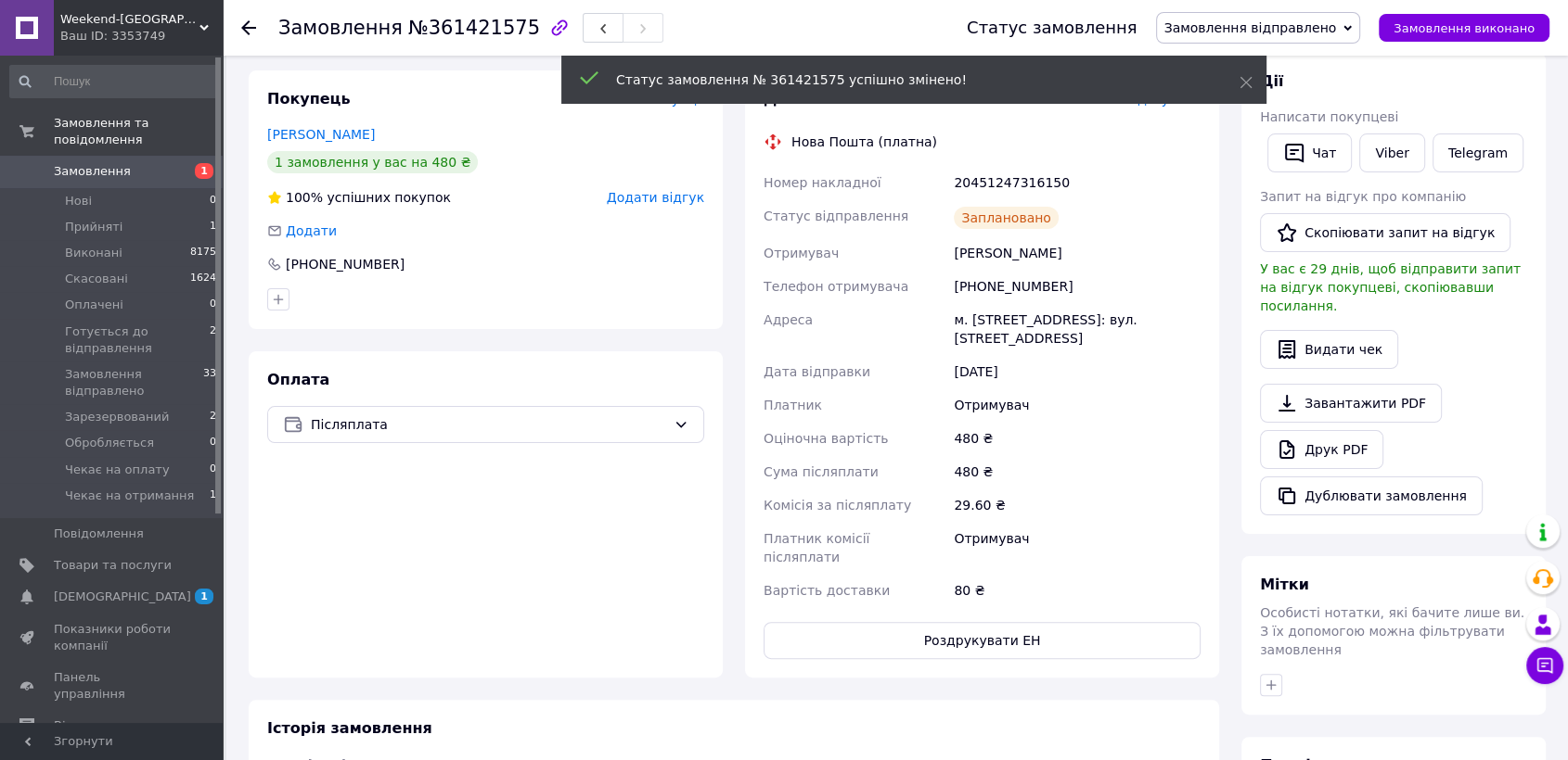
click at [123, 163] on span "Замовлення" at bounding box center [112, 171] width 118 height 16
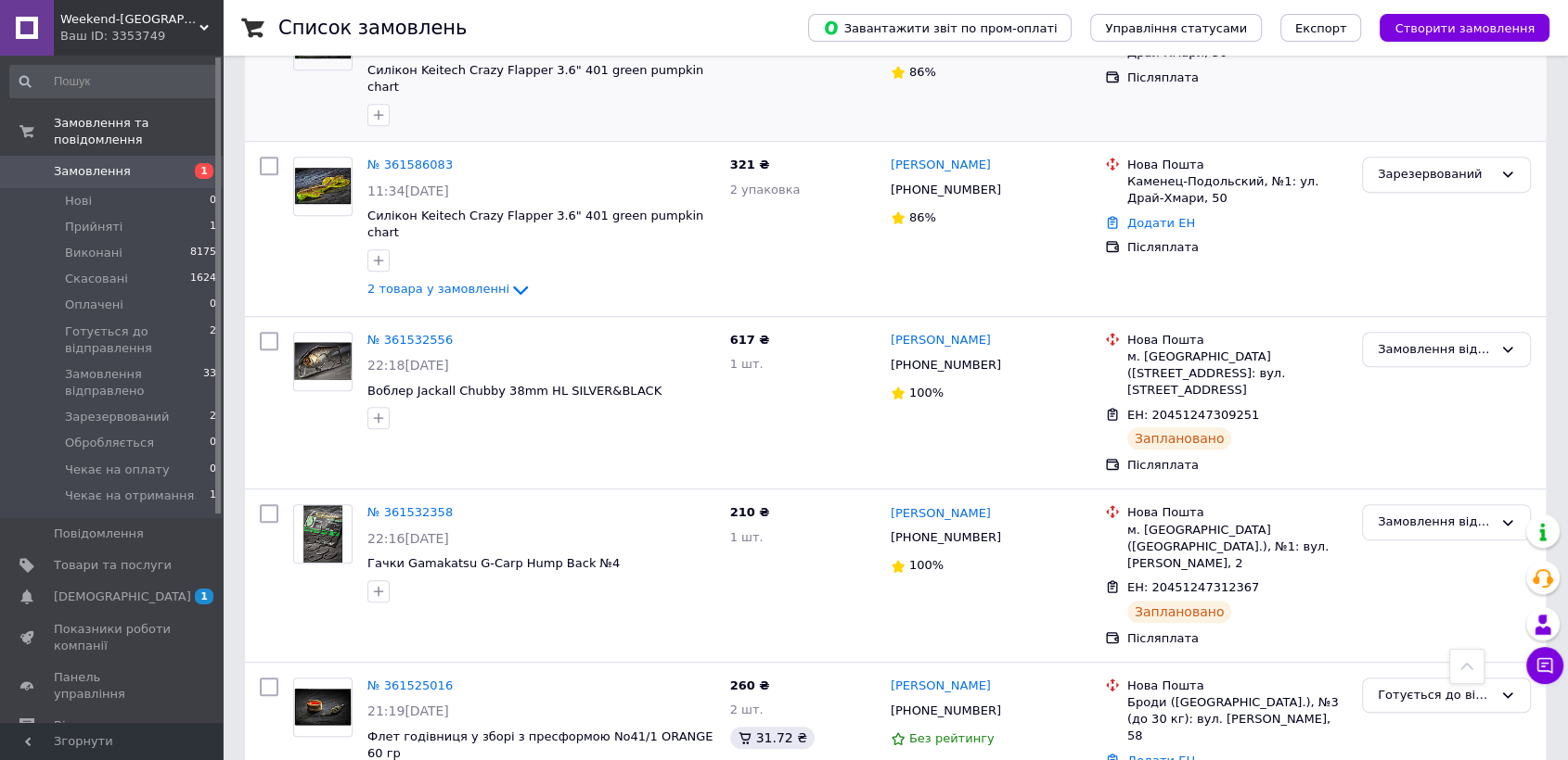
scroll to position [1133, 0]
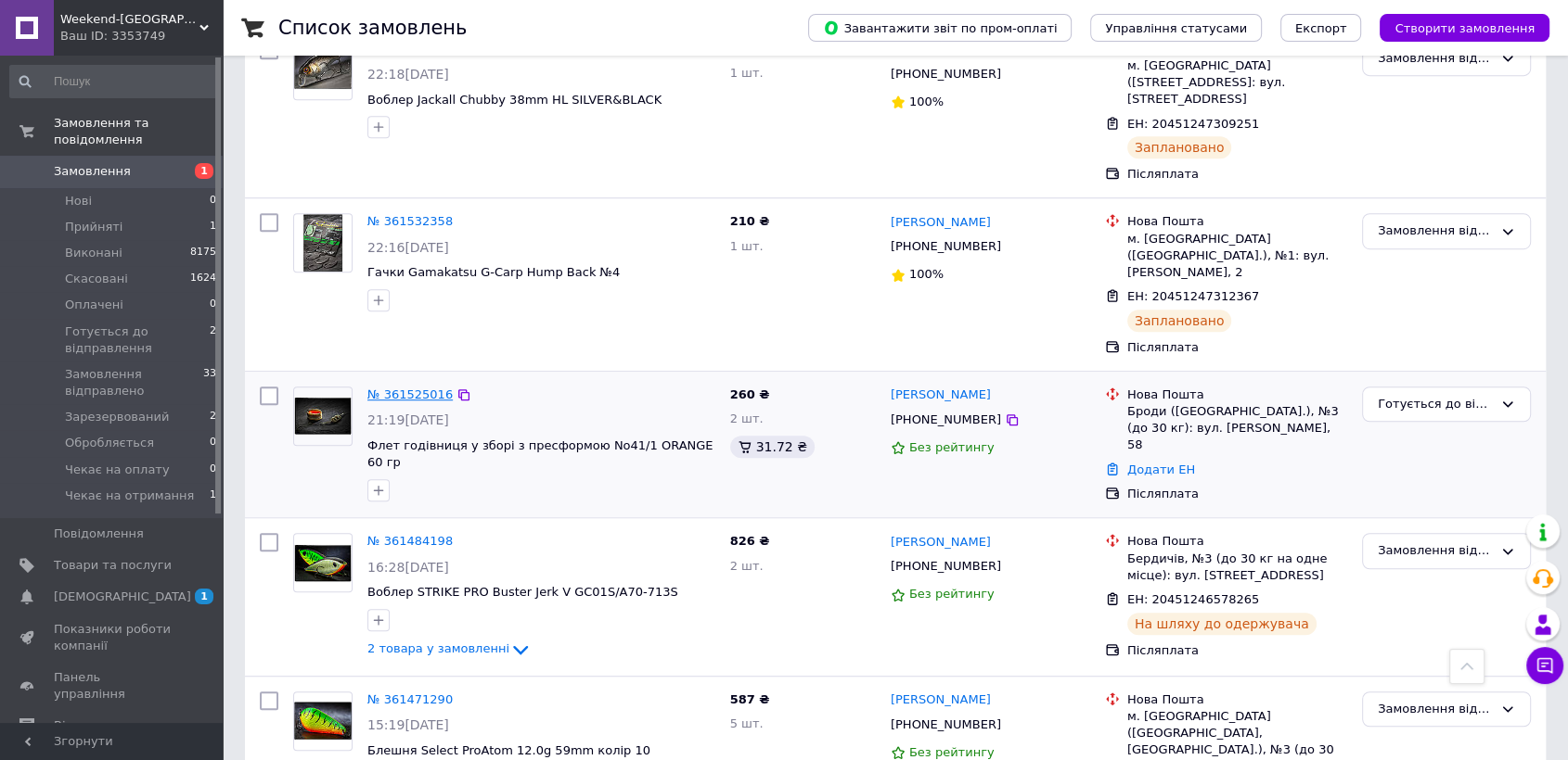
click at [387, 387] on link "№ 361525016" at bounding box center [410, 394] width 86 height 13
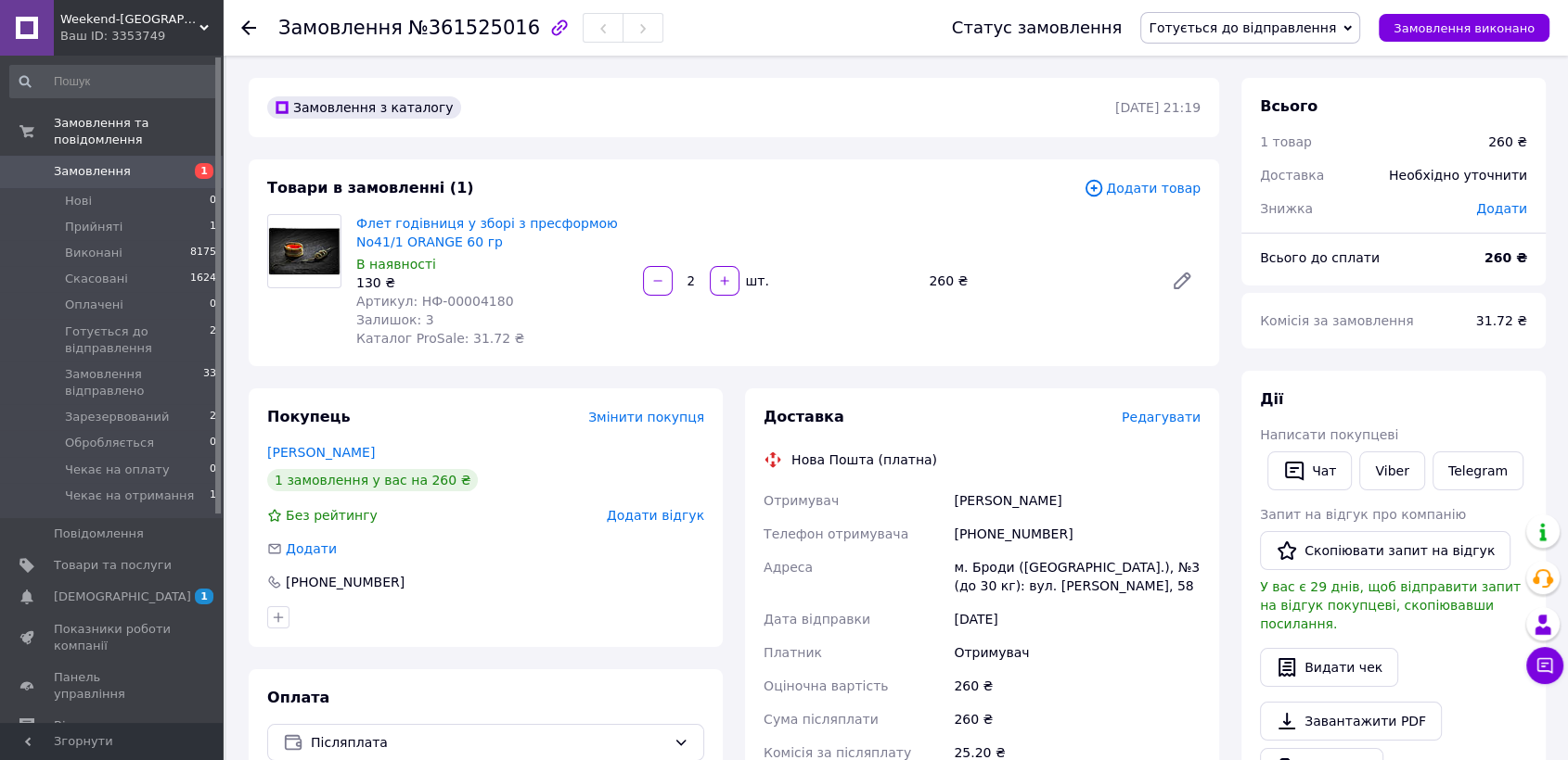
drag, startPoint x: 1115, startPoint y: 508, endPoint x: 950, endPoint y: 502, distance: 165.1
click at [950, 502] on div "[PERSON_NAME]" at bounding box center [1077, 501] width 254 height 34
copy div "[PERSON_NAME]"
drag, startPoint x: 1073, startPoint y: 522, endPoint x: 952, endPoint y: 541, distance: 122.5
click at [952, 541] on div "[PHONE_NUMBER]" at bounding box center [1077, 534] width 254 height 34
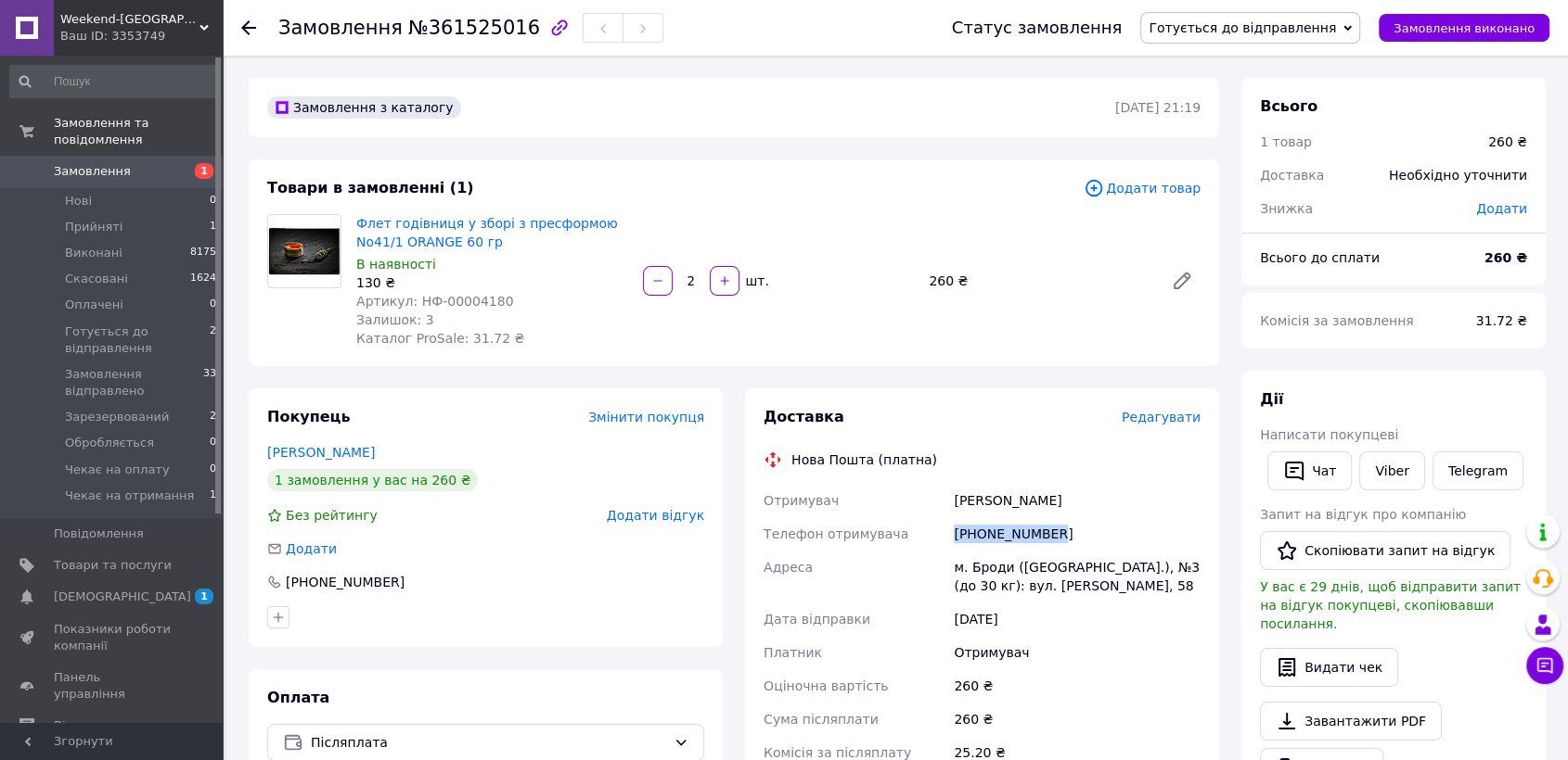
copy div "[PHONE_NUMBER]"
click at [1137, 422] on span "Редагувати" at bounding box center [1161, 417] width 79 height 14
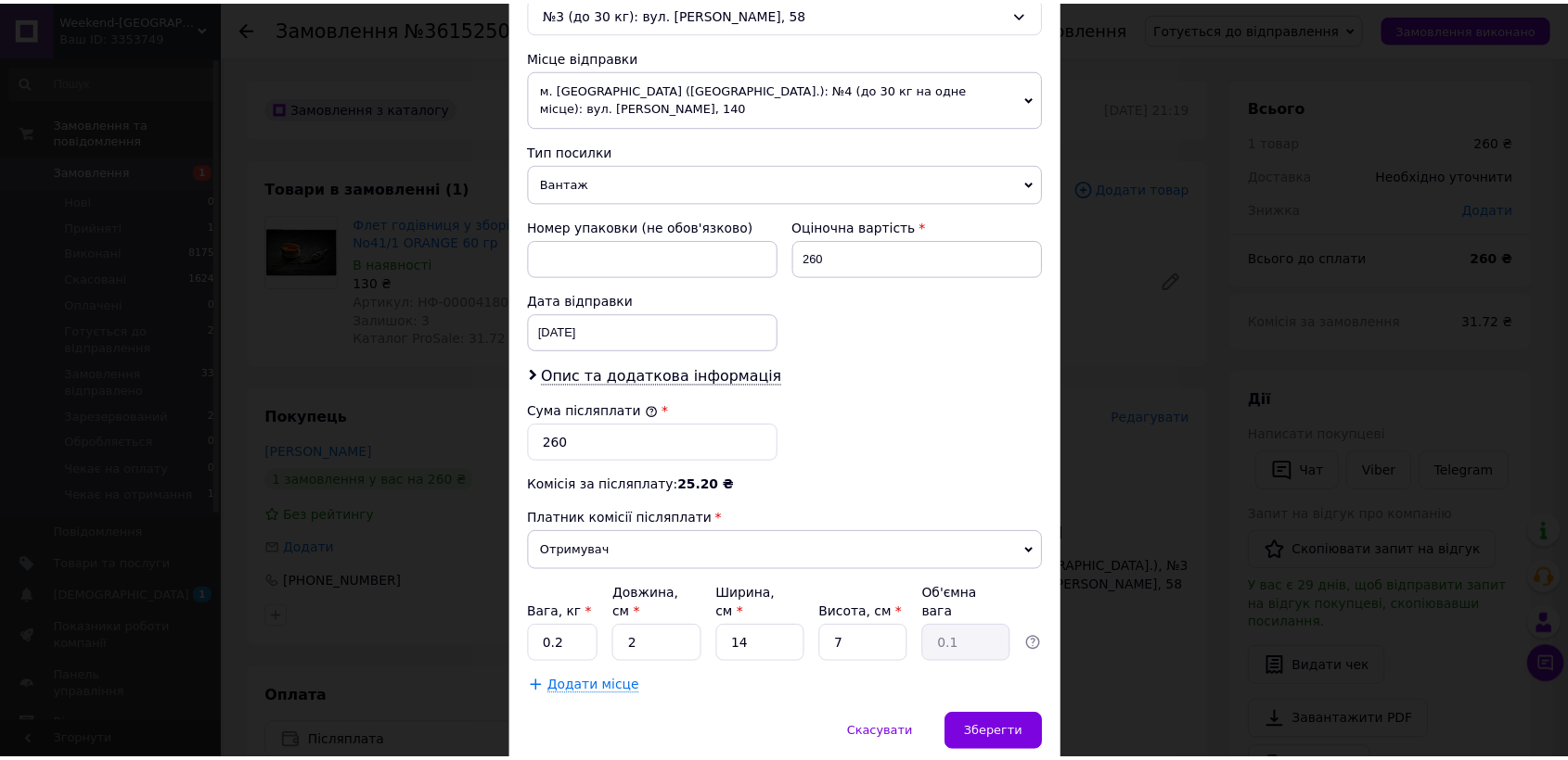
scroll to position [618, 0]
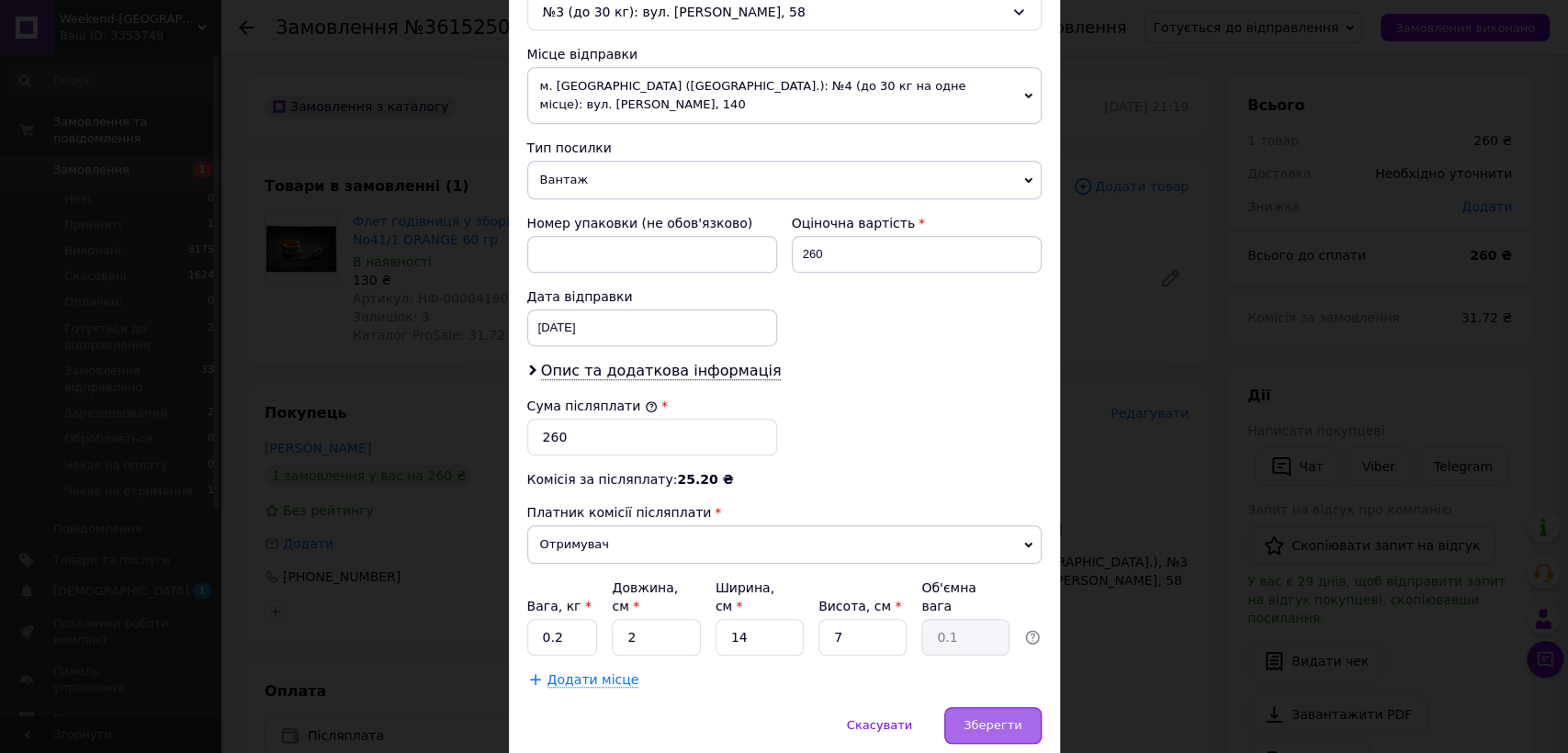
click at [995, 719] on span "Зберегти" at bounding box center [992, 725] width 58 height 13
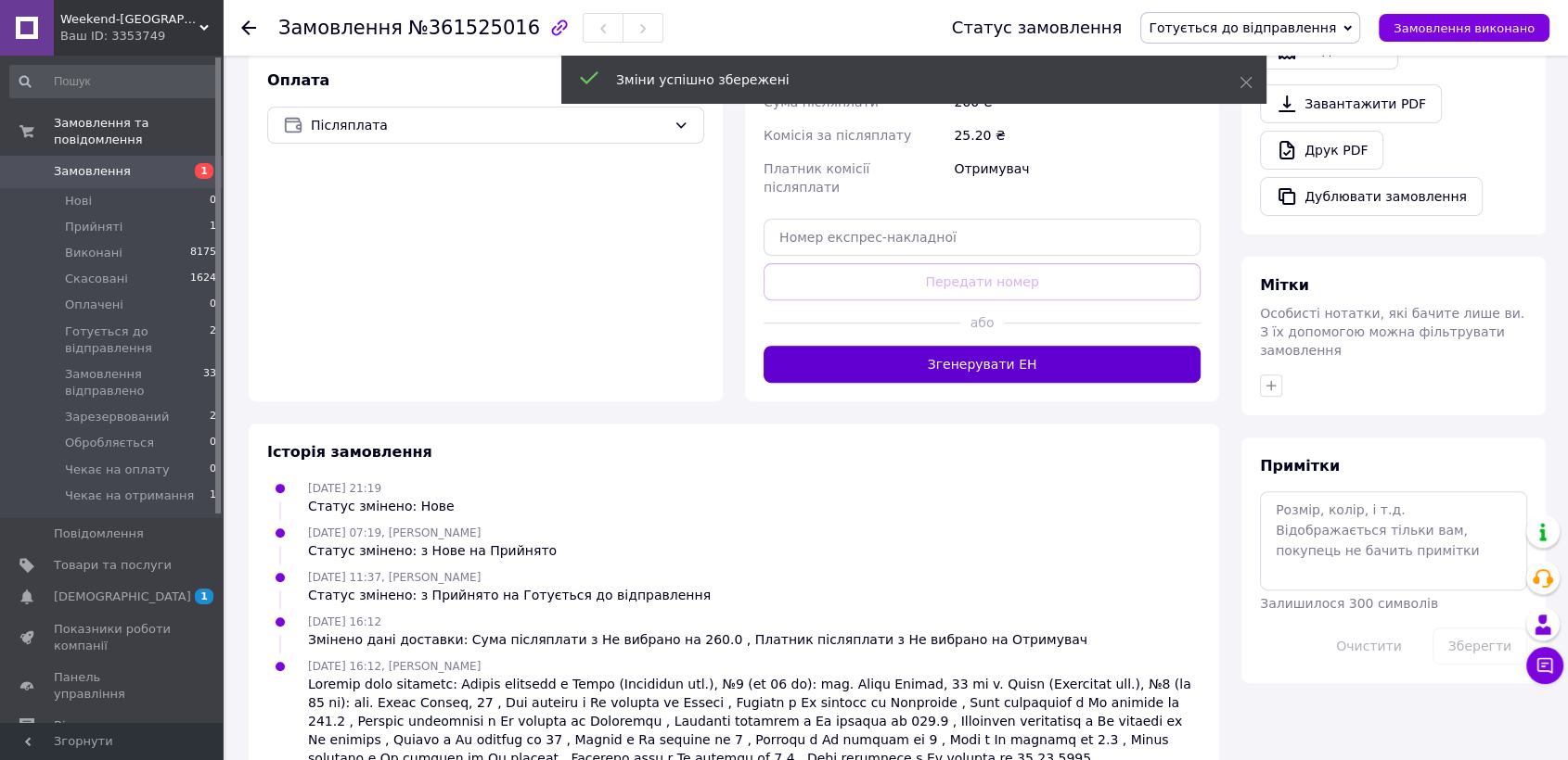
click at [983, 346] on button "Згенерувати ЕН" at bounding box center [982, 364] width 437 height 37
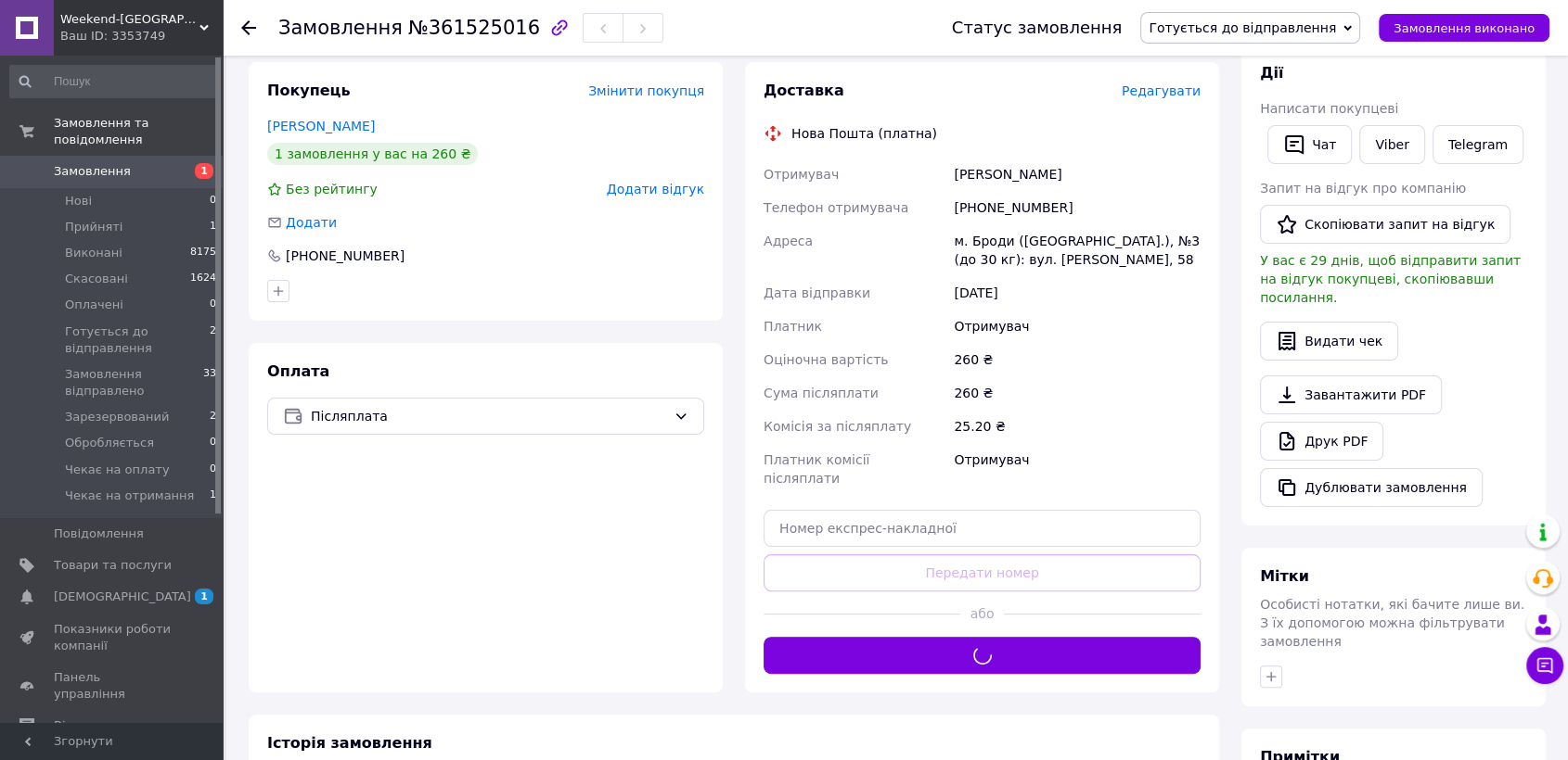
scroll to position [308, 0]
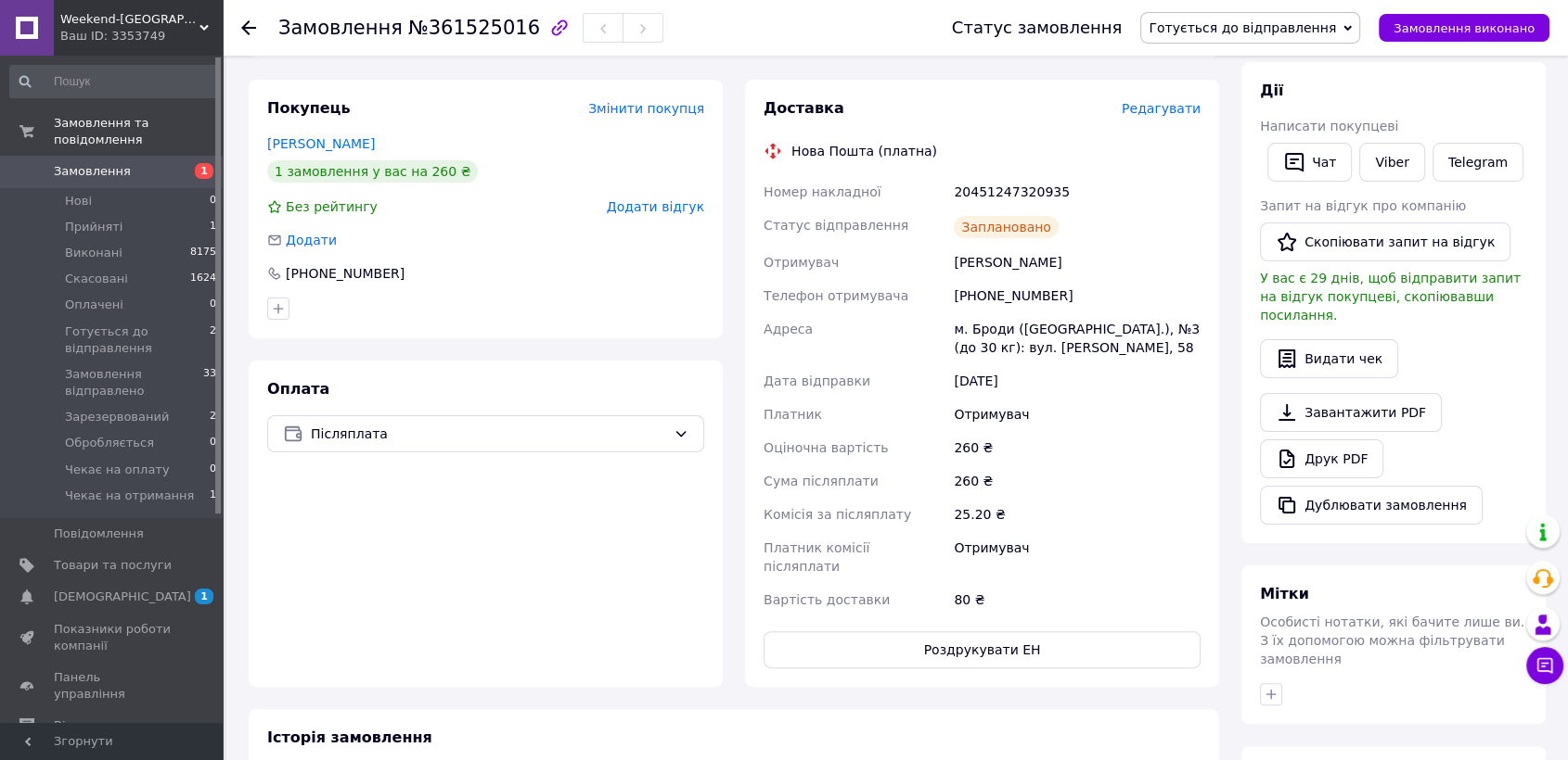
click at [1284, 21] on span "Готується до відправлення" at bounding box center [1242, 27] width 187 height 14
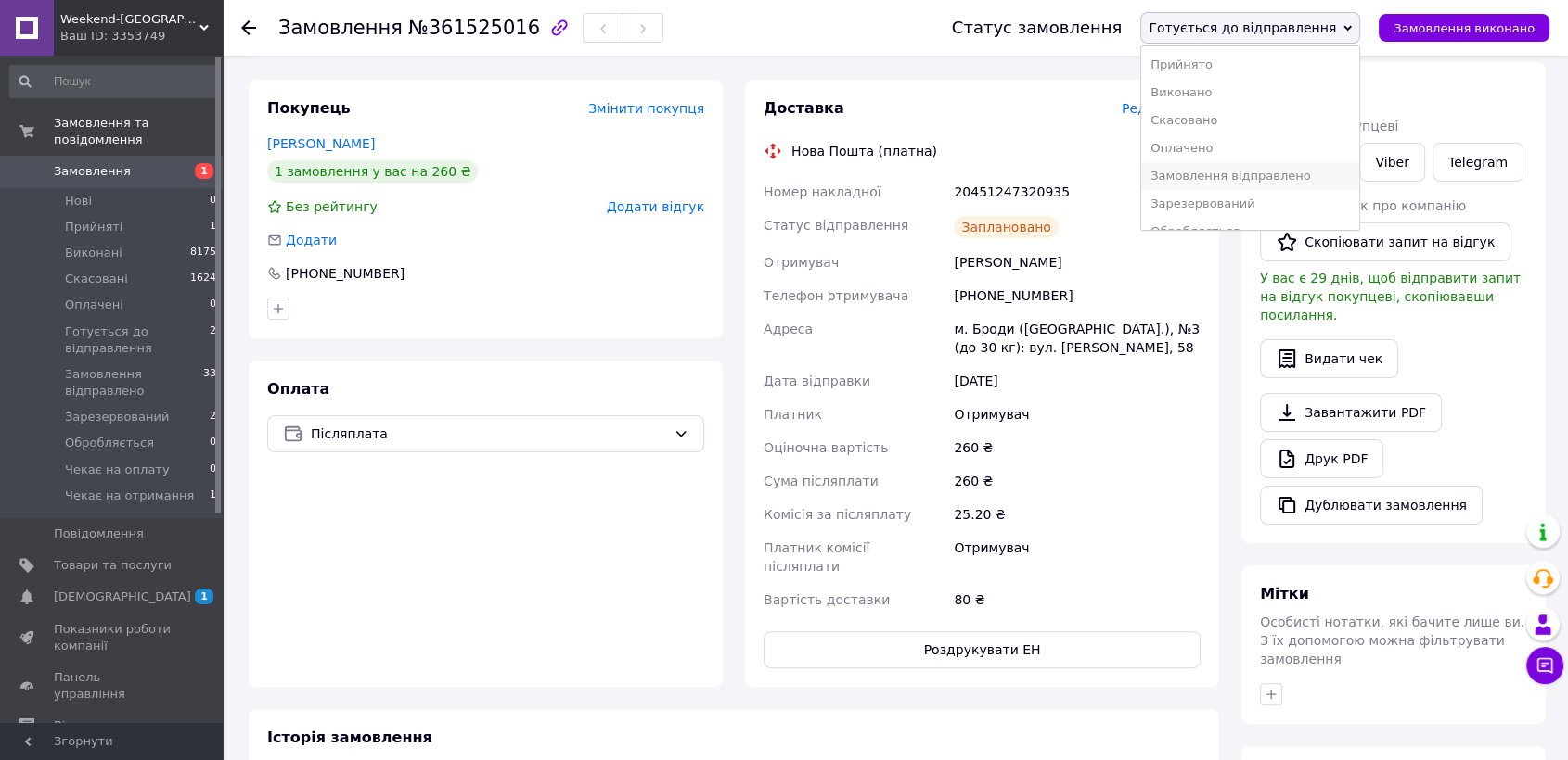
click at [1295, 177] on li "Замовлення відправлено" at bounding box center [1250, 176] width 218 height 28
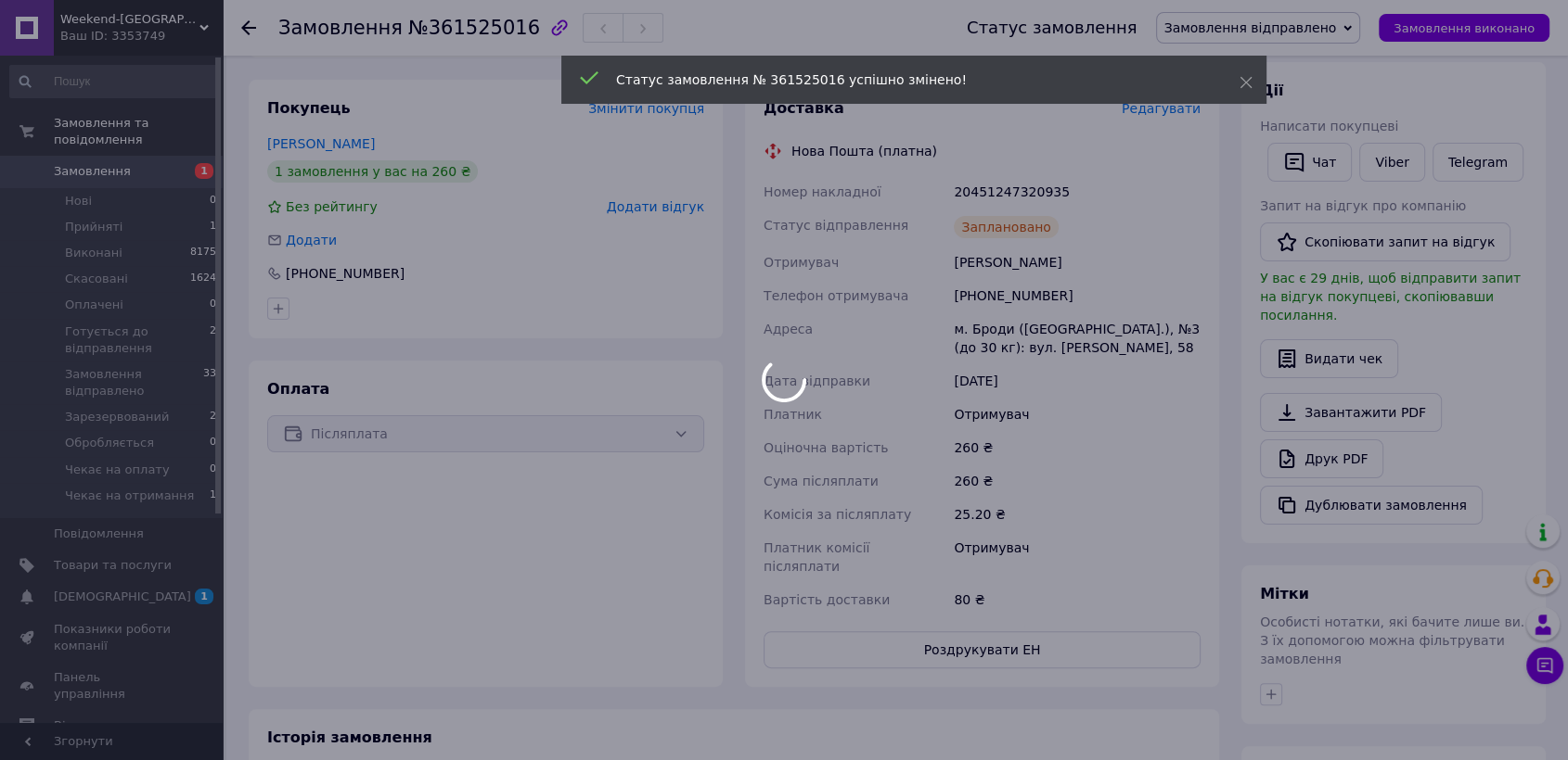
click at [86, 151] on div at bounding box center [784, 380] width 1568 height 760
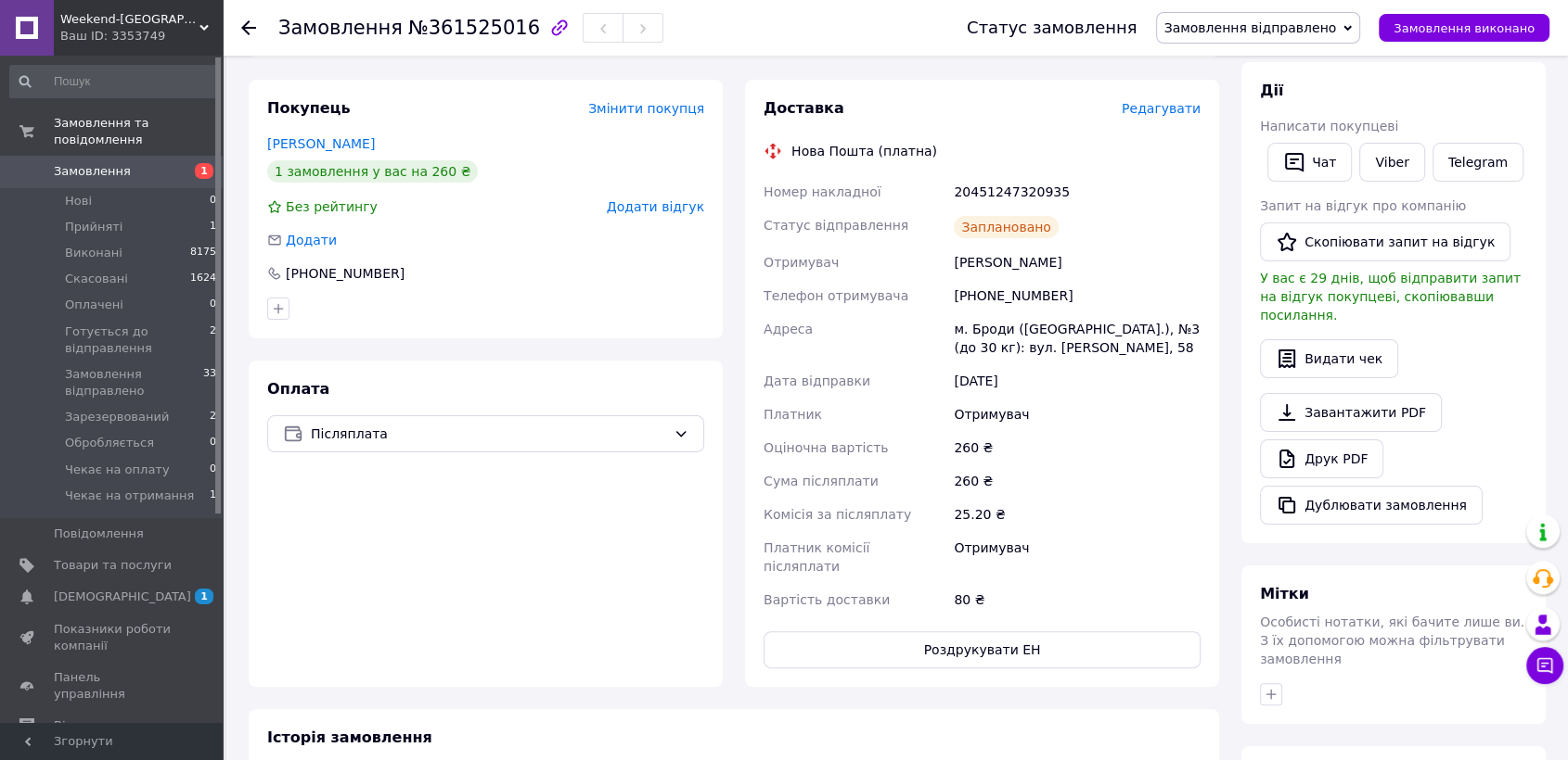
click at [71, 163] on span "Замовлення" at bounding box center [92, 171] width 77 height 16
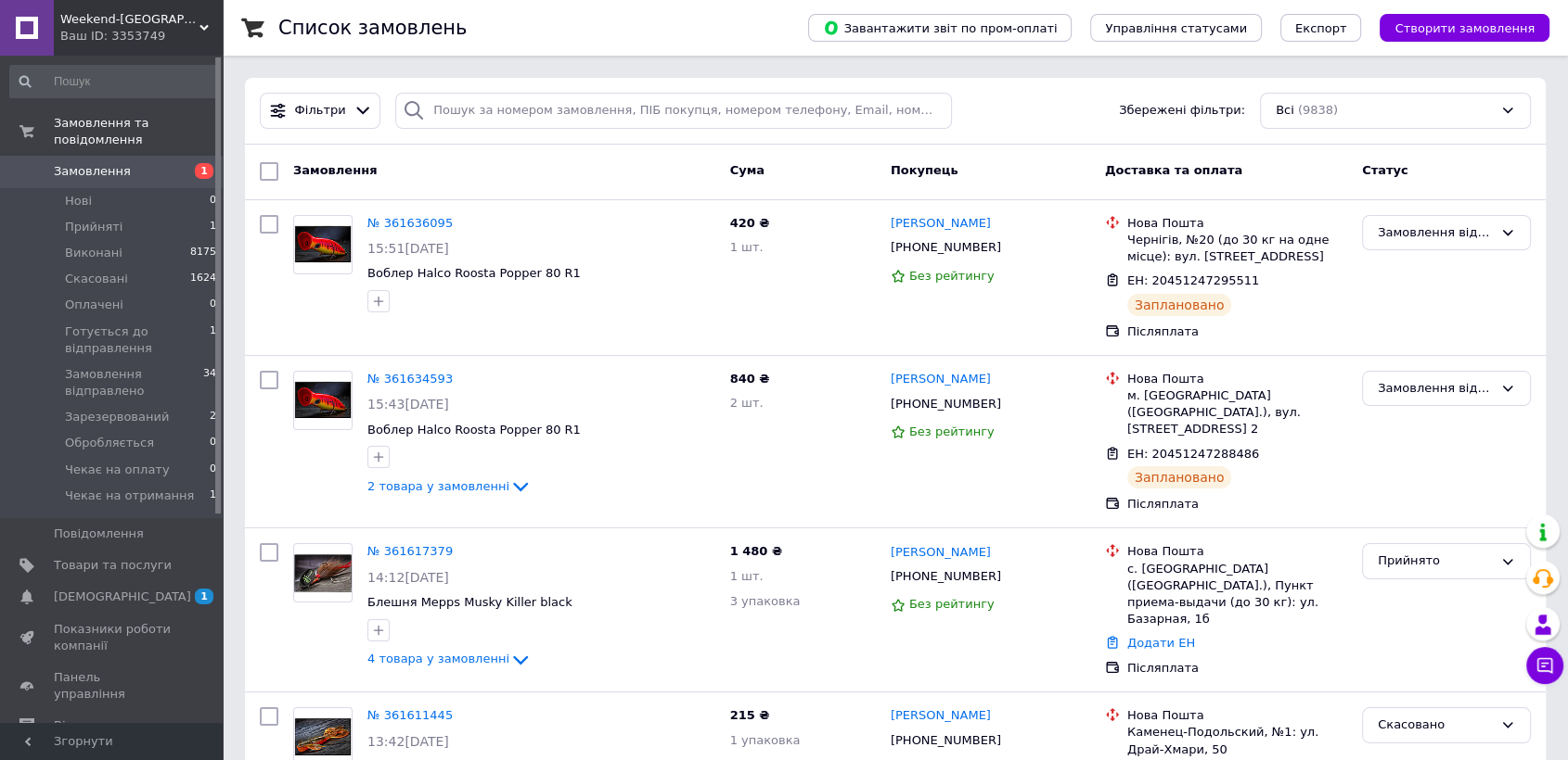
scroll to position [103, 0]
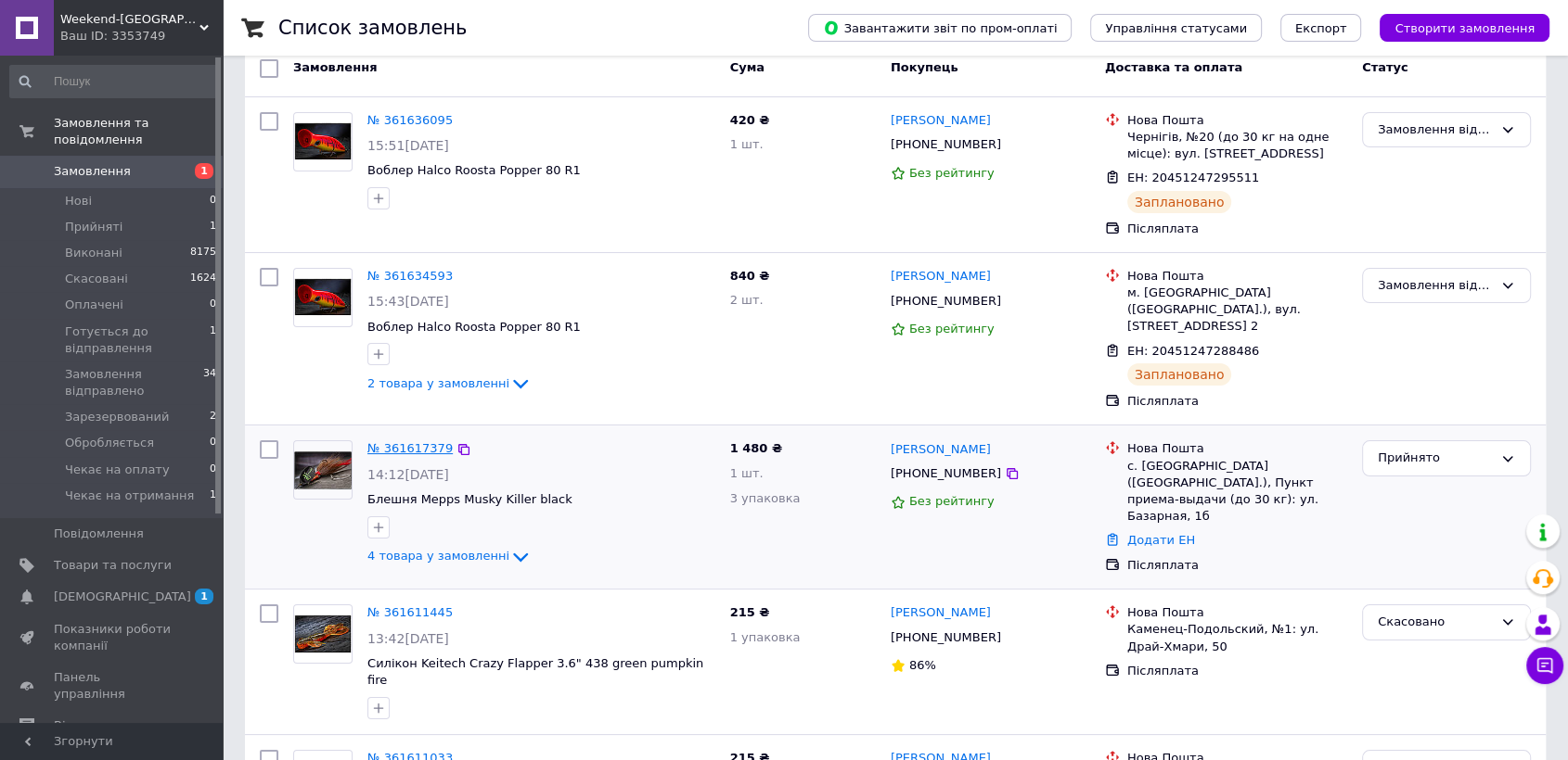
click at [425, 441] on link "№ 361617379" at bounding box center [410, 448] width 86 height 13
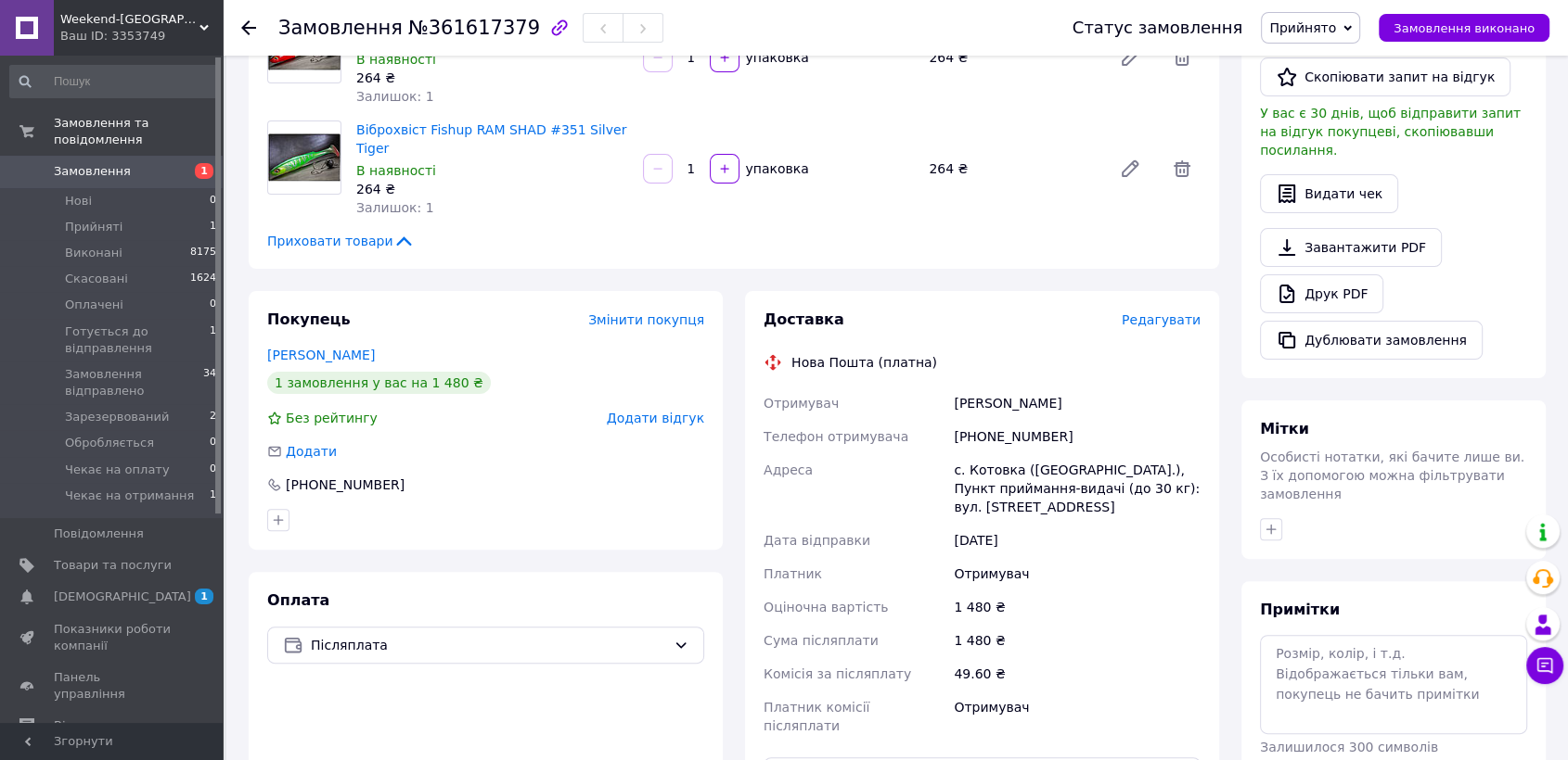
scroll to position [412, 0]
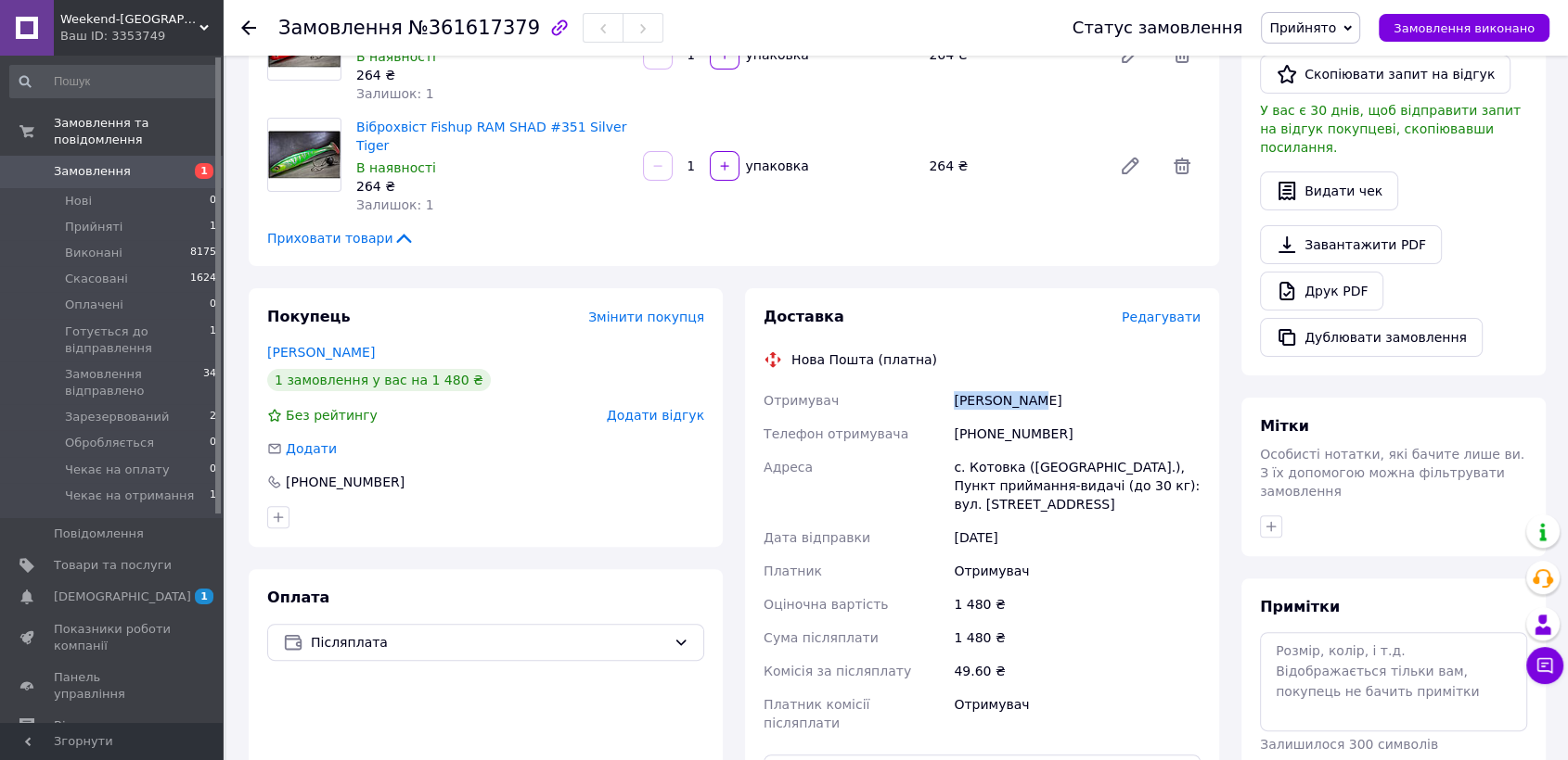
drag, startPoint x: 1042, startPoint y: 352, endPoint x: 948, endPoint y: 344, distance: 94.3
click at [948, 384] on div "Отримувач [PERSON_NAME] Телефон отримувача [PHONE_NUMBER] Адреса [PERSON_NAME].…" at bounding box center [982, 562] width 444 height 356
drag, startPoint x: 1060, startPoint y: 372, endPoint x: 942, endPoint y: 376, distance: 118.1
click at [943, 384] on div "Отримувач [PERSON_NAME] Телефон отримувача [PHONE_NUMBER] Адреса [PERSON_NAME].…" at bounding box center [982, 562] width 444 height 356
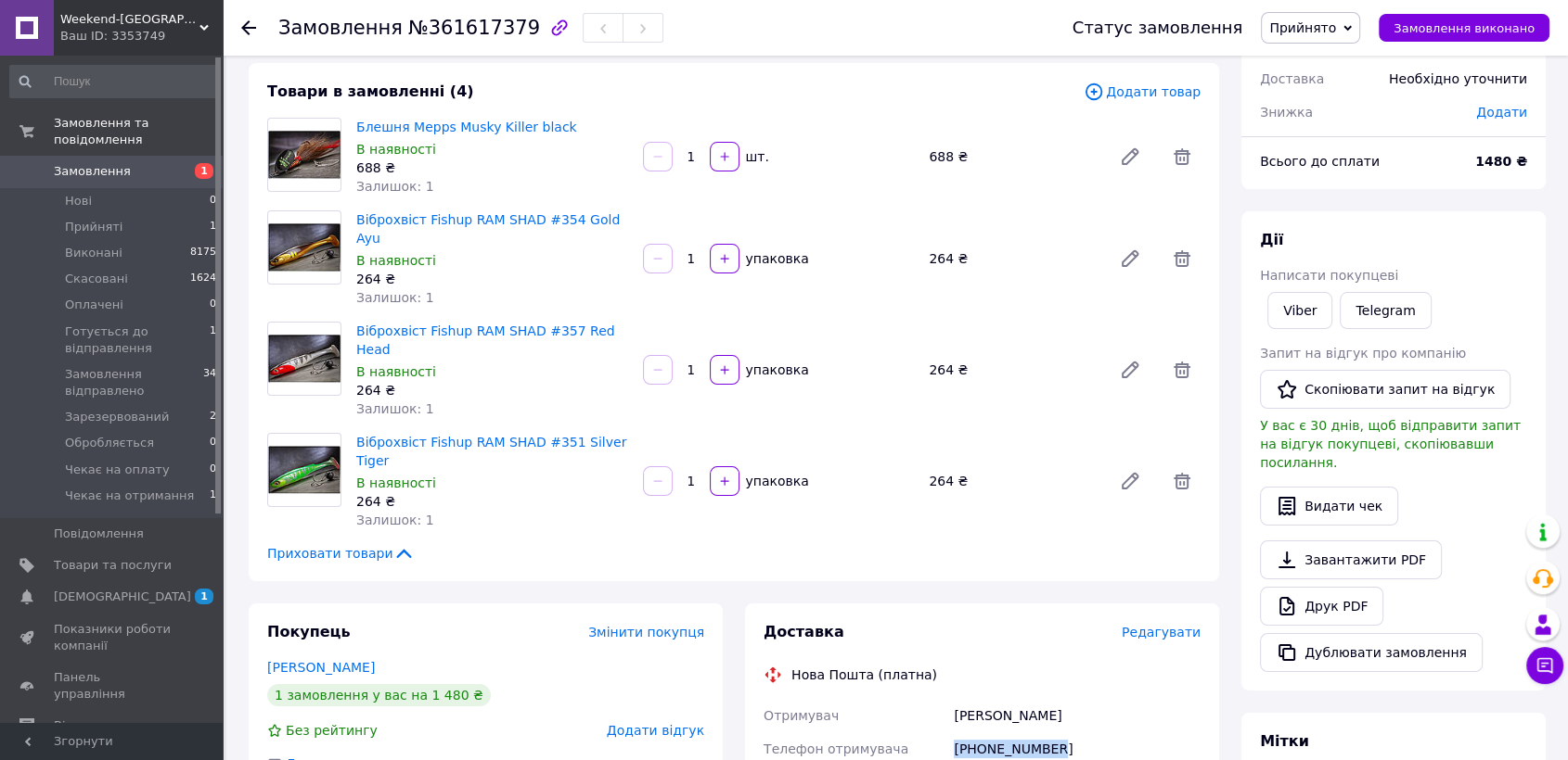
scroll to position [0, 0]
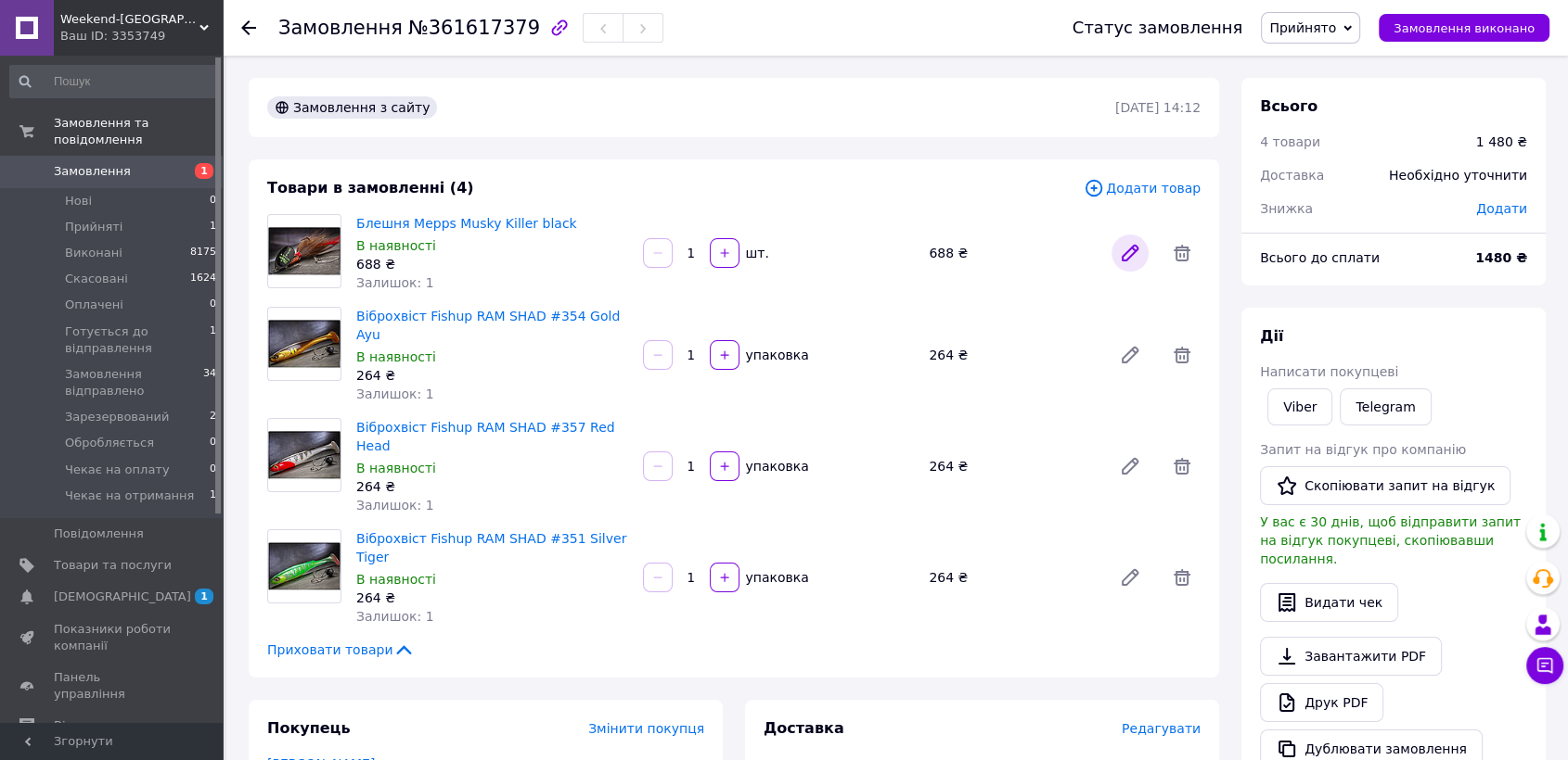
click at [1131, 248] on icon at bounding box center [1130, 253] width 14 height 14
click at [1124, 344] on icon at bounding box center [1130, 355] width 22 height 22
click at [1127, 455] on icon at bounding box center [1130, 466] width 22 height 22
click at [1127, 567] on icon at bounding box center [1130, 577] width 22 height 22
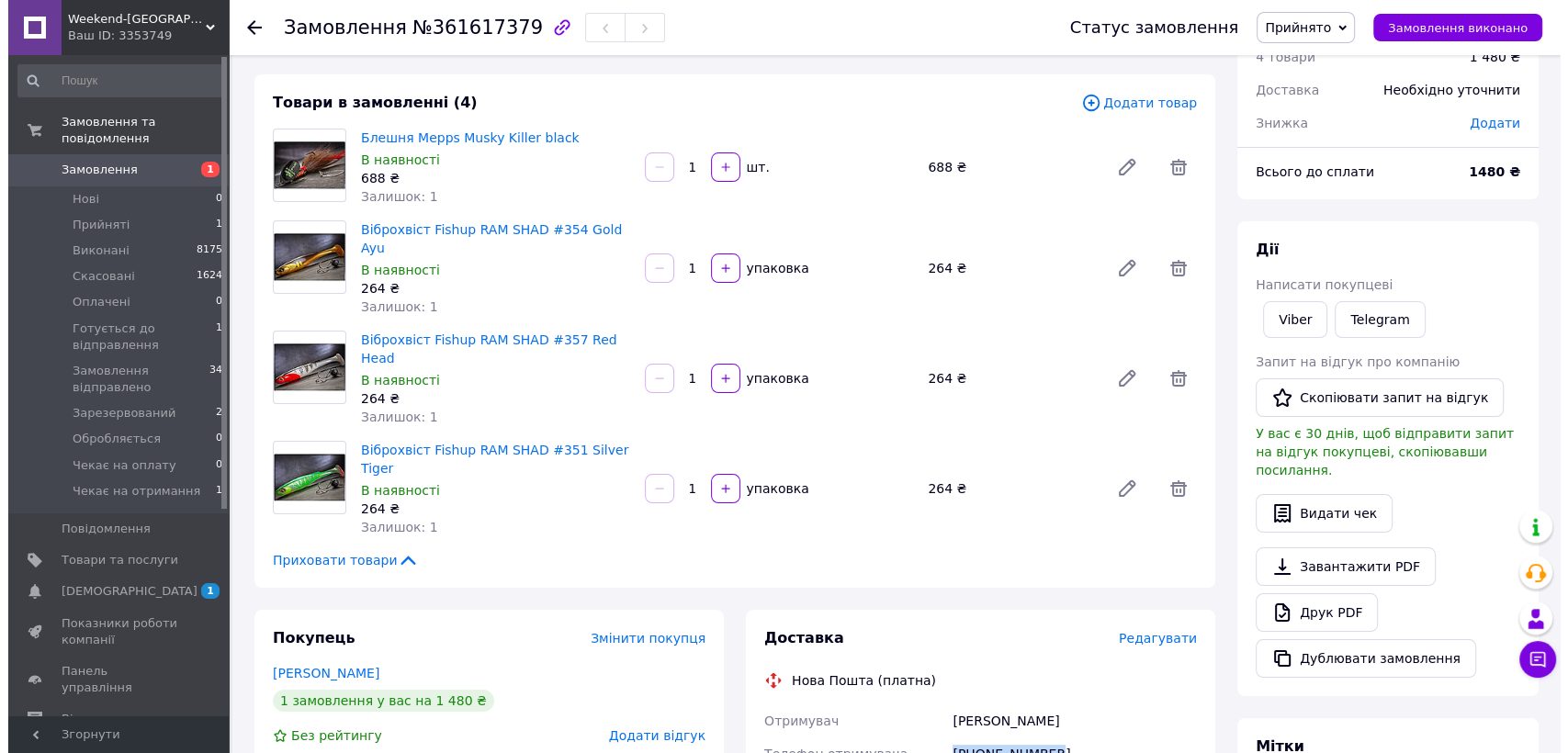
scroll to position [204, 0]
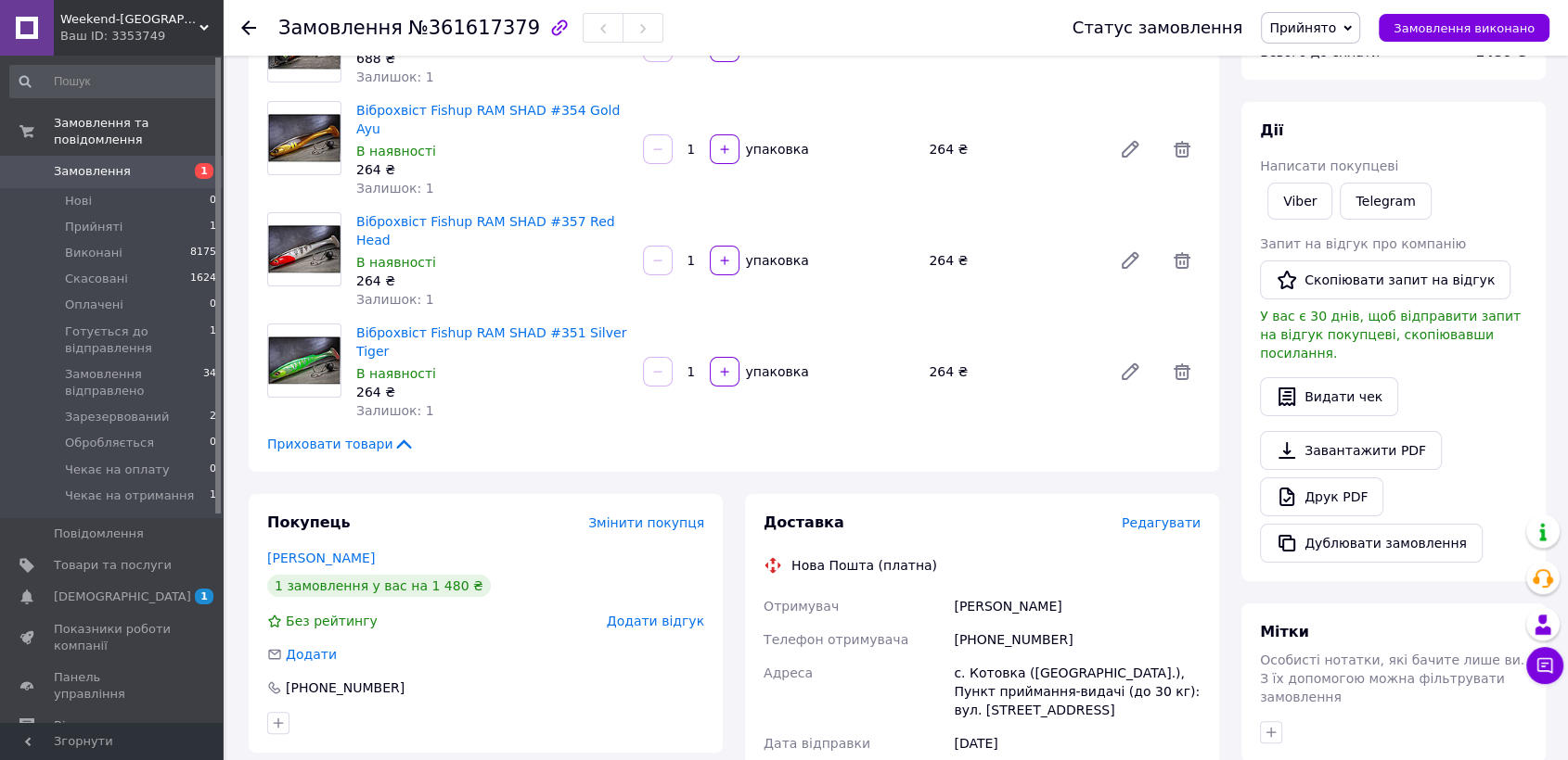
click at [1185, 516] on span "Редагувати" at bounding box center [1161, 523] width 79 height 14
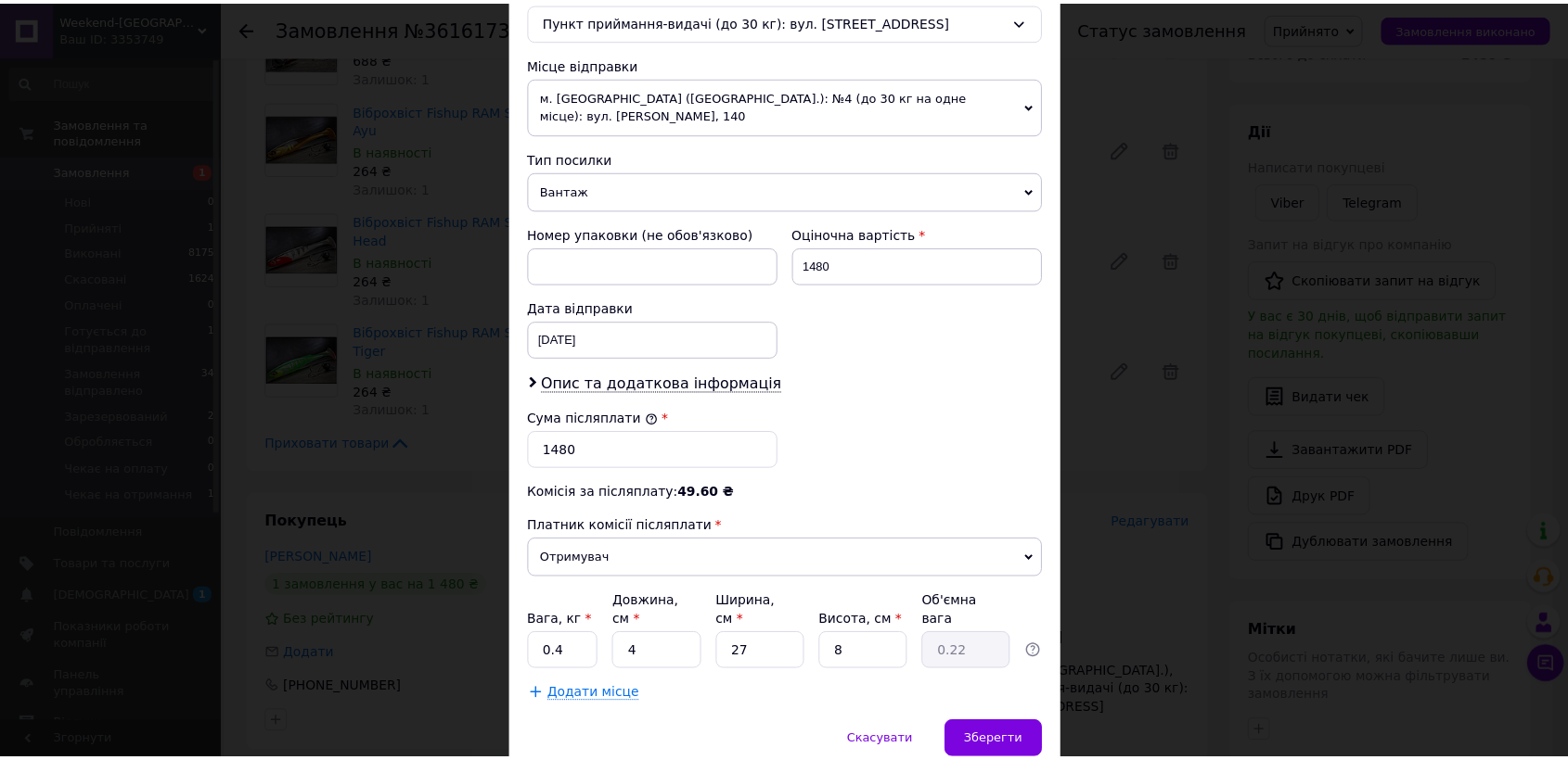
scroll to position [618, 0]
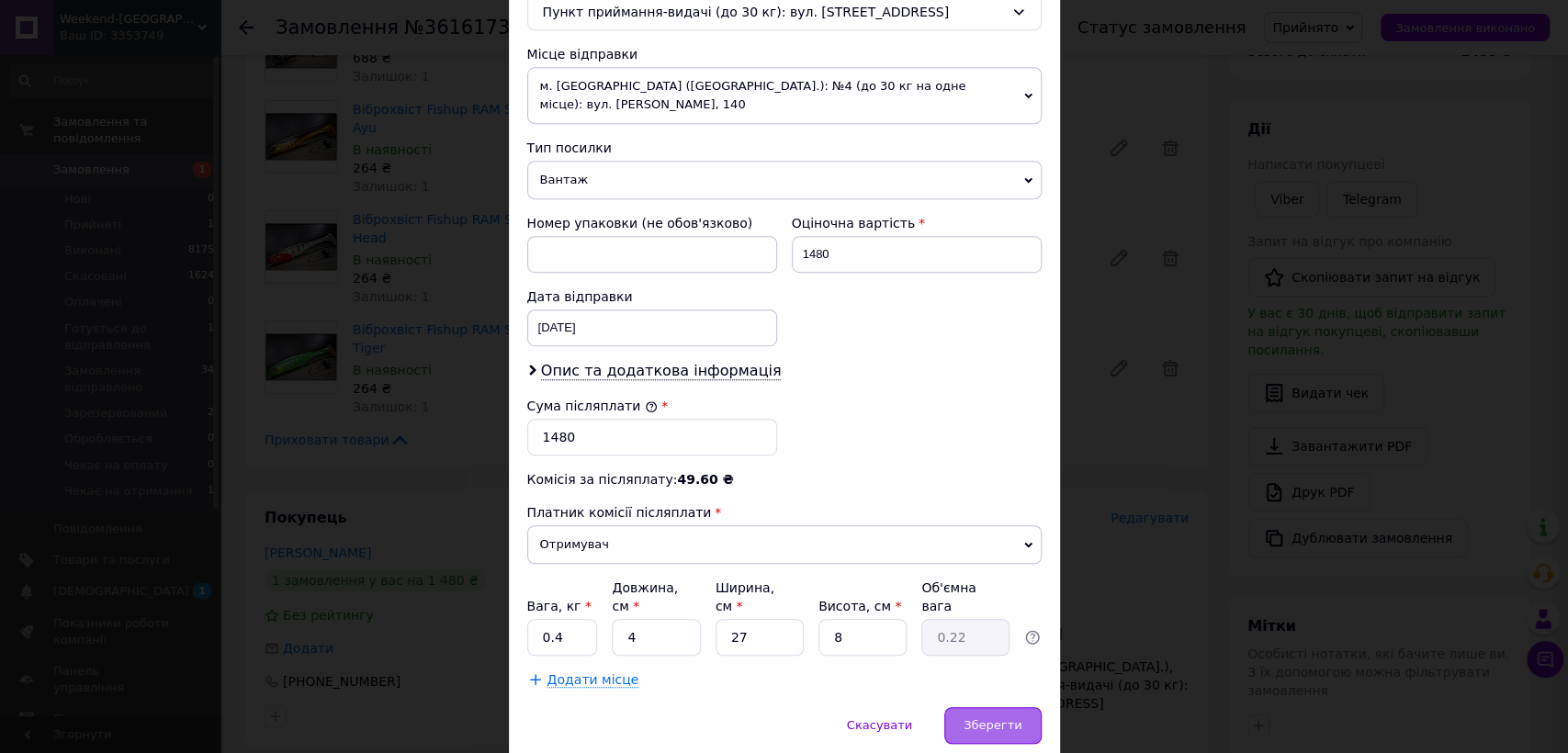
click at [1006, 719] on span "Зберегти" at bounding box center [992, 725] width 58 height 13
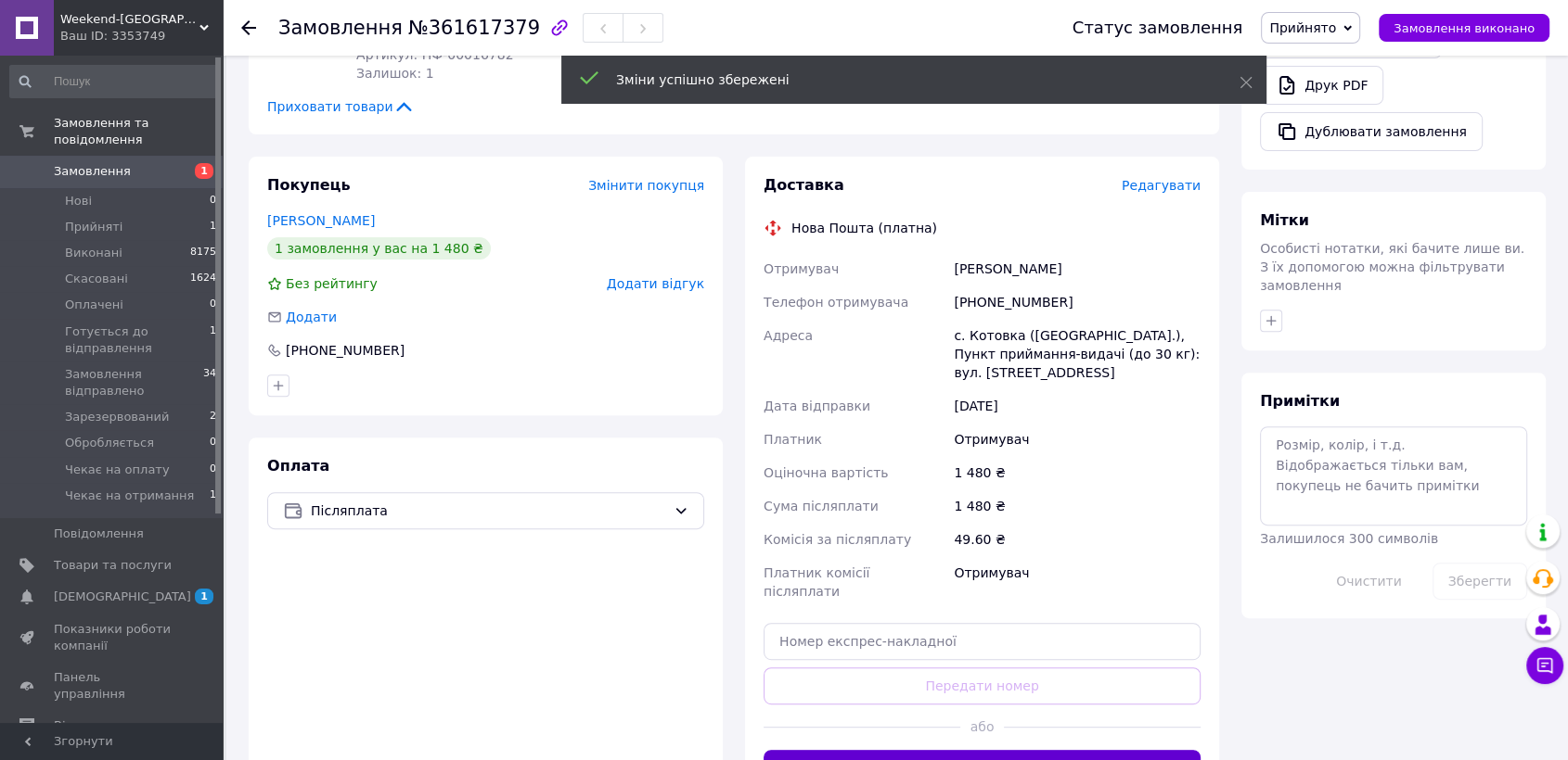
click at [966, 750] on button "Згенерувати ЕН" at bounding box center [982, 769] width 437 height 37
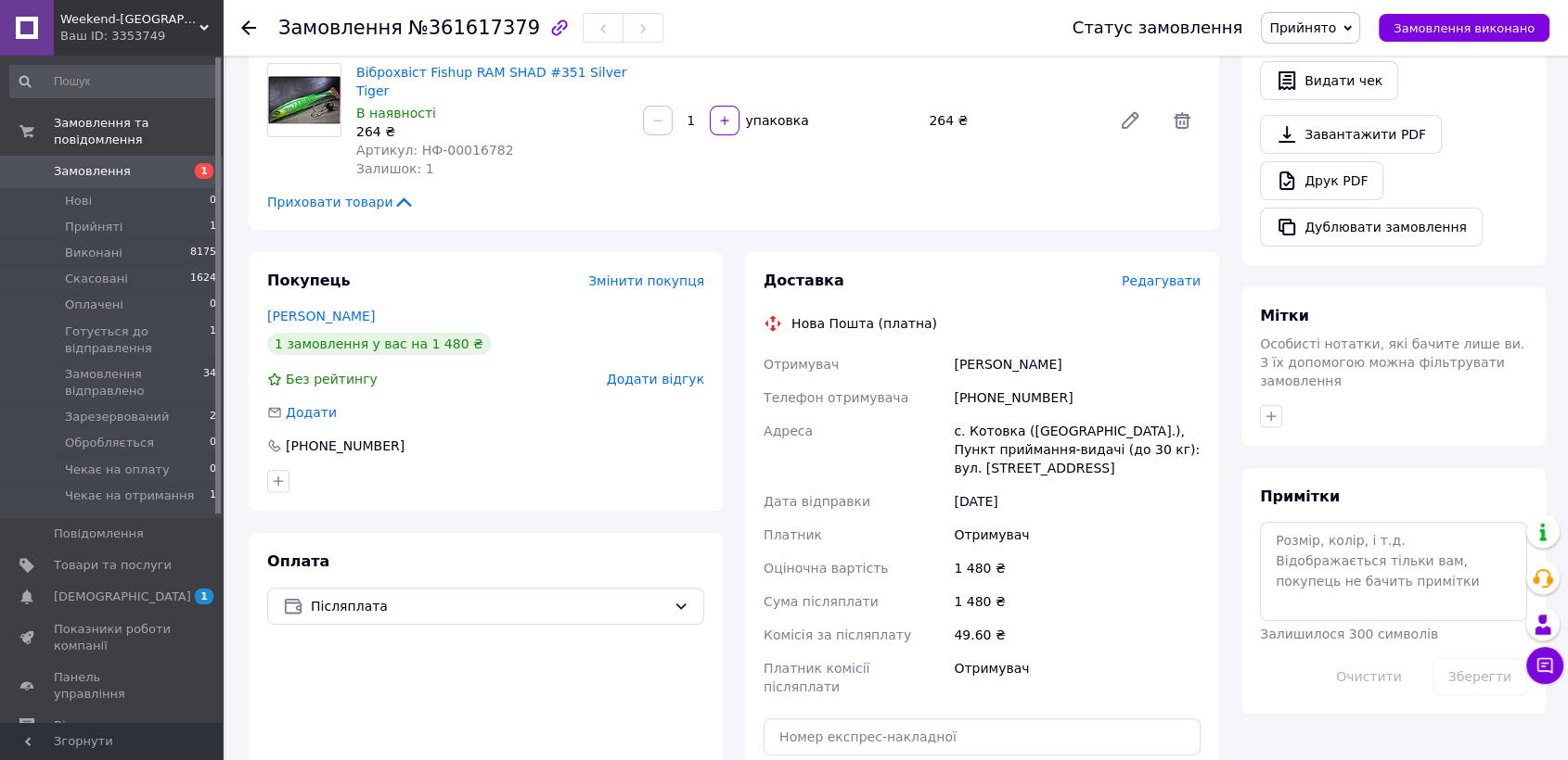
scroll to position [308, 0]
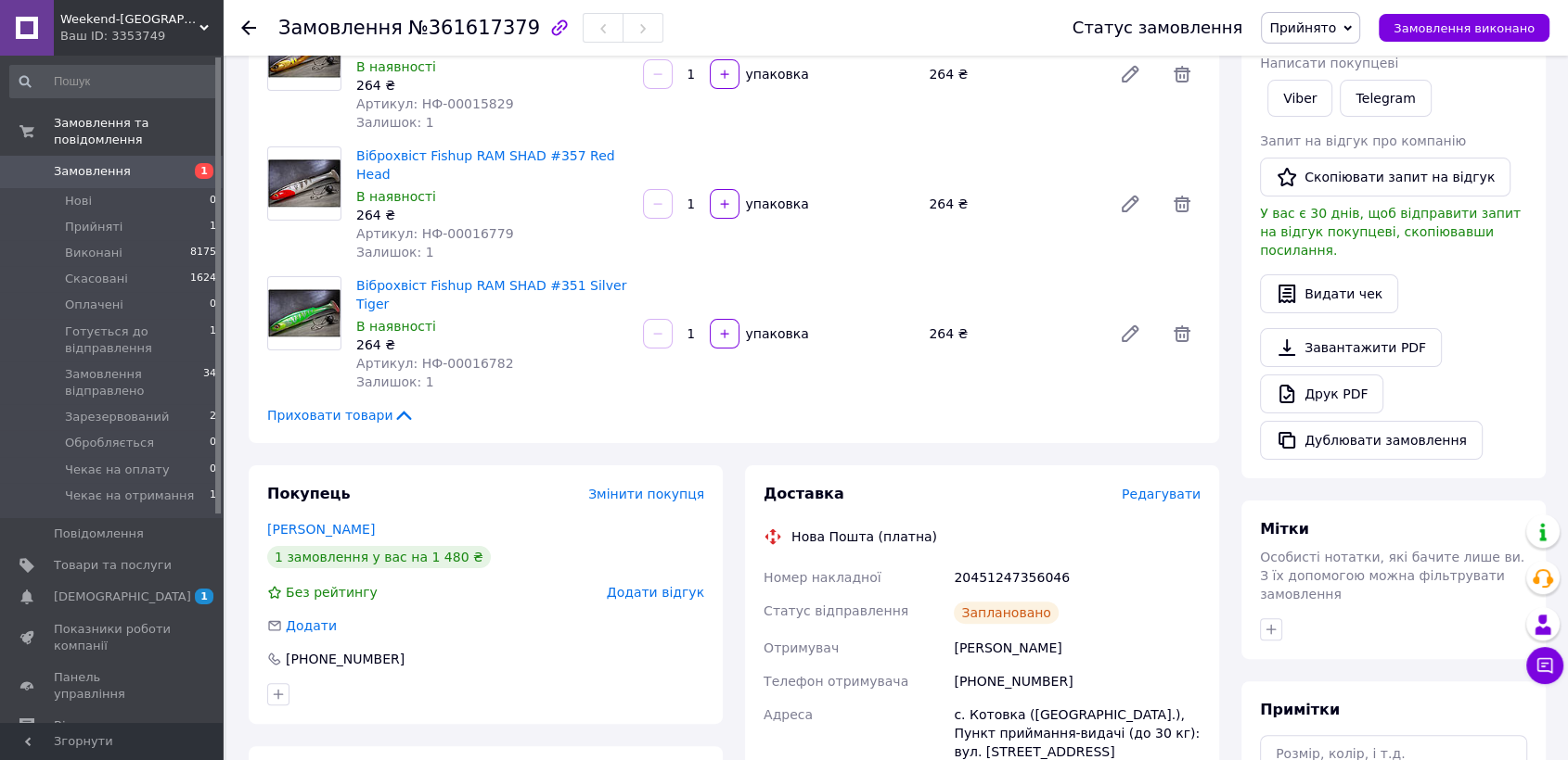
click at [152, 156] on link "Замовлення 1" at bounding box center [113, 171] width 227 height 32
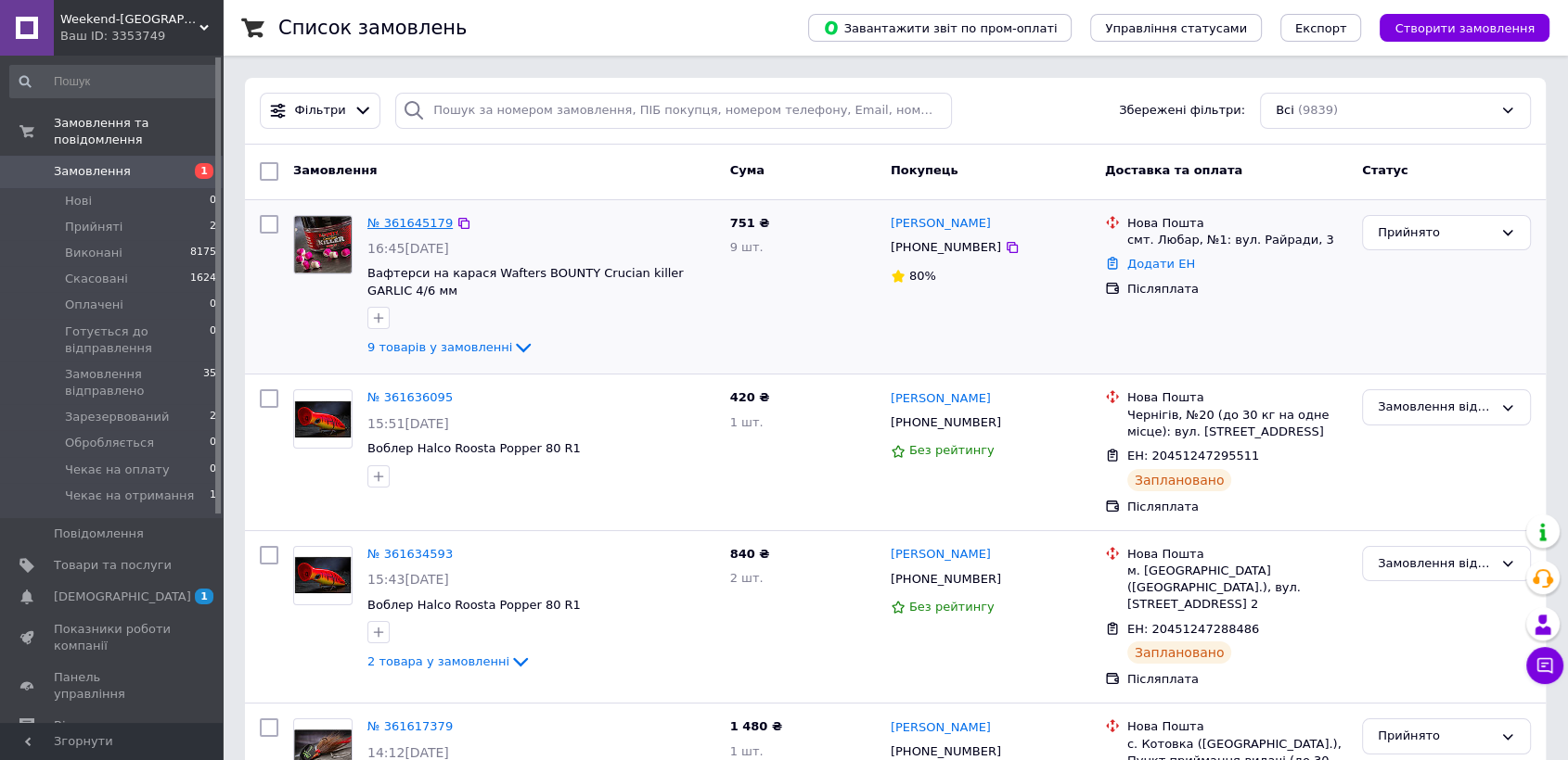
click at [399, 225] on link "№ 361645179" at bounding box center [410, 223] width 86 height 13
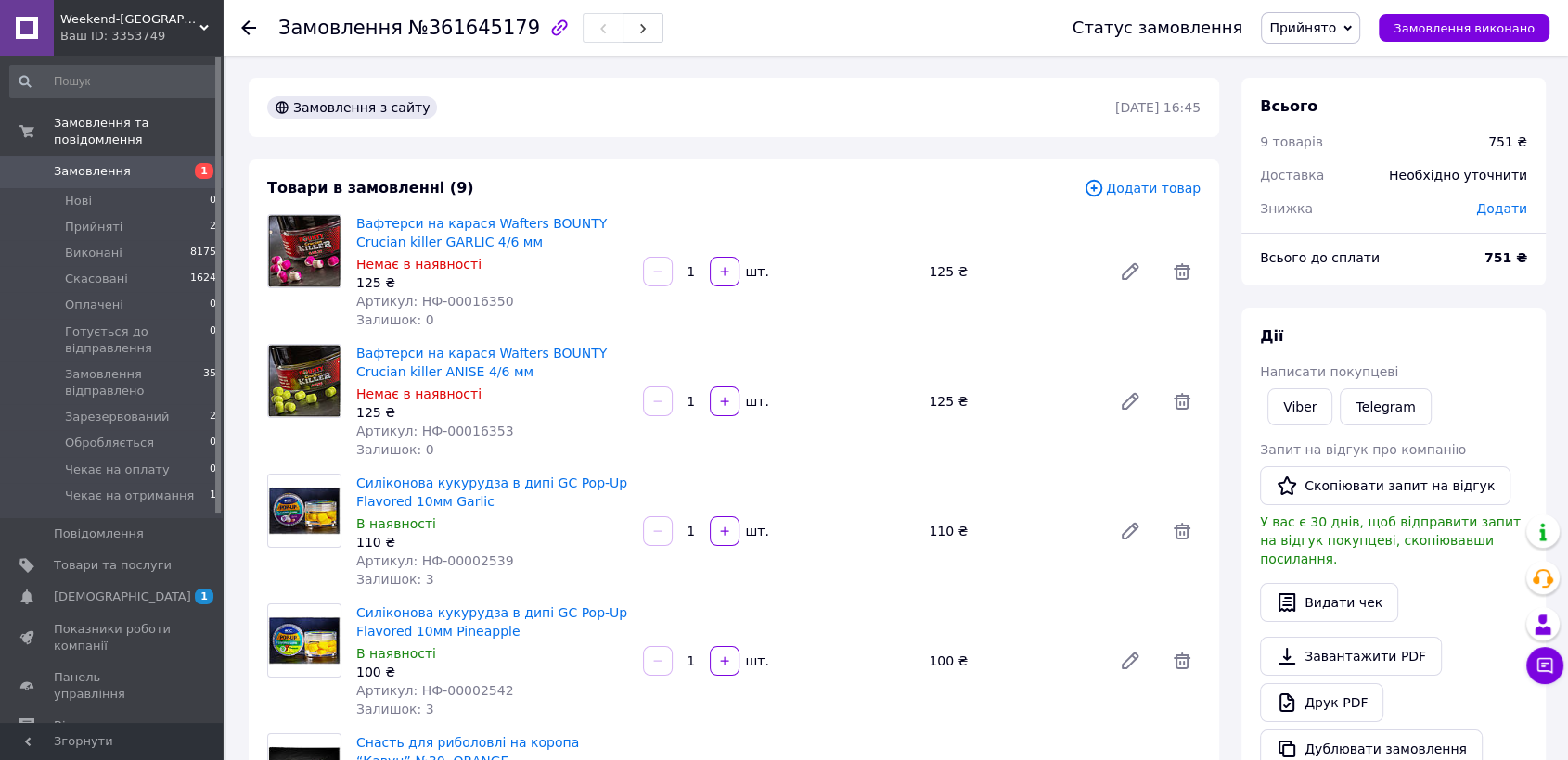
click at [1330, 14] on span "Прийнято" at bounding box center [1310, 28] width 99 height 32
click at [1333, 141] on li "Готується до відправлення" at bounding box center [1358, 148] width 192 height 28
click at [79, 163] on span "Замовлення" at bounding box center [92, 171] width 77 height 16
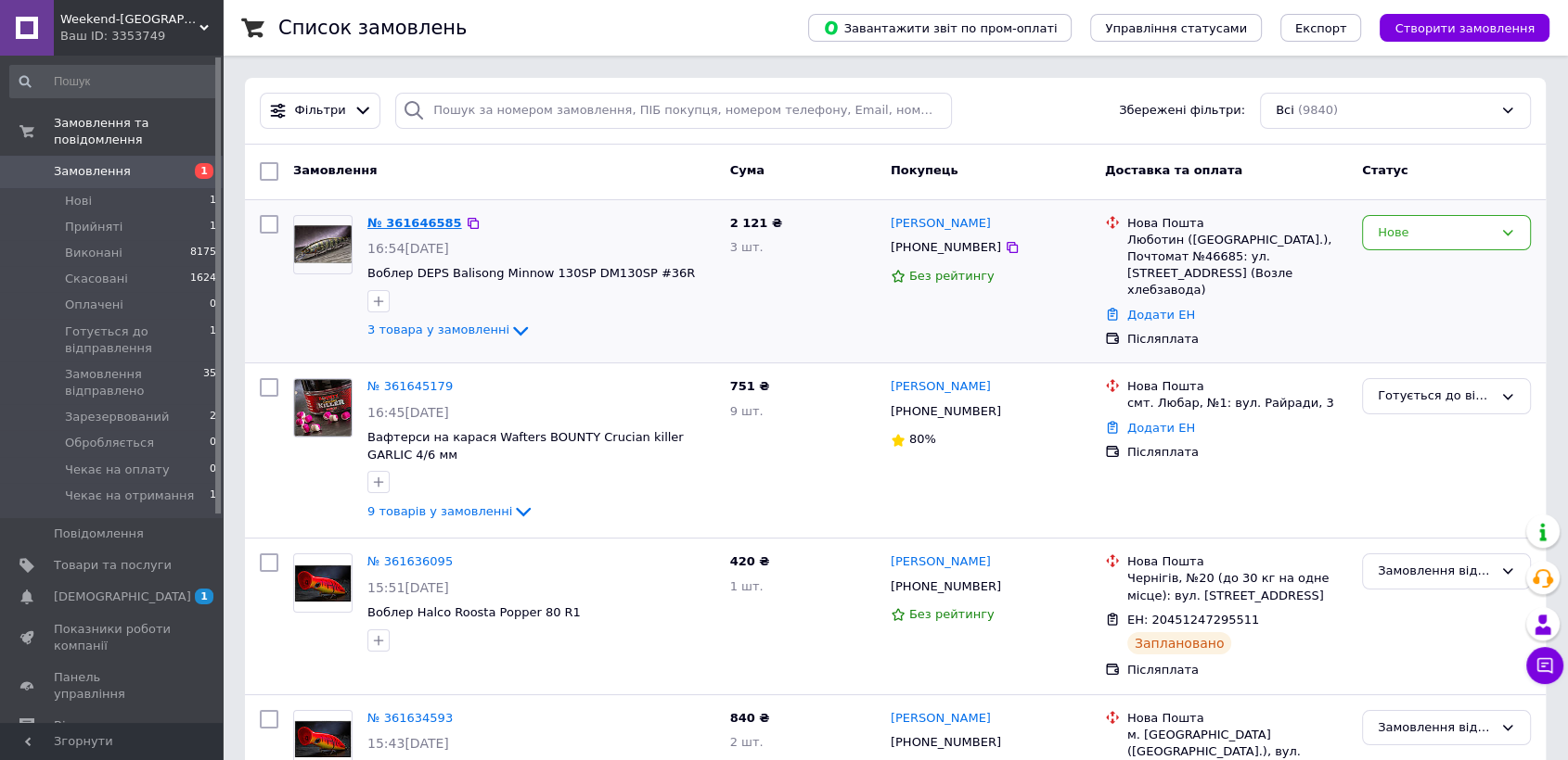
click at [426, 225] on link "№ 361646585" at bounding box center [414, 223] width 94 height 13
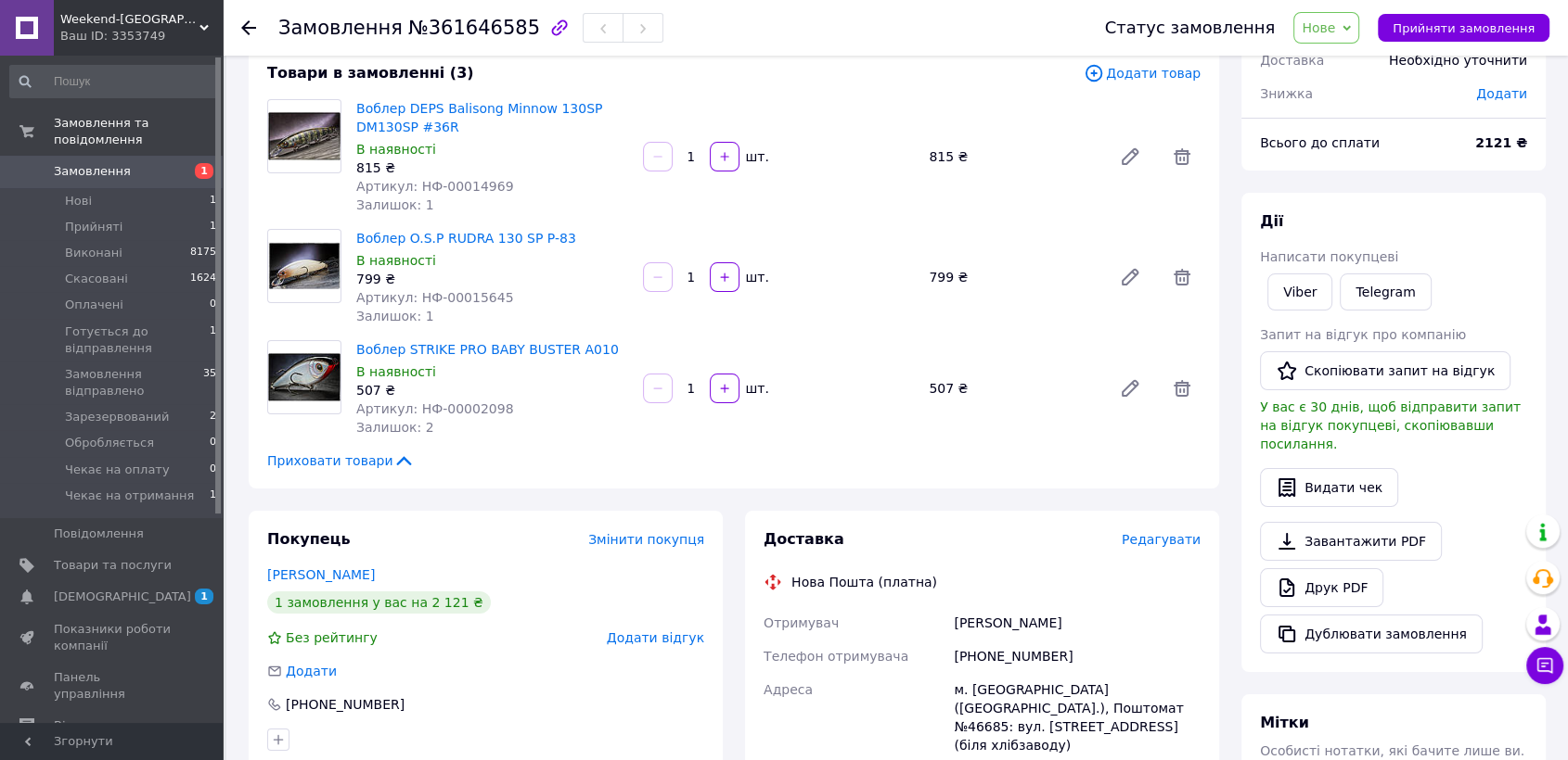
scroll to position [103, 0]
